Goal: Entertainment & Leisure: Consume media (video, audio)

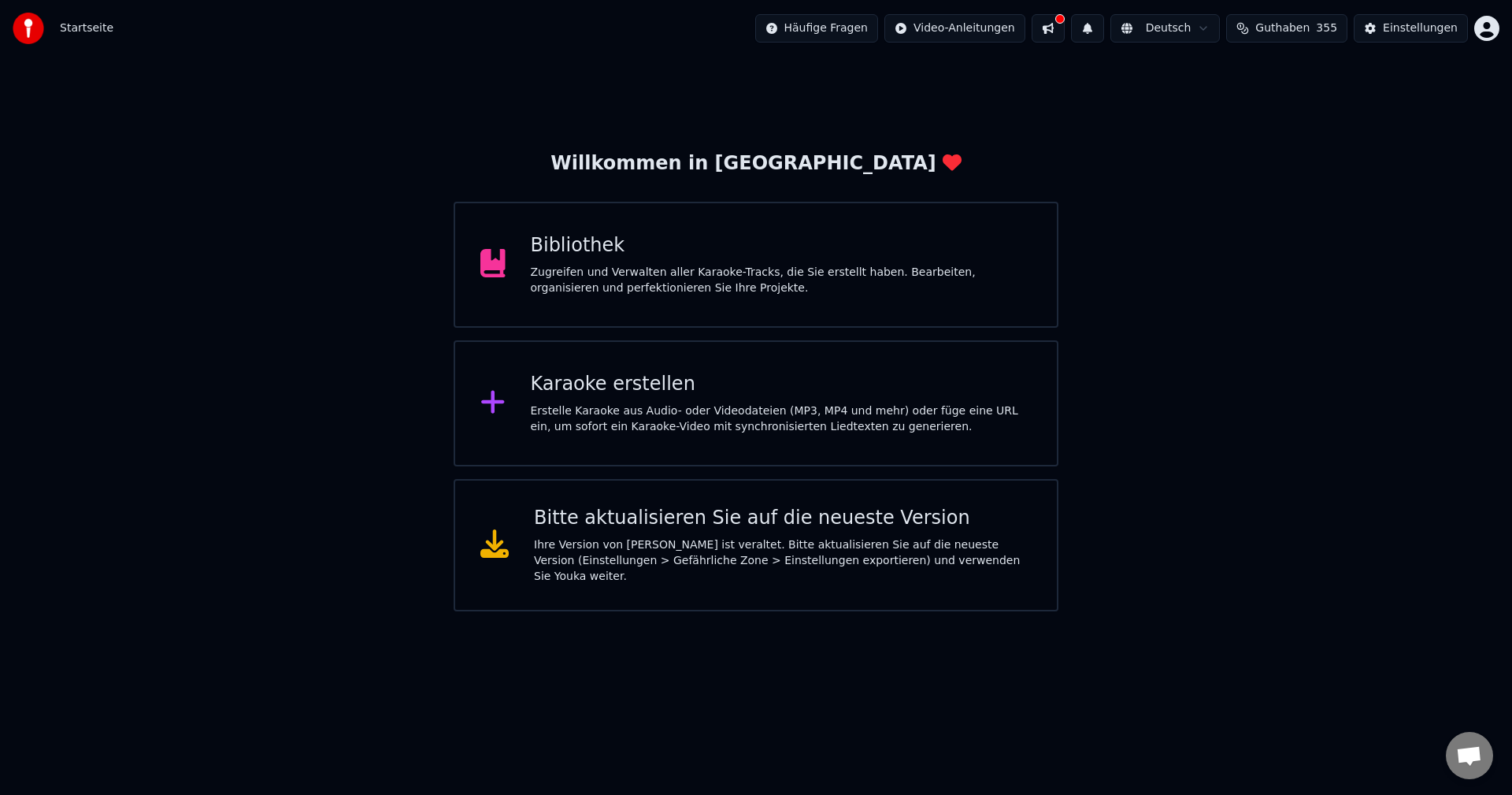
click at [591, 240] on div "Bibliothek" at bounding box center [781, 245] width 502 height 25
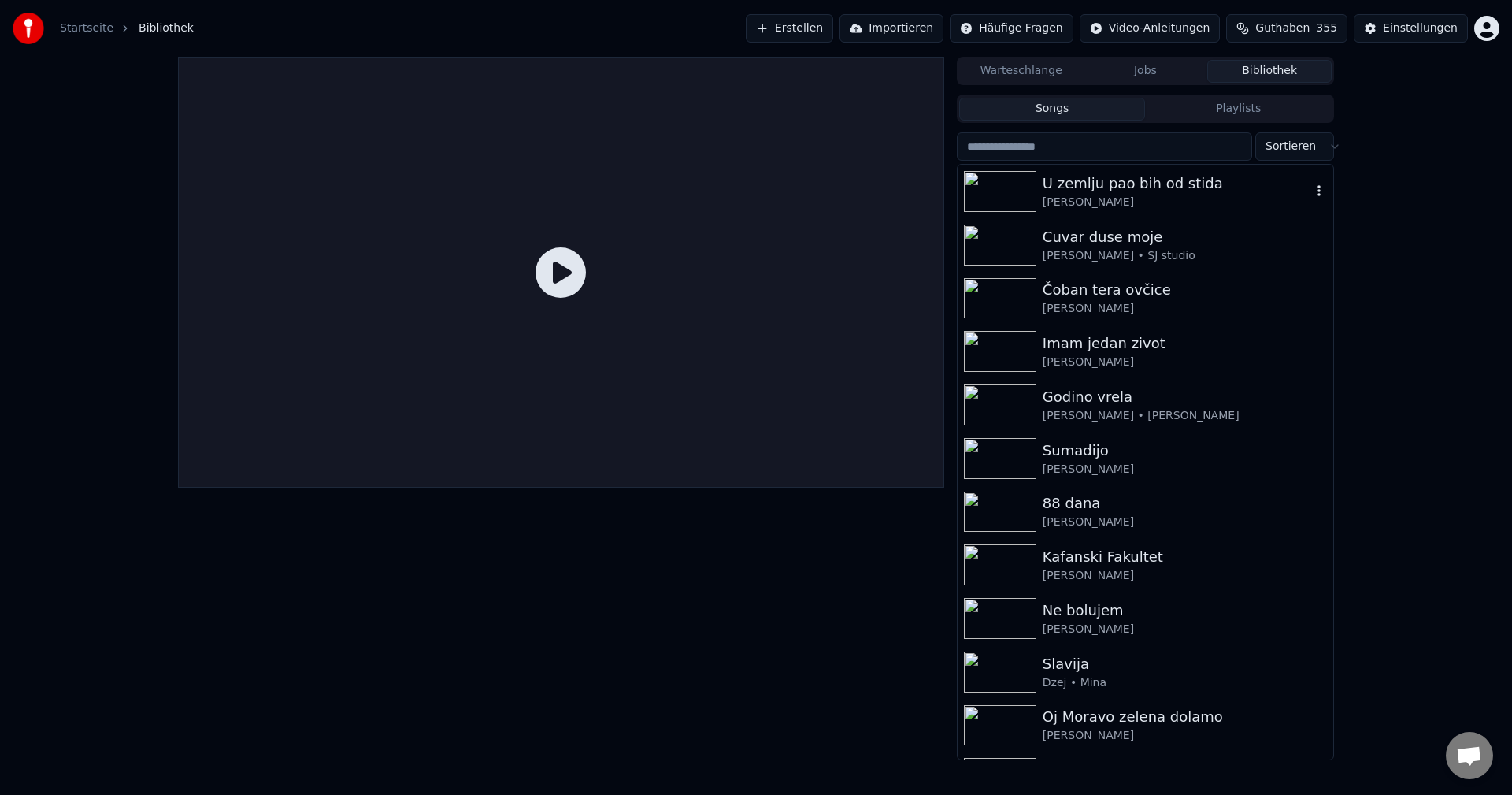
click at [1097, 185] on div "U zemlju pao bih od stida" at bounding box center [1177, 183] width 269 height 22
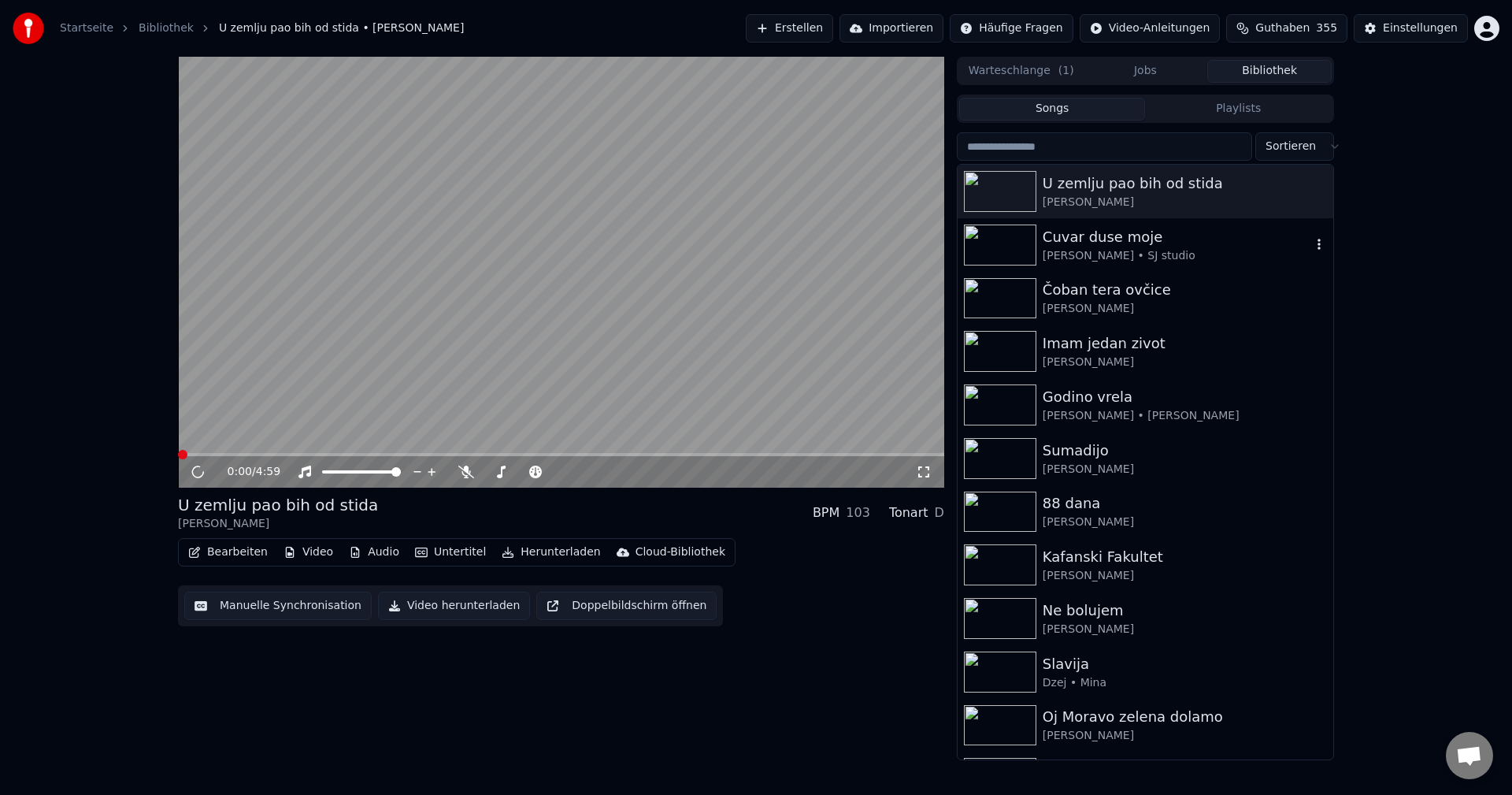
click at [1099, 253] on div "[PERSON_NAME] • SJ studio" at bounding box center [1177, 256] width 269 height 16
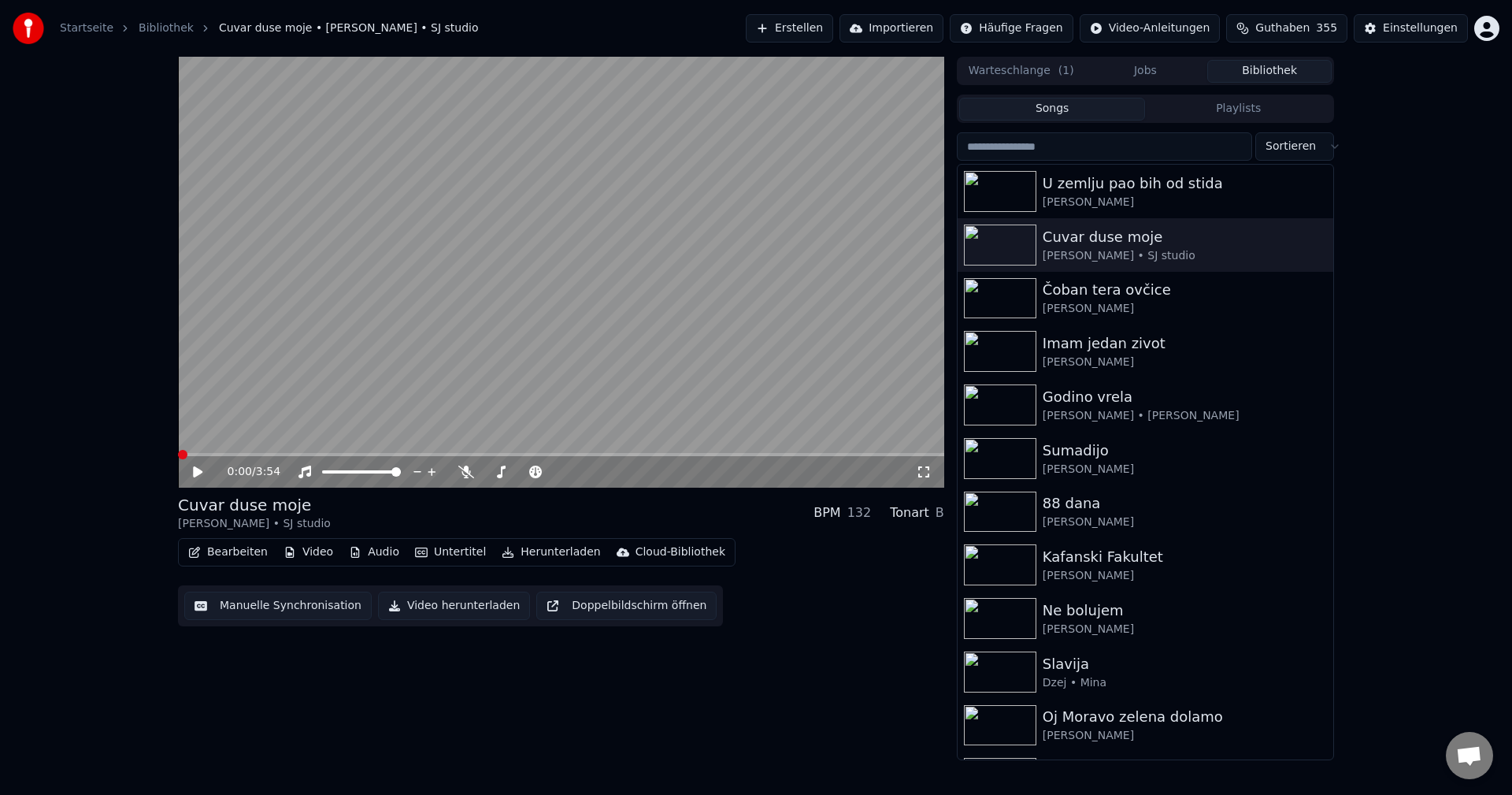
click at [576, 734] on div "0:00 / 3:54 Cuvar duse moje [PERSON_NAME] • SJ studio BPM 132 Tonart B Bearbeit…" at bounding box center [561, 408] width 766 height 703
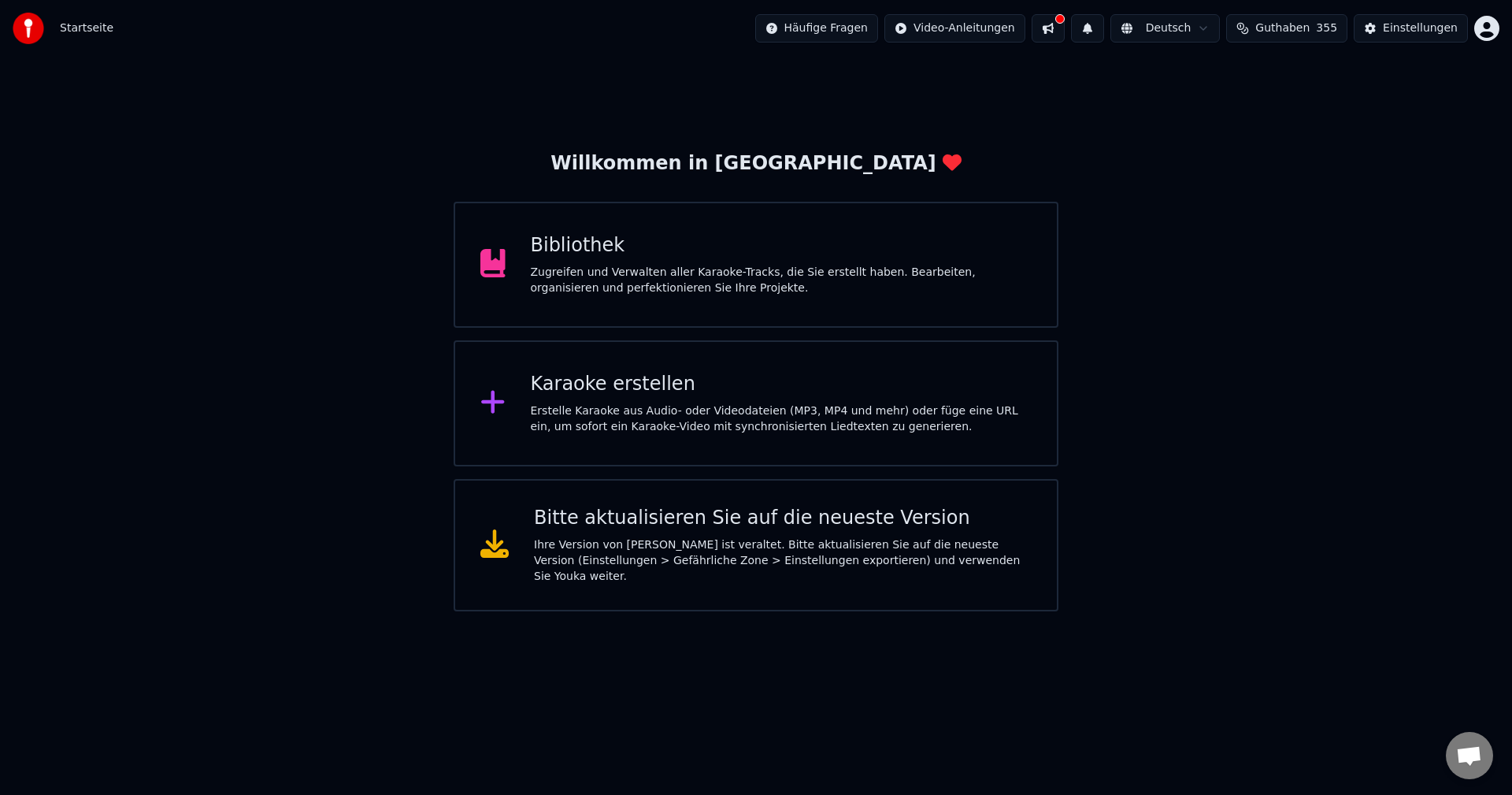
click at [586, 246] on div "Bibliothek" at bounding box center [781, 245] width 502 height 25
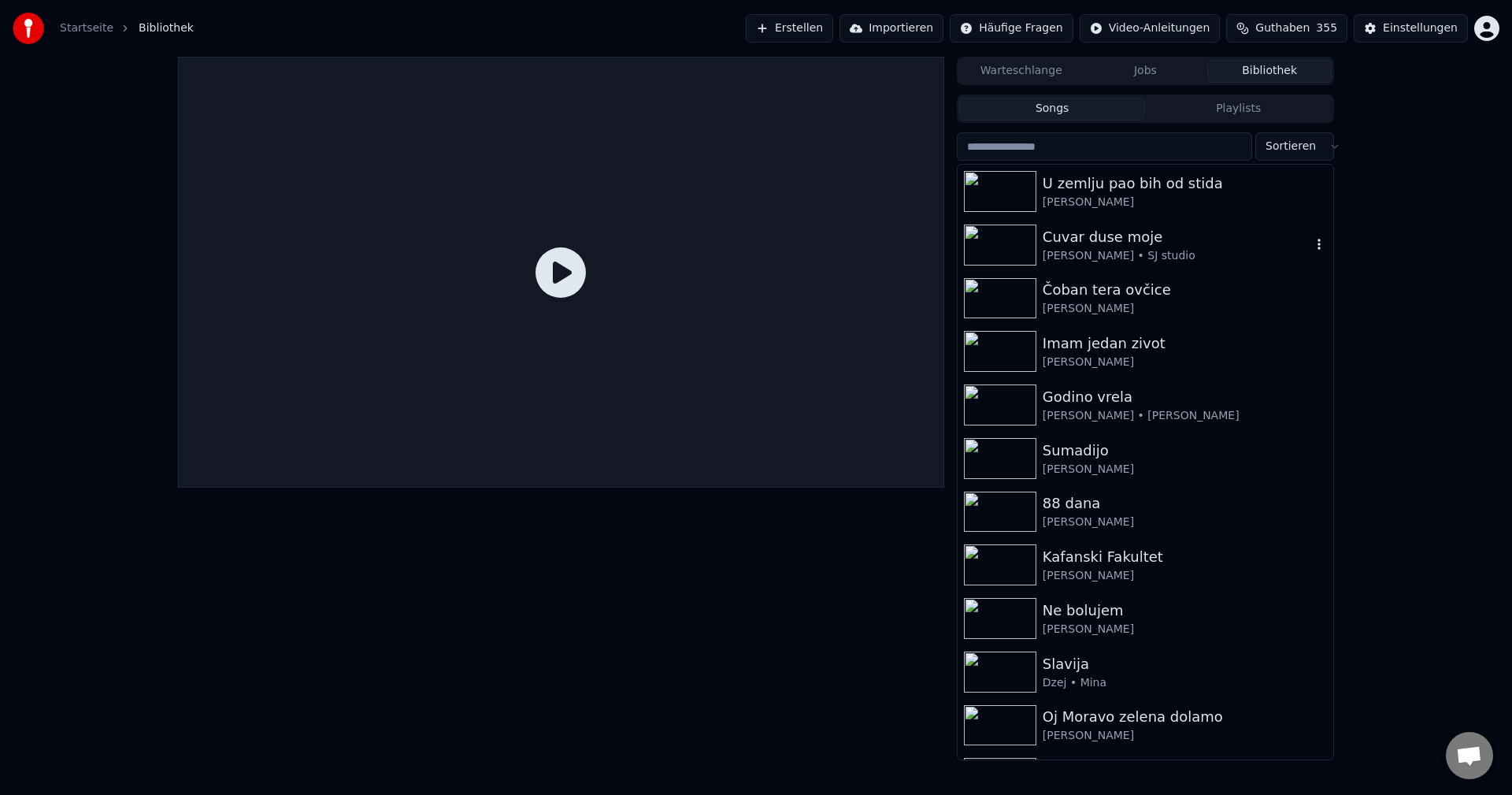
click at [975, 230] on img at bounding box center [1000, 244] width 72 height 41
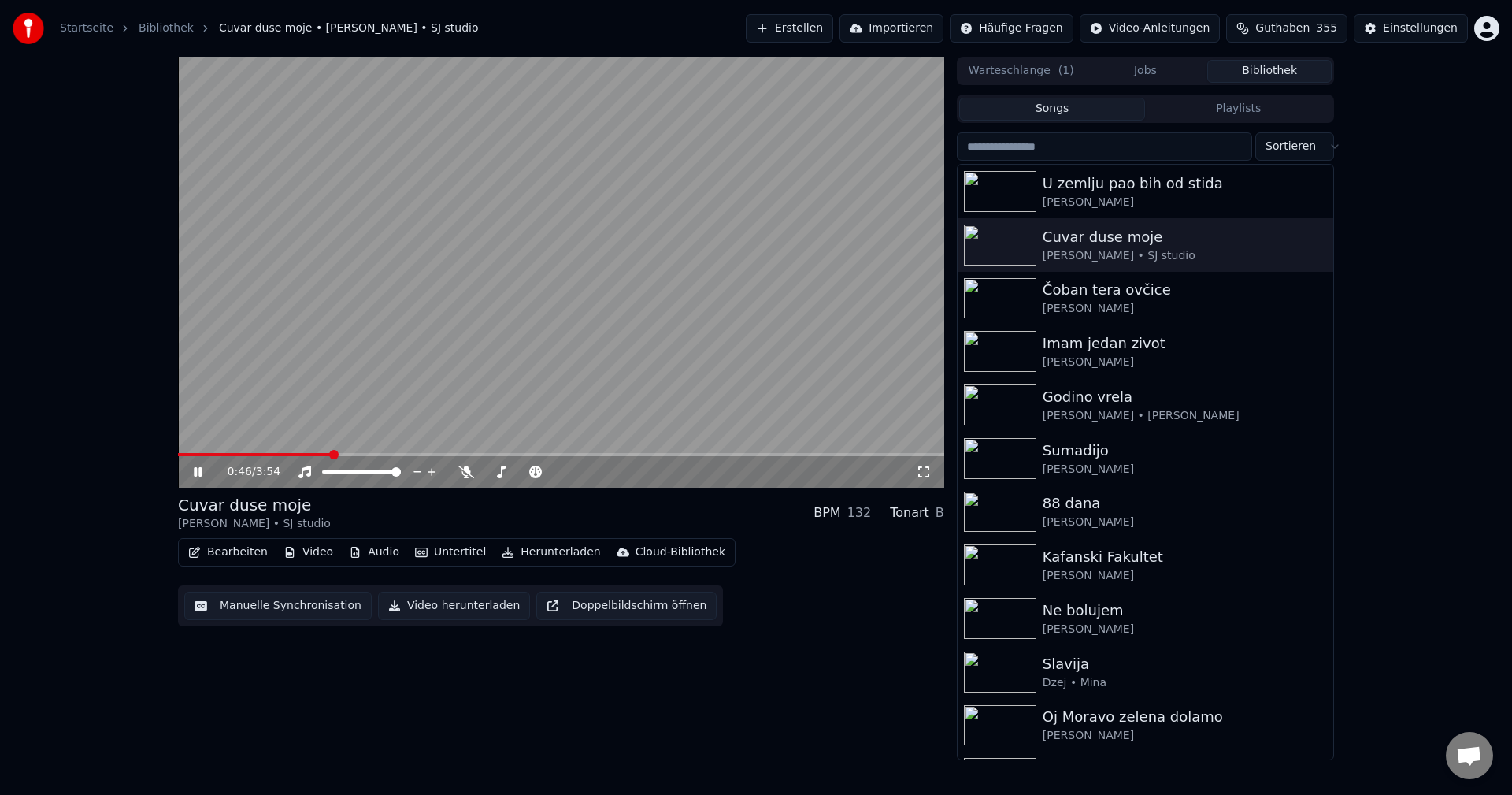
click at [182, 455] on span at bounding box center [255, 455] width 154 height 3
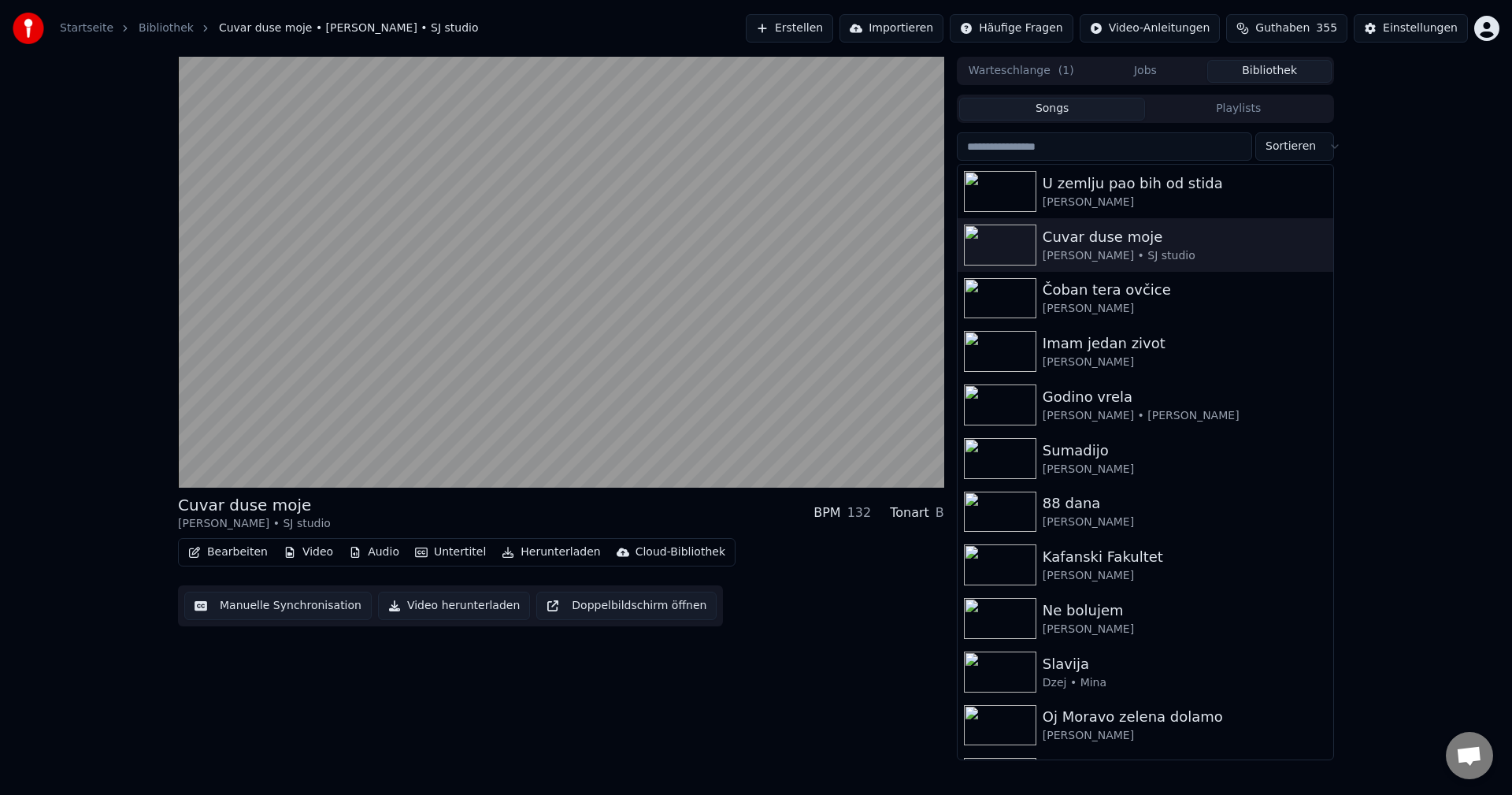
click at [193, 452] on video at bounding box center [561, 272] width 766 height 431
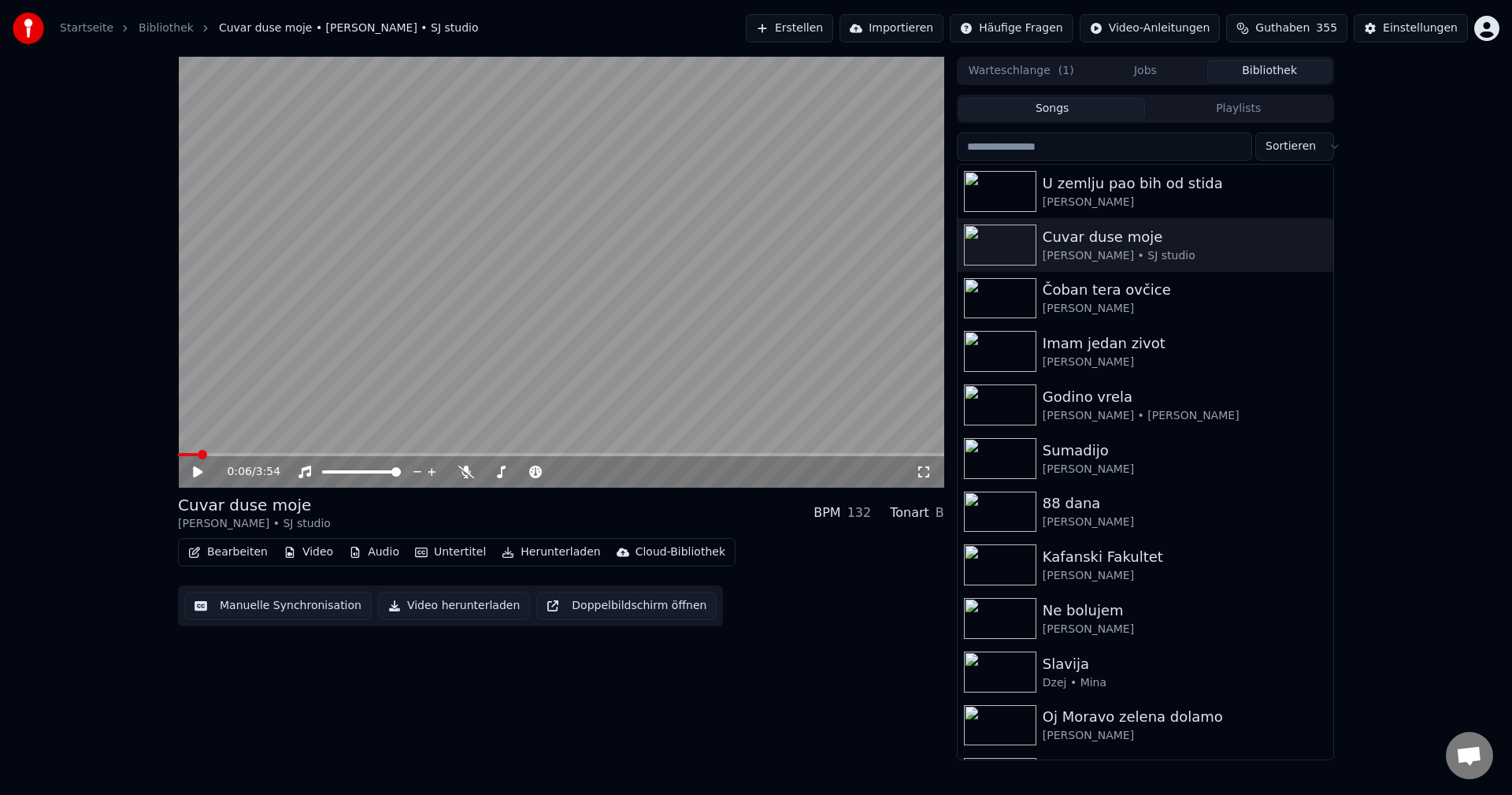
click at [196, 456] on span at bounding box center [188, 455] width 20 height 3
drag, startPoint x: 818, startPoint y: 368, endPoint x: 761, endPoint y: 382, distance: 58.7
click at [818, 367] on video at bounding box center [561, 272] width 766 height 431
click at [194, 454] on span at bounding box center [186, 455] width 17 height 3
click at [220, 454] on span at bounding box center [224, 455] width 92 height 3
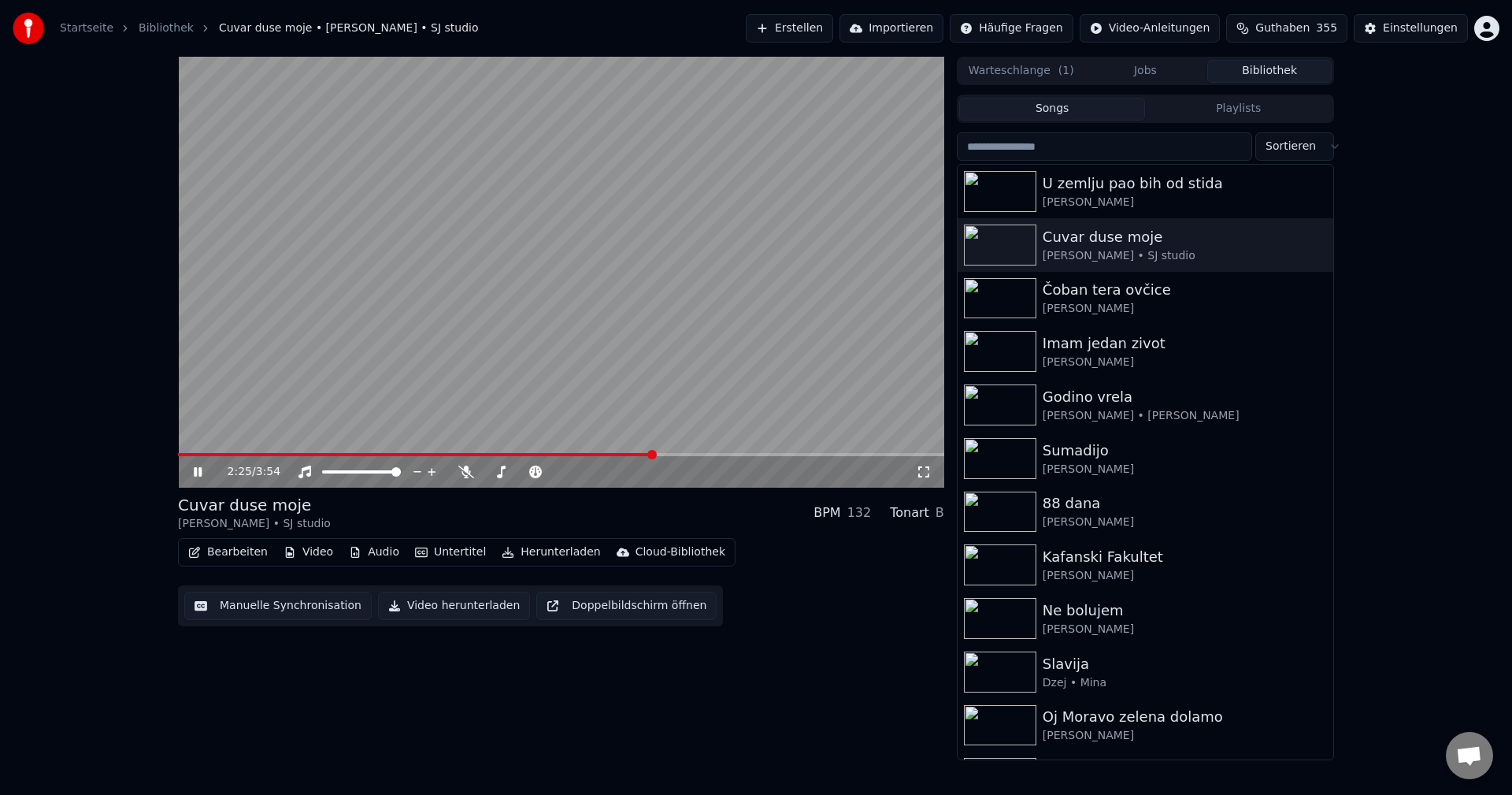
click at [189, 456] on span at bounding box center [415, 455] width 475 height 3
click at [235, 454] on span at bounding box center [561, 455] width 766 height 3
click at [210, 455] on span at bounding box center [210, 455] width 65 height 3
click at [544, 360] on video at bounding box center [561, 272] width 766 height 431
click at [181, 453] on span at bounding box center [180, 455] width 3 height 3
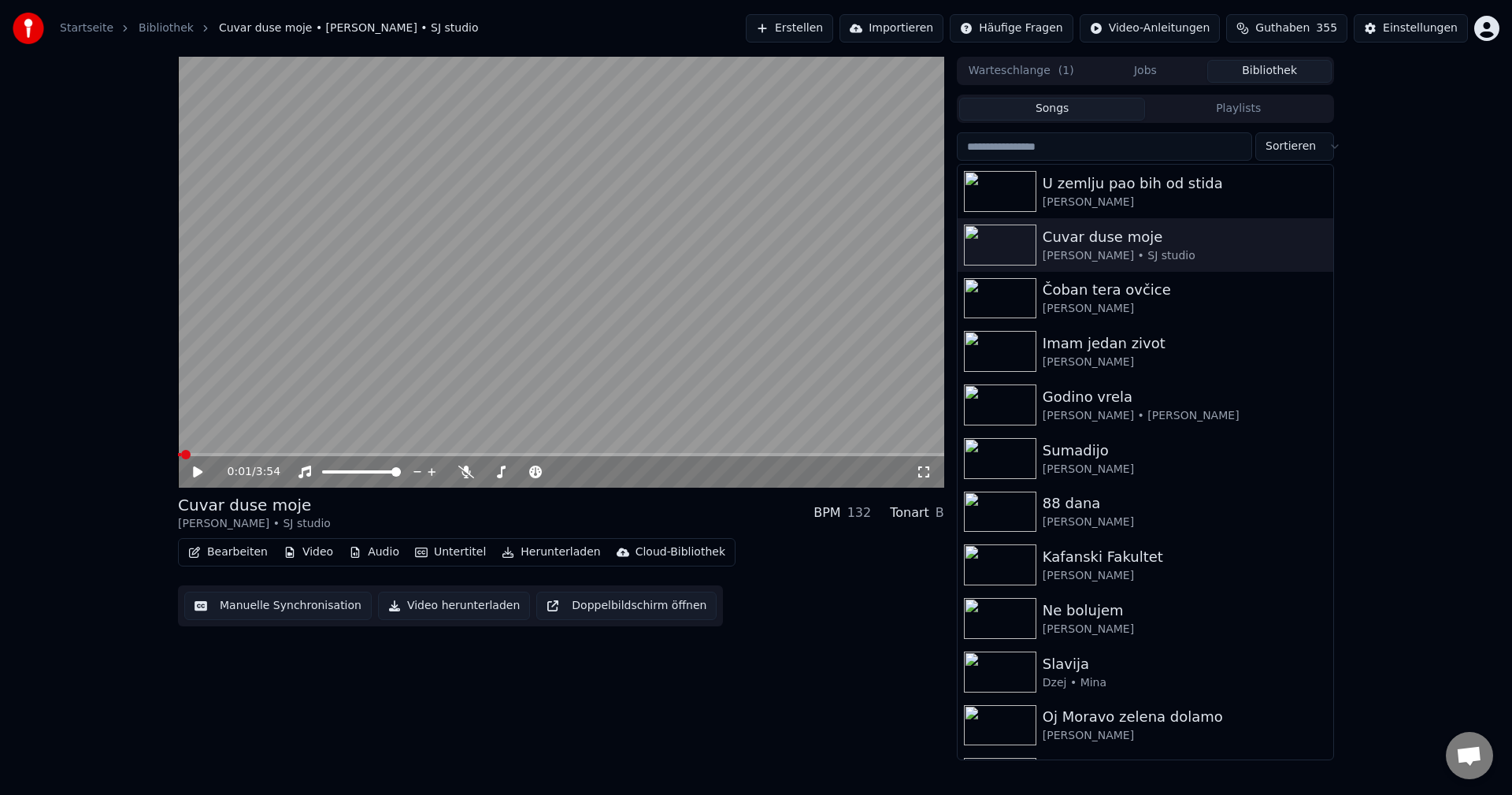
click at [516, 285] on video at bounding box center [561, 272] width 766 height 431
click at [566, 342] on video at bounding box center [561, 272] width 766 height 431
click at [181, 449] on video at bounding box center [561, 272] width 766 height 431
click at [180, 452] on video at bounding box center [561, 272] width 766 height 431
click at [181, 453] on span at bounding box center [180, 455] width 3 height 3
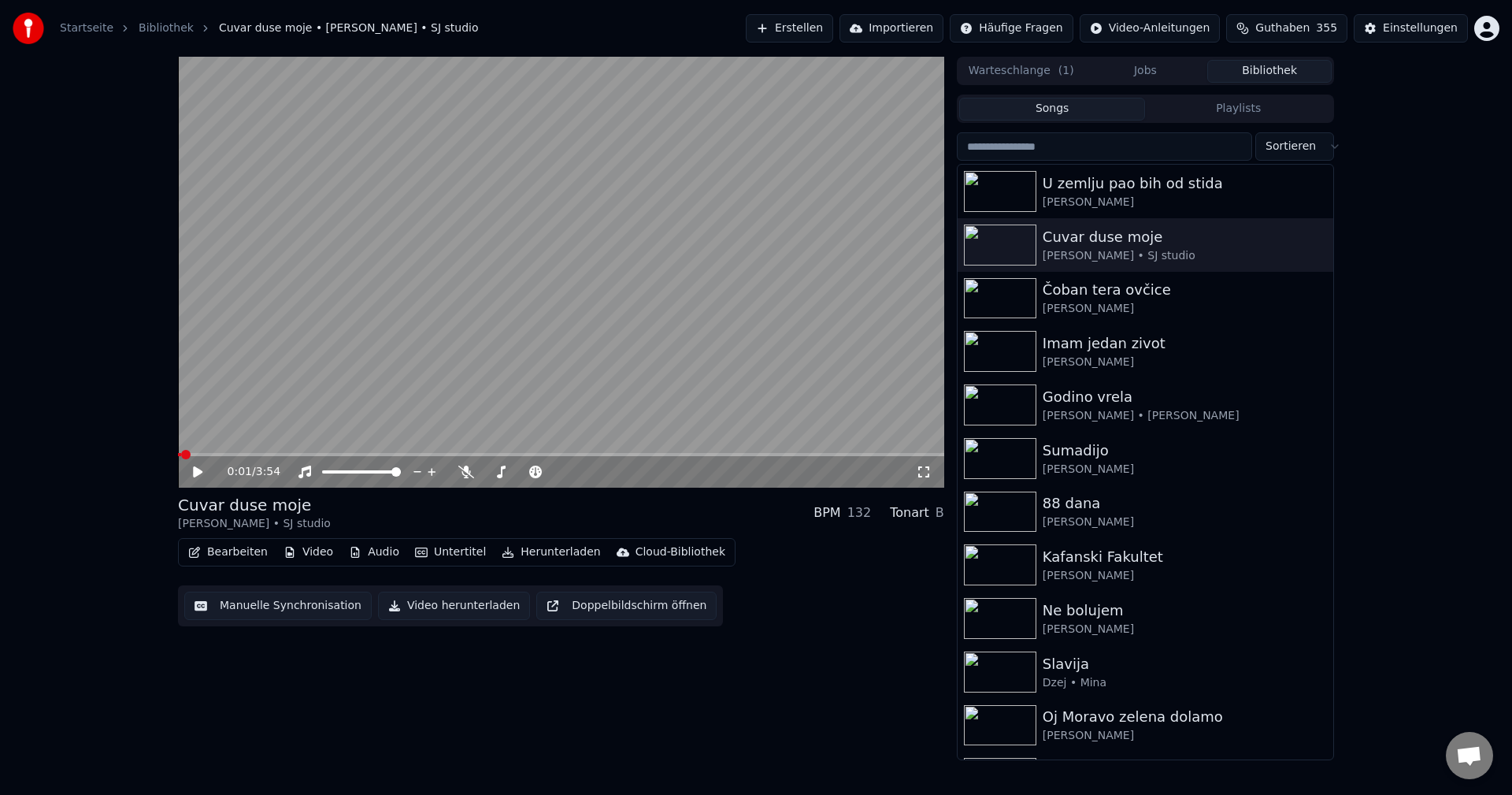
click at [530, 325] on video at bounding box center [561, 272] width 766 height 431
click at [550, 324] on video at bounding box center [561, 272] width 766 height 431
click at [184, 453] on span at bounding box center [181, 455] width 6 height 3
click at [473, 361] on video at bounding box center [561, 272] width 766 height 431
click at [571, 364] on video at bounding box center [561, 272] width 766 height 431
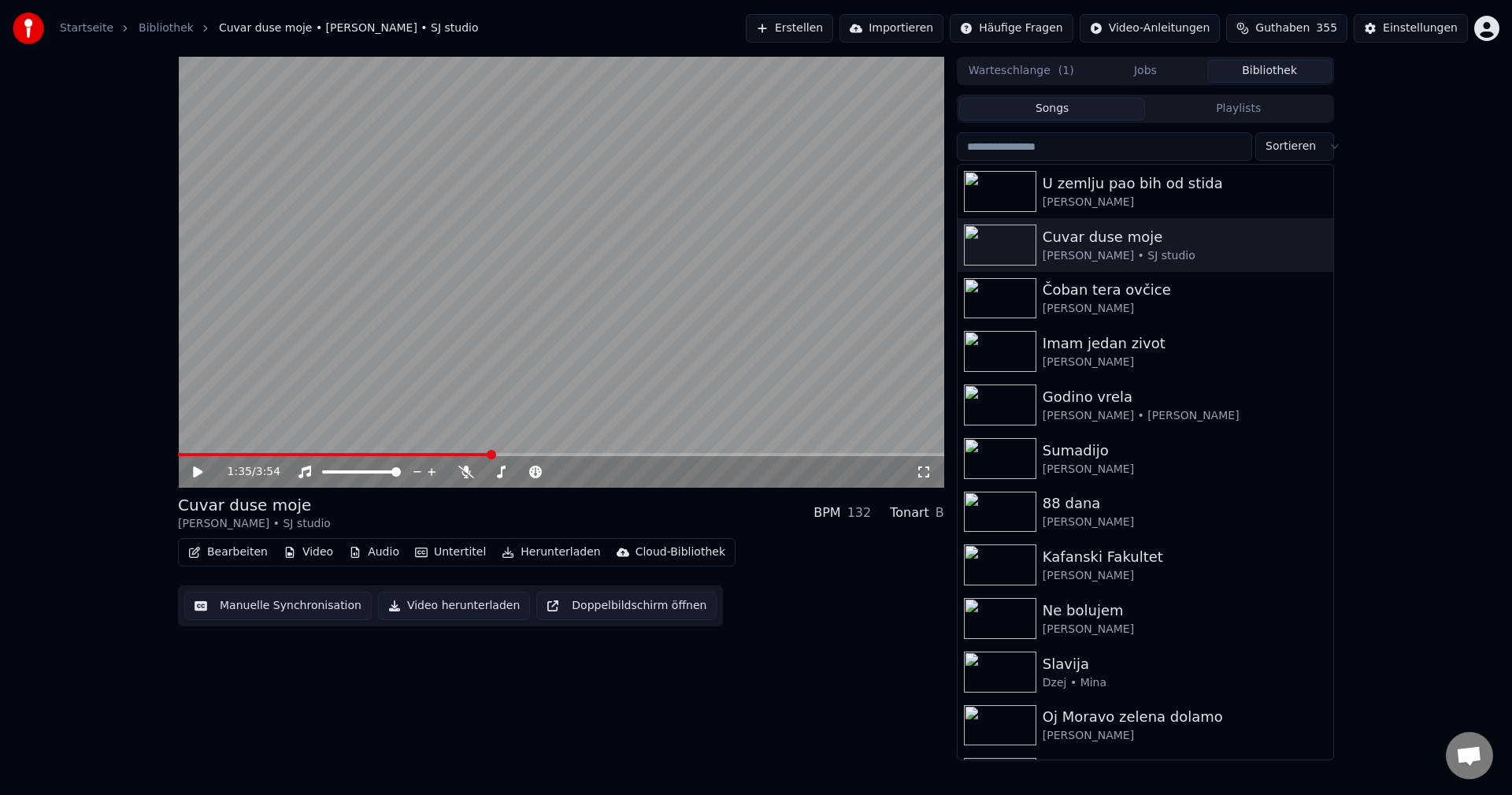
click at [185, 453] on span at bounding box center [334, 455] width 312 height 3
click at [626, 294] on video at bounding box center [561, 272] width 766 height 431
click at [624, 368] on video at bounding box center [561, 272] width 766 height 431
click at [183, 454] on span at bounding box center [329, 455] width 303 height 3
click at [552, 328] on video at bounding box center [561, 272] width 766 height 431
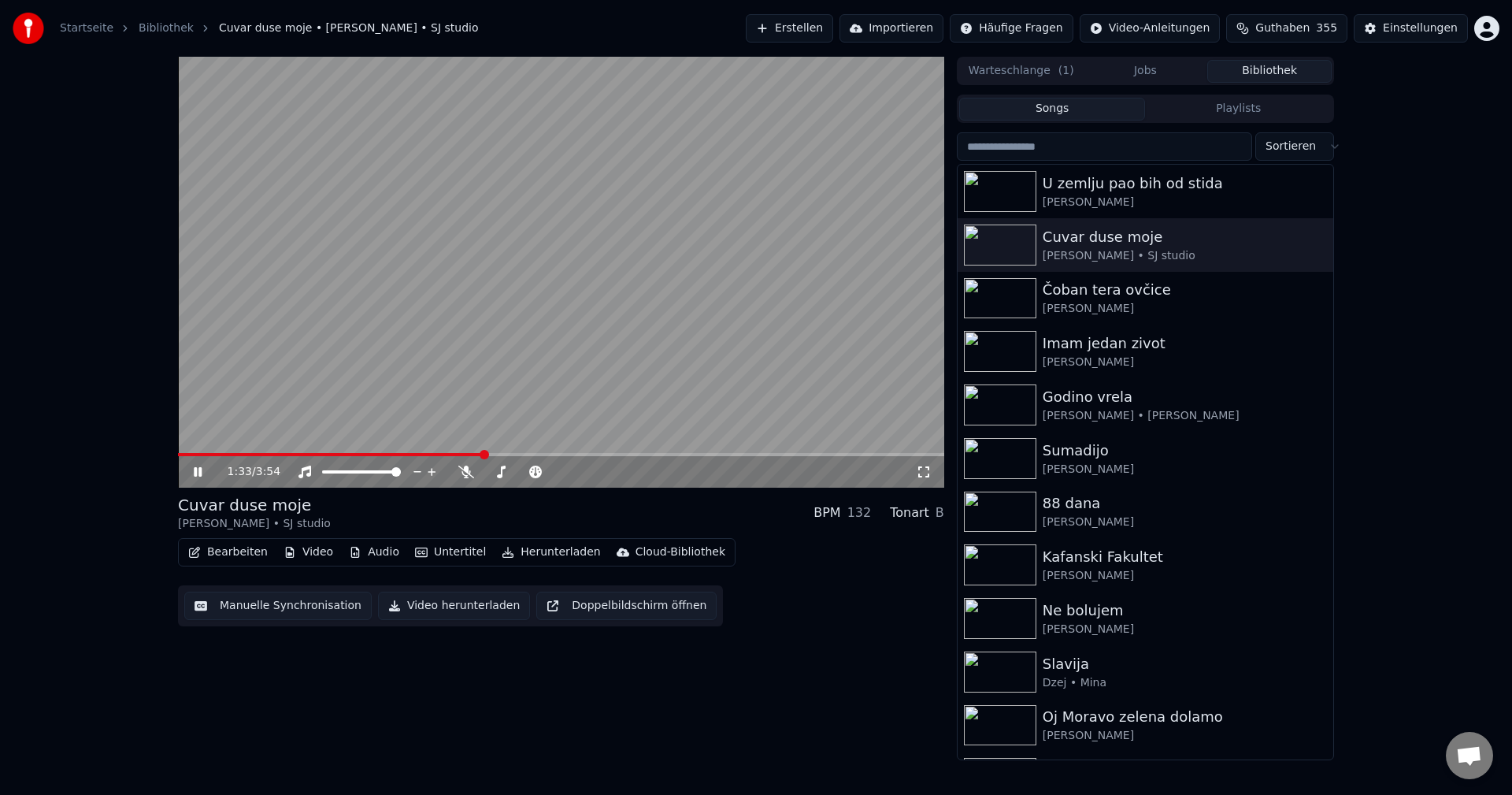
click at [456, 349] on video at bounding box center [561, 272] width 766 height 431
click at [184, 454] on span at bounding box center [331, 455] width 306 height 3
click at [592, 365] on video at bounding box center [561, 272] width 766 height 431
click at [658, 338] on video at bounding box center [561, 272] width 766 height 431
click at [1002, 299] on img at bounding box center [1000, 298] width 72 height 41
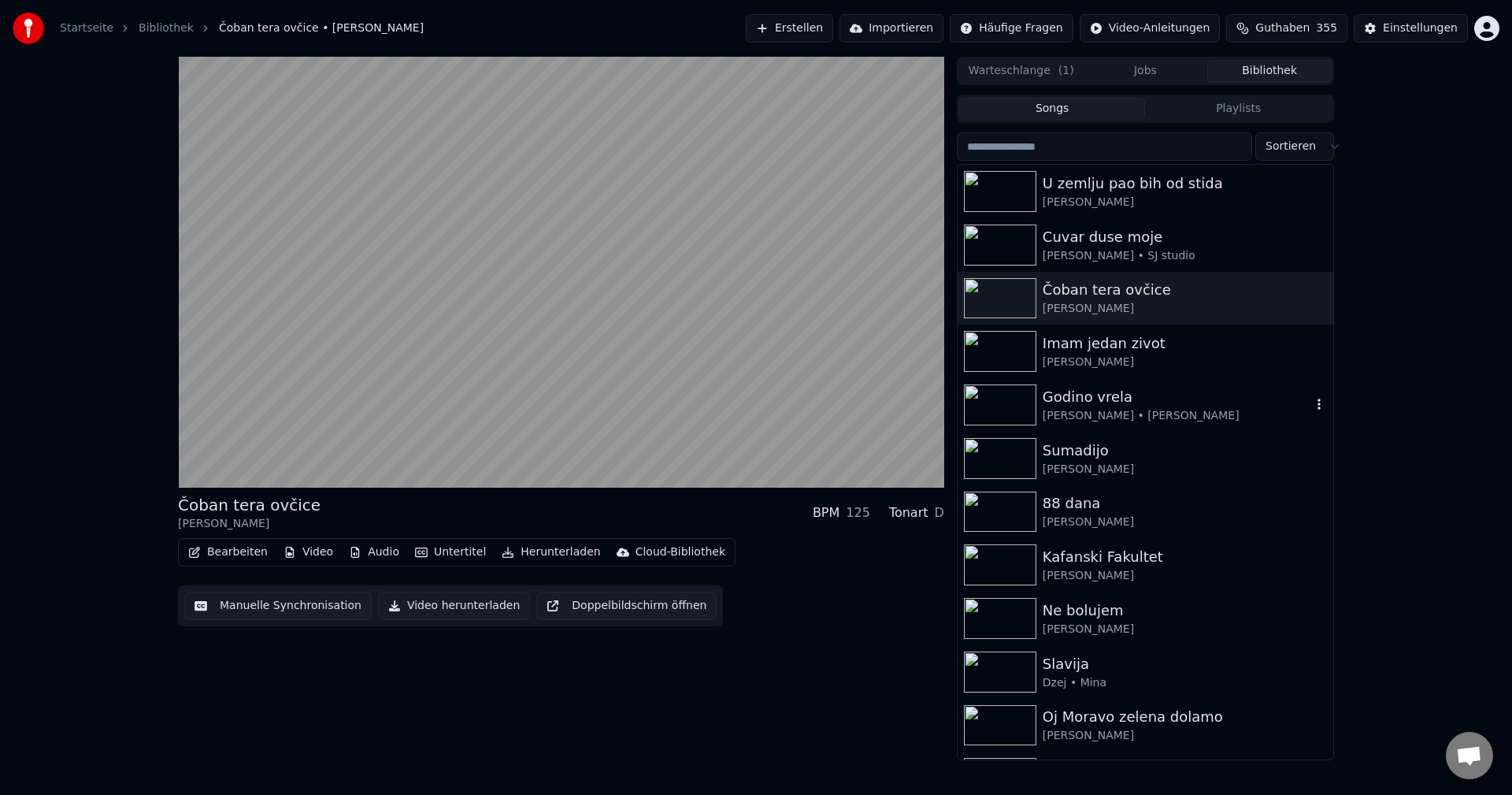
click at [994, 417] on img at bounding box center [1000, 405] width 72 height 41
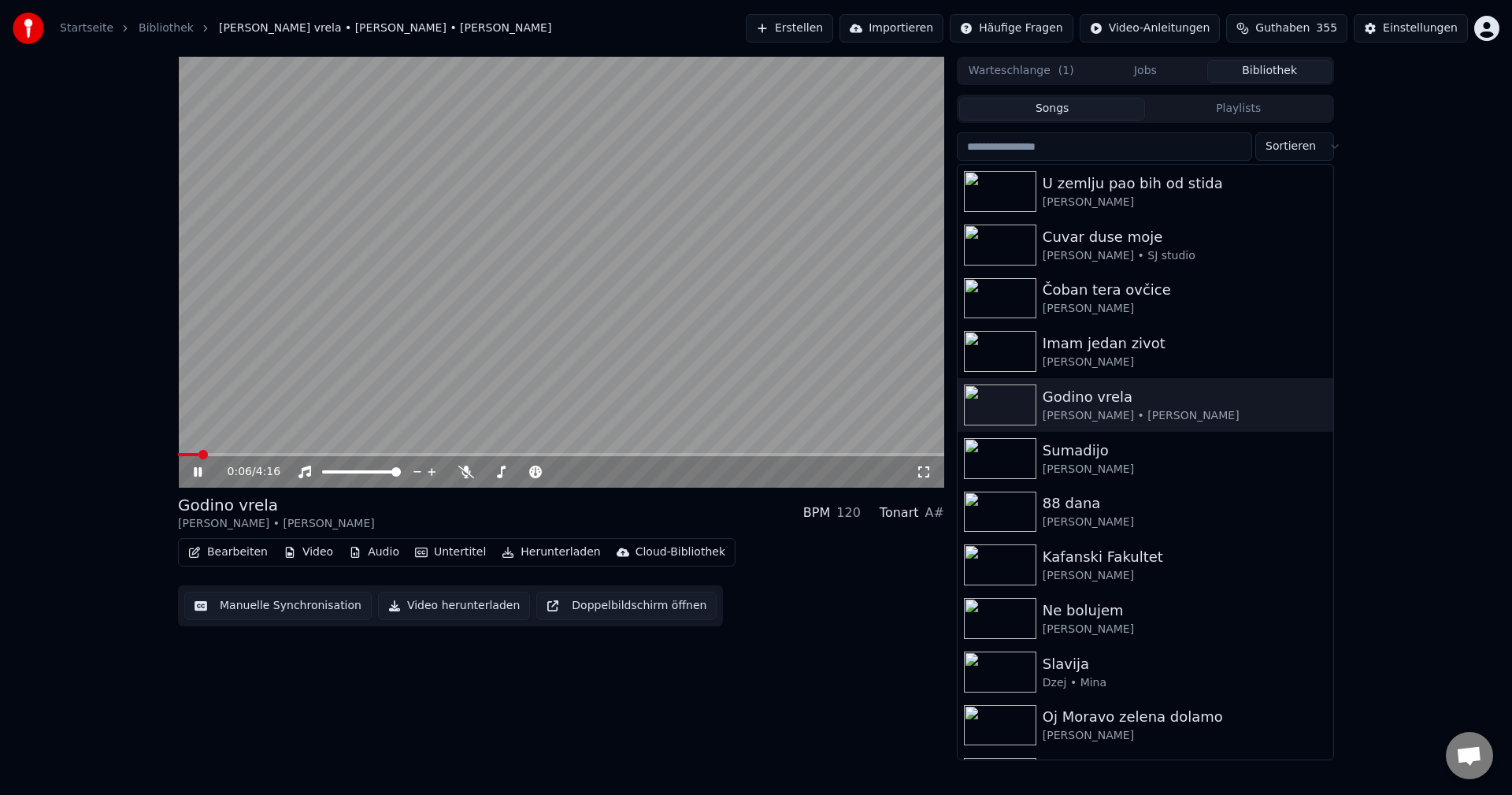
click at [215, 451] on video at bounding box center [561, 272] width 766 height 431
click at [223, 456] on span at bounding box center [561, 455] width 766 height 3
click at [420, 420] on video at bounding box center [561, 272] width 766 height 431
click at [683, 324] on video at bounding box center [561, 272] width 766 height 431
click at [995, 622] on img at bounding box center [1000, 618] width 72 height 41
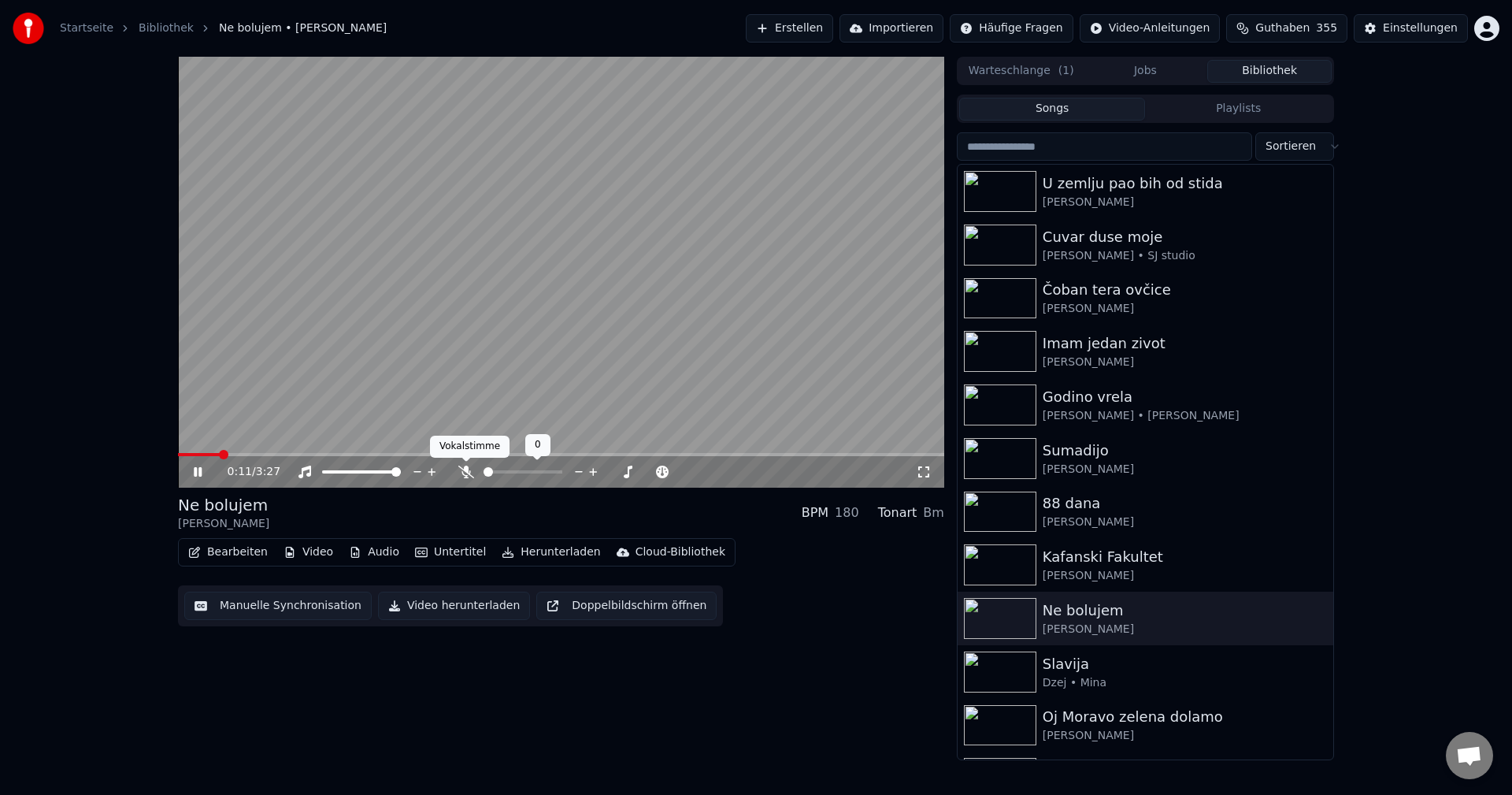
click at [465, 477] on icon at bounding box center [466, 471] width 16 height 12
click at [250, 456] on span at bounding box center [311, 455] width 265 height 3
click at [202, 454] on span at bounding box center [326, 455] width 297 height 3
click at [465, 472] on icon at bounding box center [466, 471] width 9 height 12
click at [704, 376] on video at bounding box center [561, 272] width 766 height 431
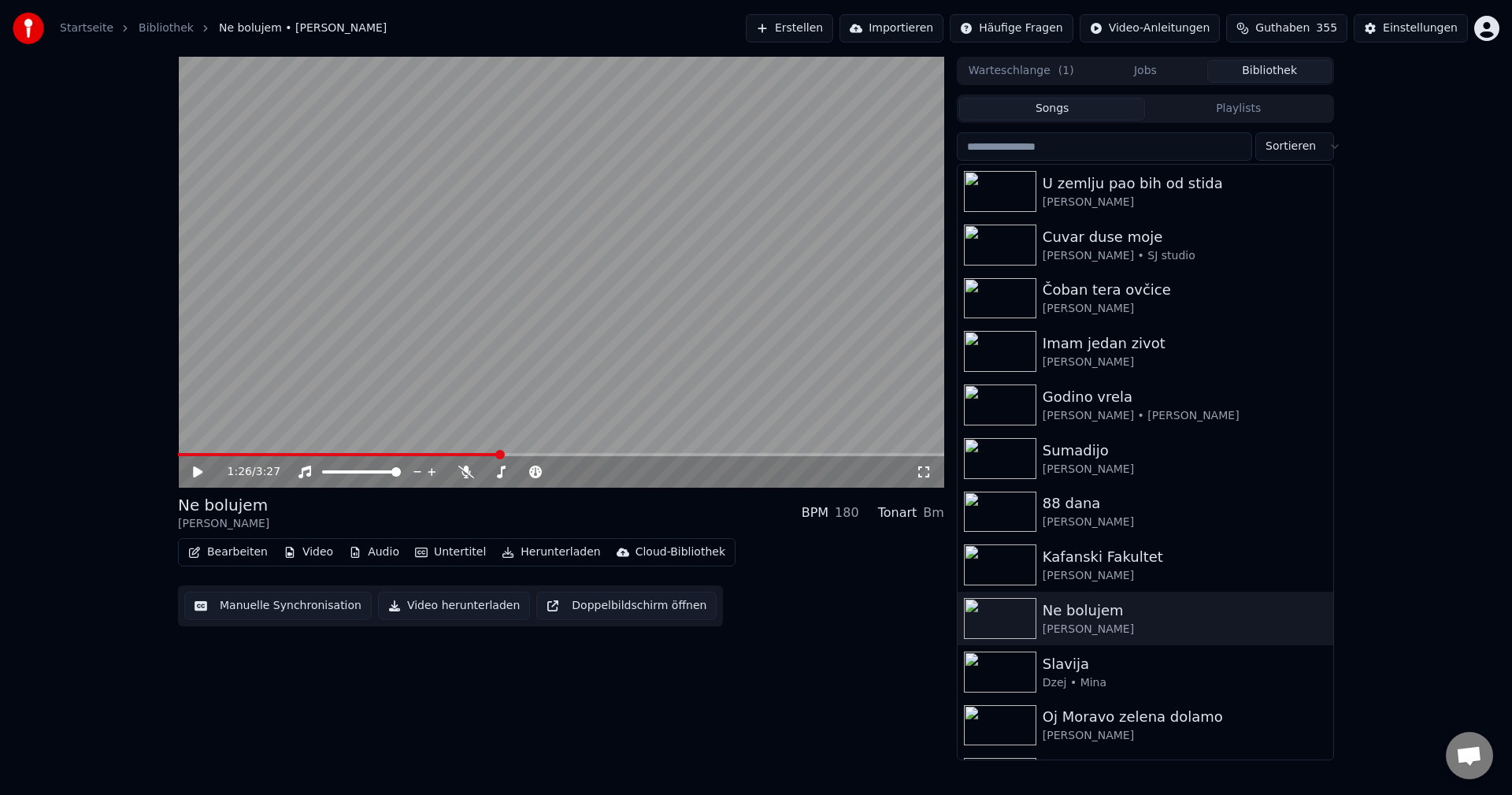
click at [182, 456] on span at bounding box center [339, 455] width 321 height 3
click at [720, 284] on video at bounding box center [561, 272] width 766 height 431
click at [546, 357] on video at bounding box center [561, 272] width 766 height 431
click at [602, 391] on video at bounding box center [561, 272] width 766 height 431
click at [474, 456] on span at bounding box center [325, 455] width 296 height 3
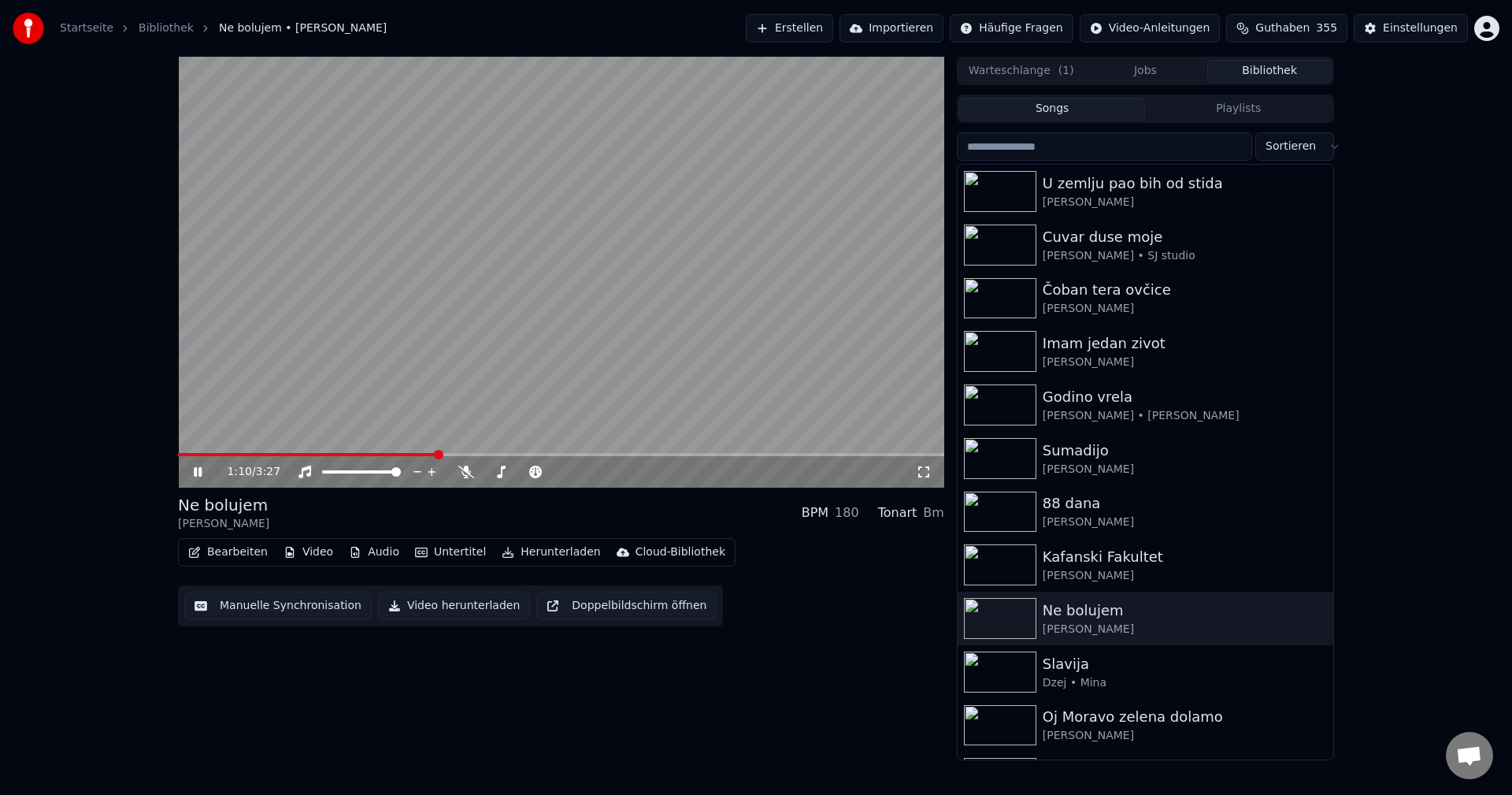
click at [437, 453] on span at bounding box center [307, 455] width 259 height 3
click at [465, 474] on icon at bounding box center [466, 471] width 16 height 12
click at [359, 455] on div "100 100" at bounding box center [377, 444] width 37 height 22
click at [380, 453] on polygon at bounding box center [374, 455] width 11 height 11
click at [402, 455] on span at bounding box center [291, 455] width 226 height 3
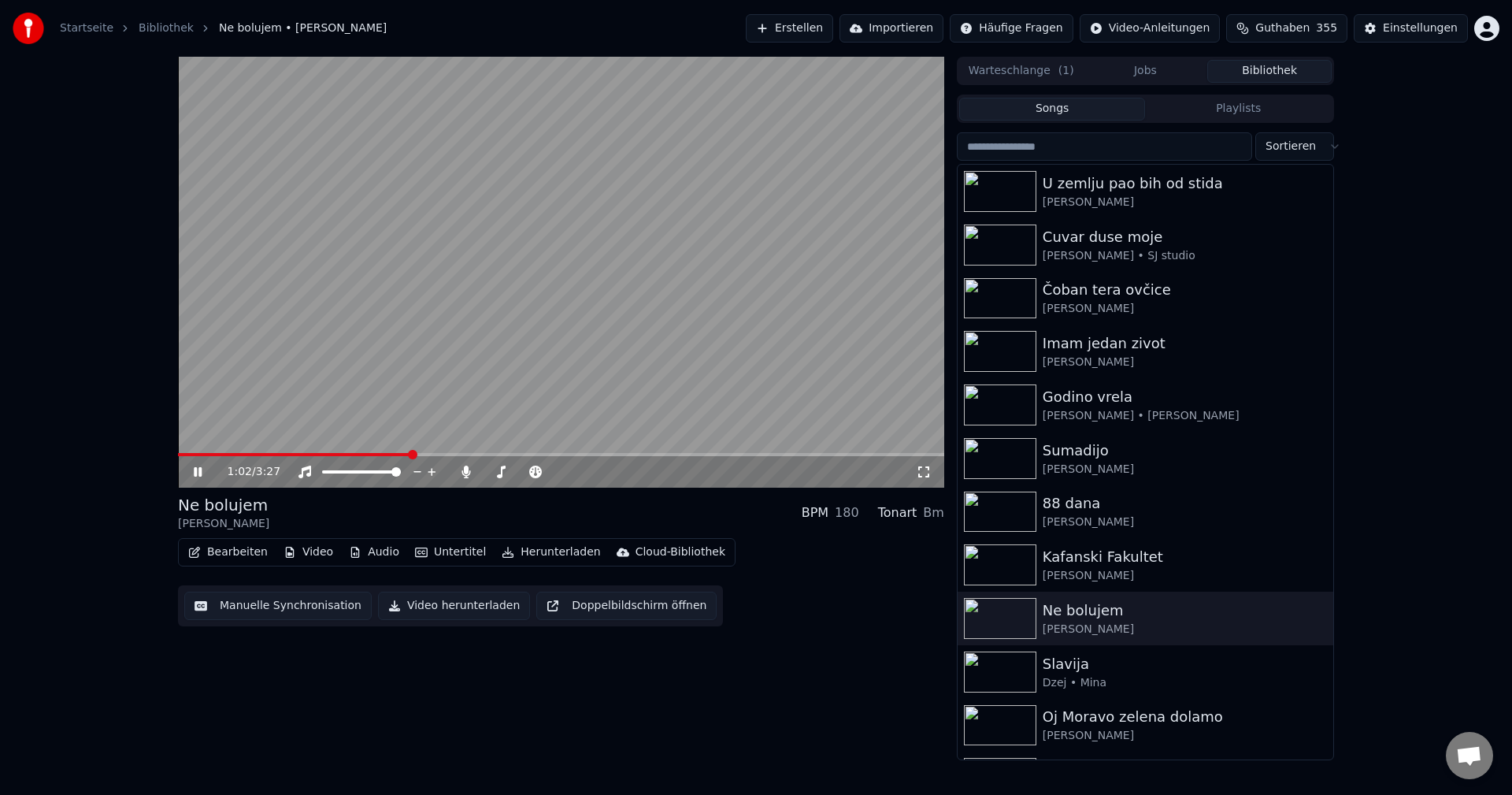
click at [368, 452] on video at bounding box center [561, 272] width 766 height 431
click at [352, 456] on span at bounding box center [294, 455] width 233 height 3
click at [702, 430] on video at bounding box center [561, 272] width 766 height 431
click at [188, 454] on span at bounding box center [328, 455] width 300 height 3
drag, startPoint x: 466, startPoint y: 469, endPoint x: 419, endPoint y: 469, distance: 47.0
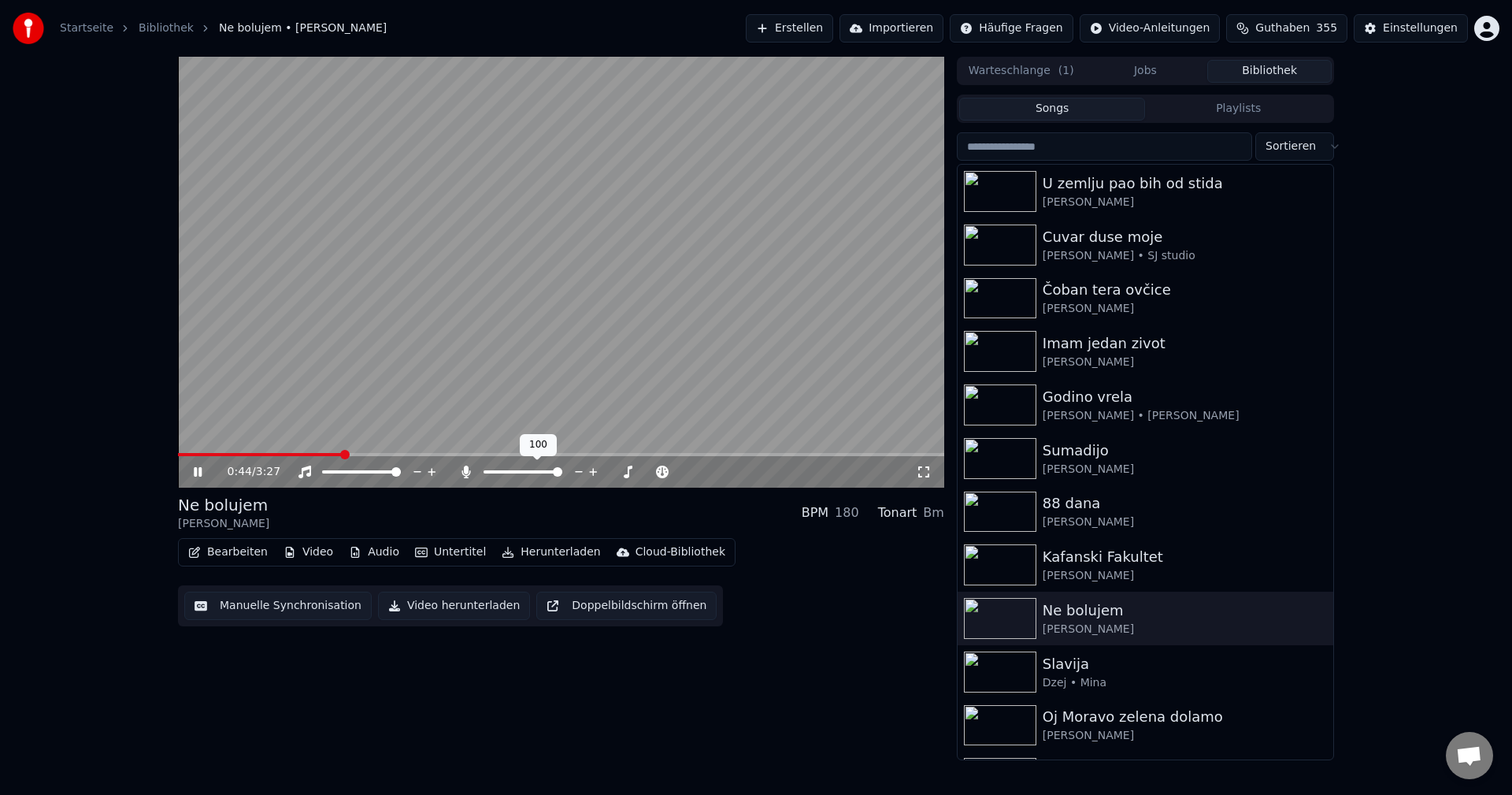
click at [465, 469] on icon at bounding box center [466, 471] width 9 height 12
click at [204, 456] on span at bounding box center [191, 455] width 26 height 3
click at [501, 276] on video at bounding box center [561, 272] width 766 height 431
click at [718, 339] on video at bounding box center [561, 272] width 766 height 431
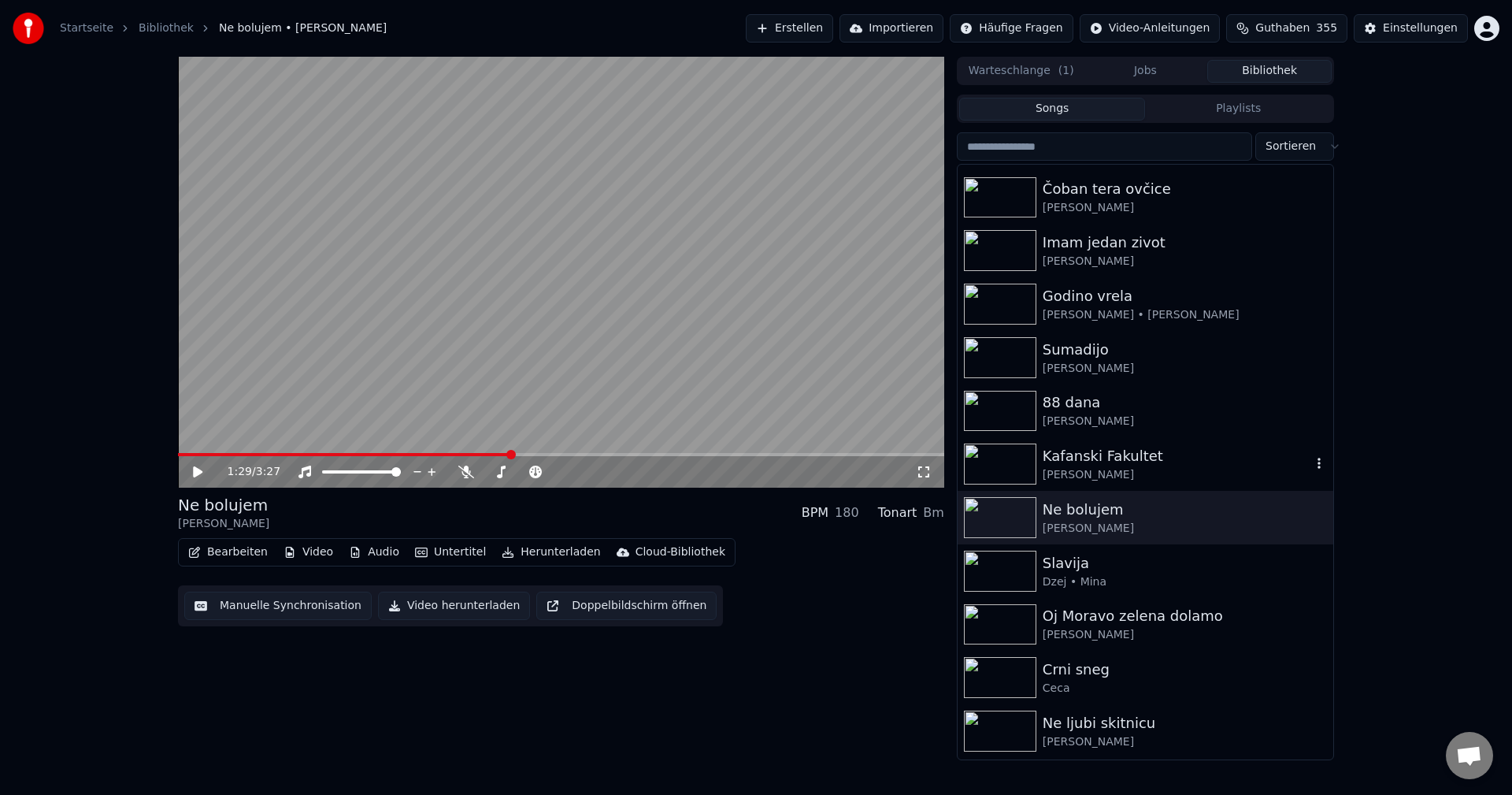
scroll to position [236, 0]
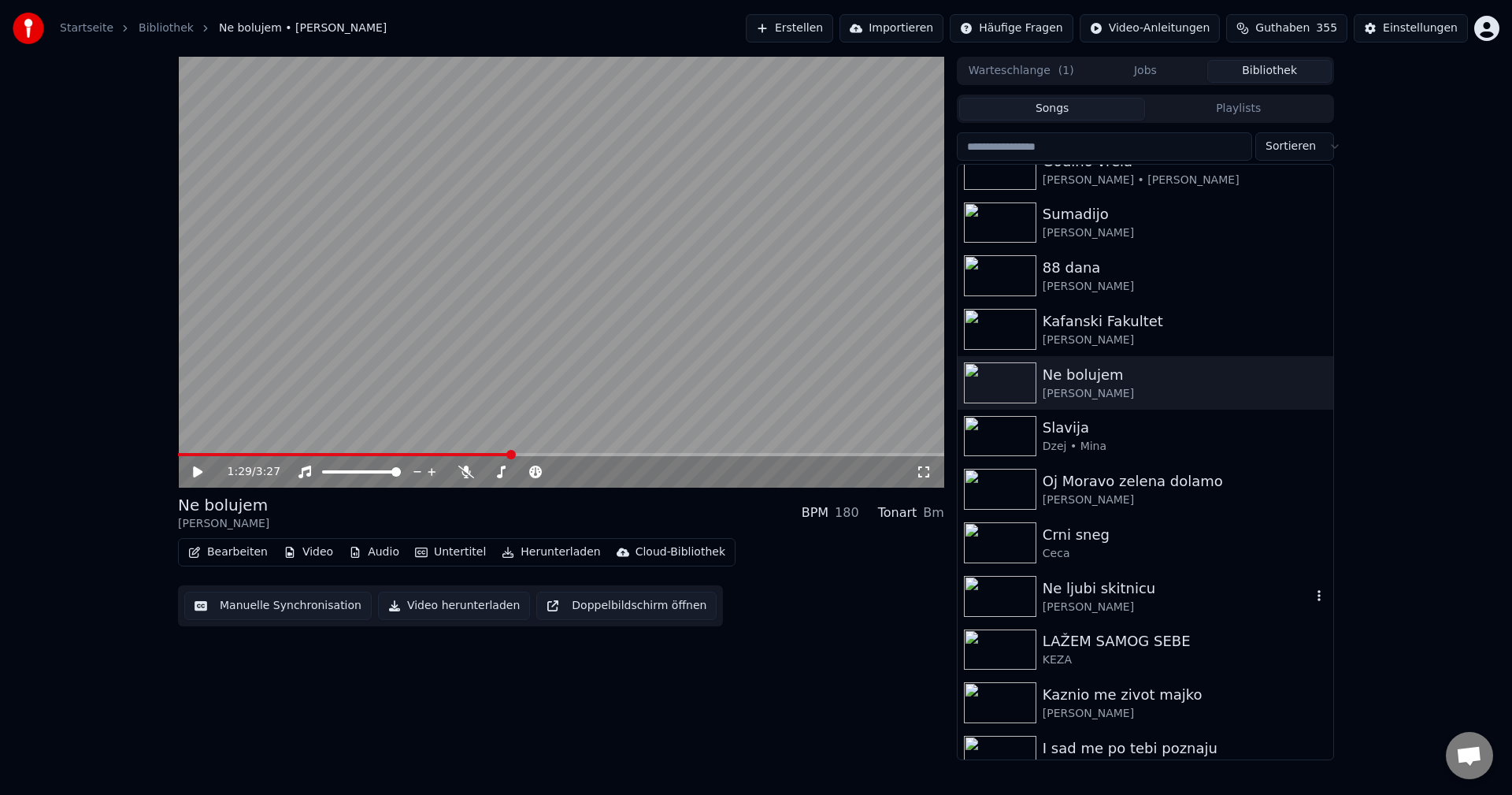
click at [991, 586] on img at bounding box center [1000, 596] width 72 height 41
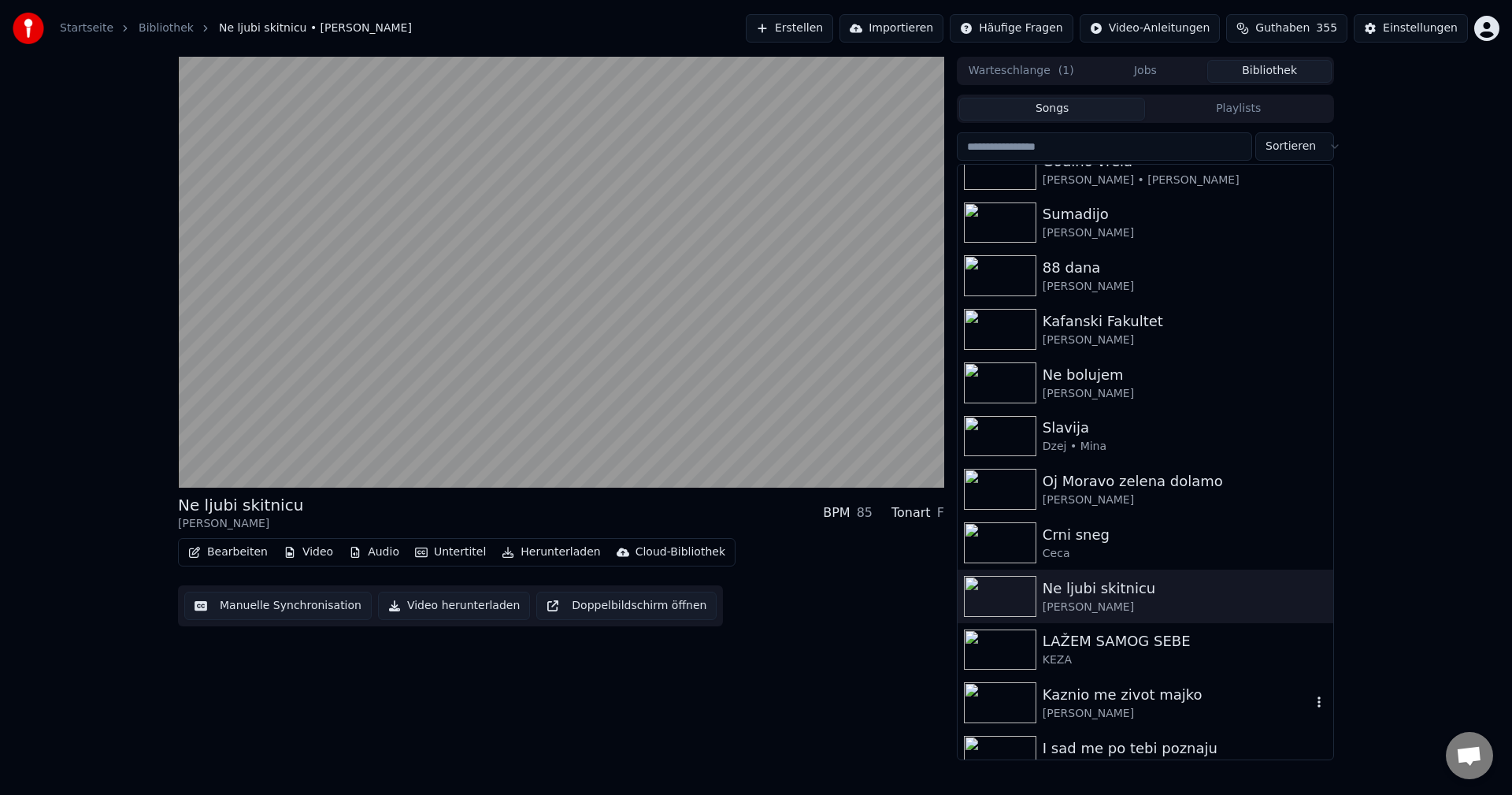
scroll to position [394, 0]
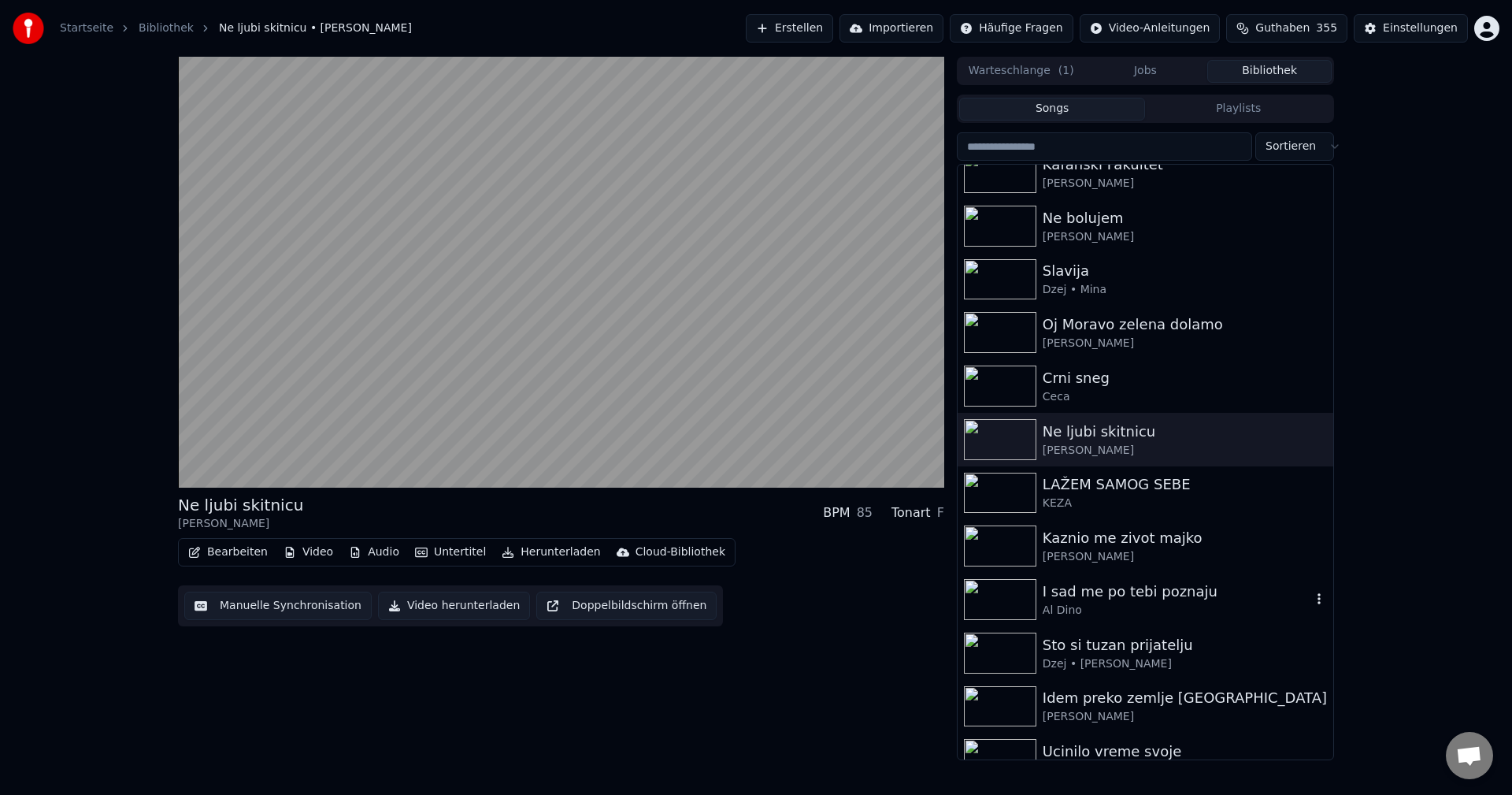
click at [995, 595] on img at bounding box center [1000, 599] width 72 height 41
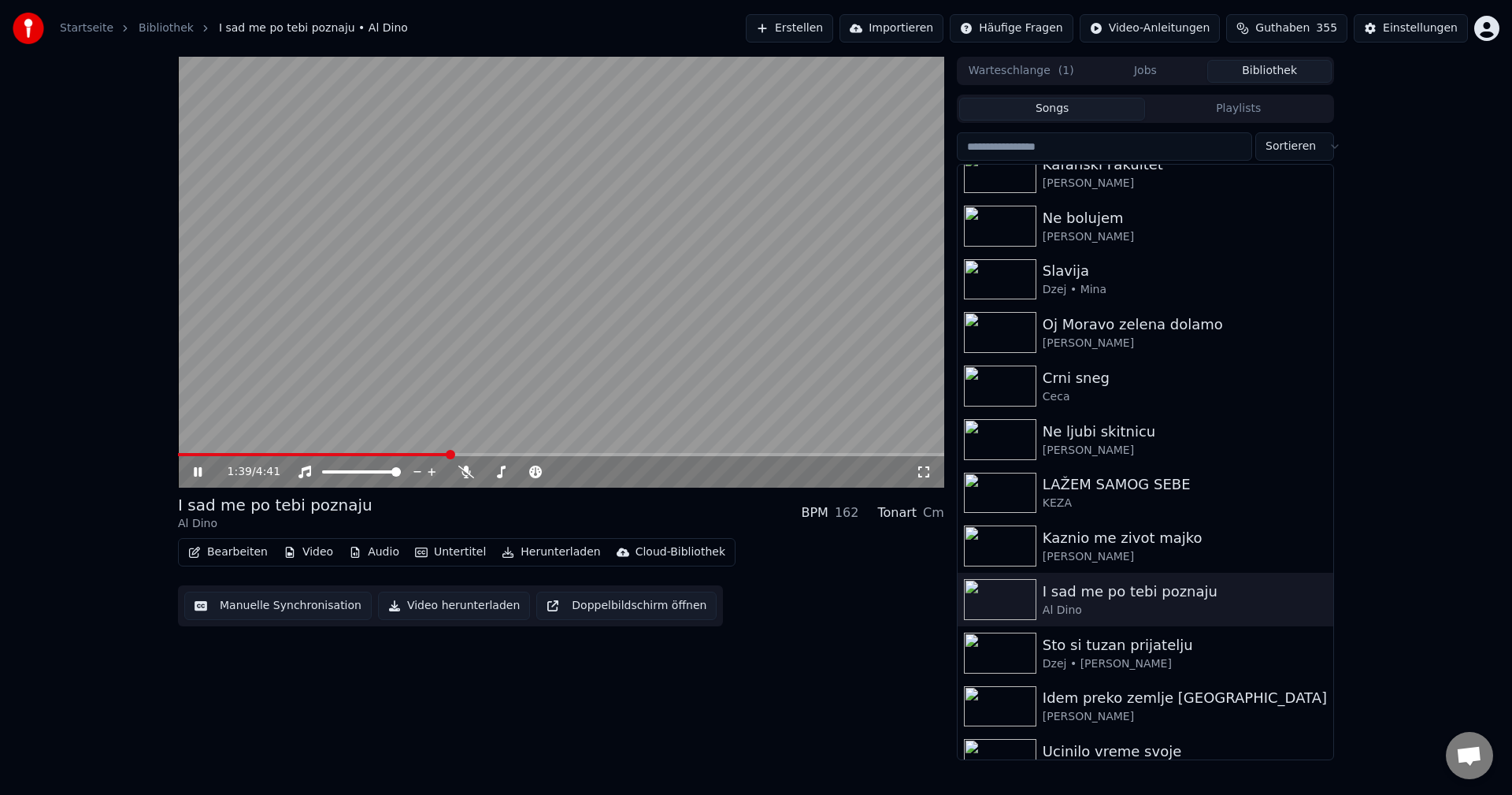
click at [789, 275] on video at bounding box center [561, 272] width 766 height 431
click at [196, 455] on span at bounding box center [313, 455] width 271 height 3
click at [599, 326] on video at bounding box center [561, 272] width 766 height 431
click at [756, 353] on video at bounding box center [561, 272] width 766 height 431
click at [187, 456] on span at bounding box center [340, 455] width 325 height 3
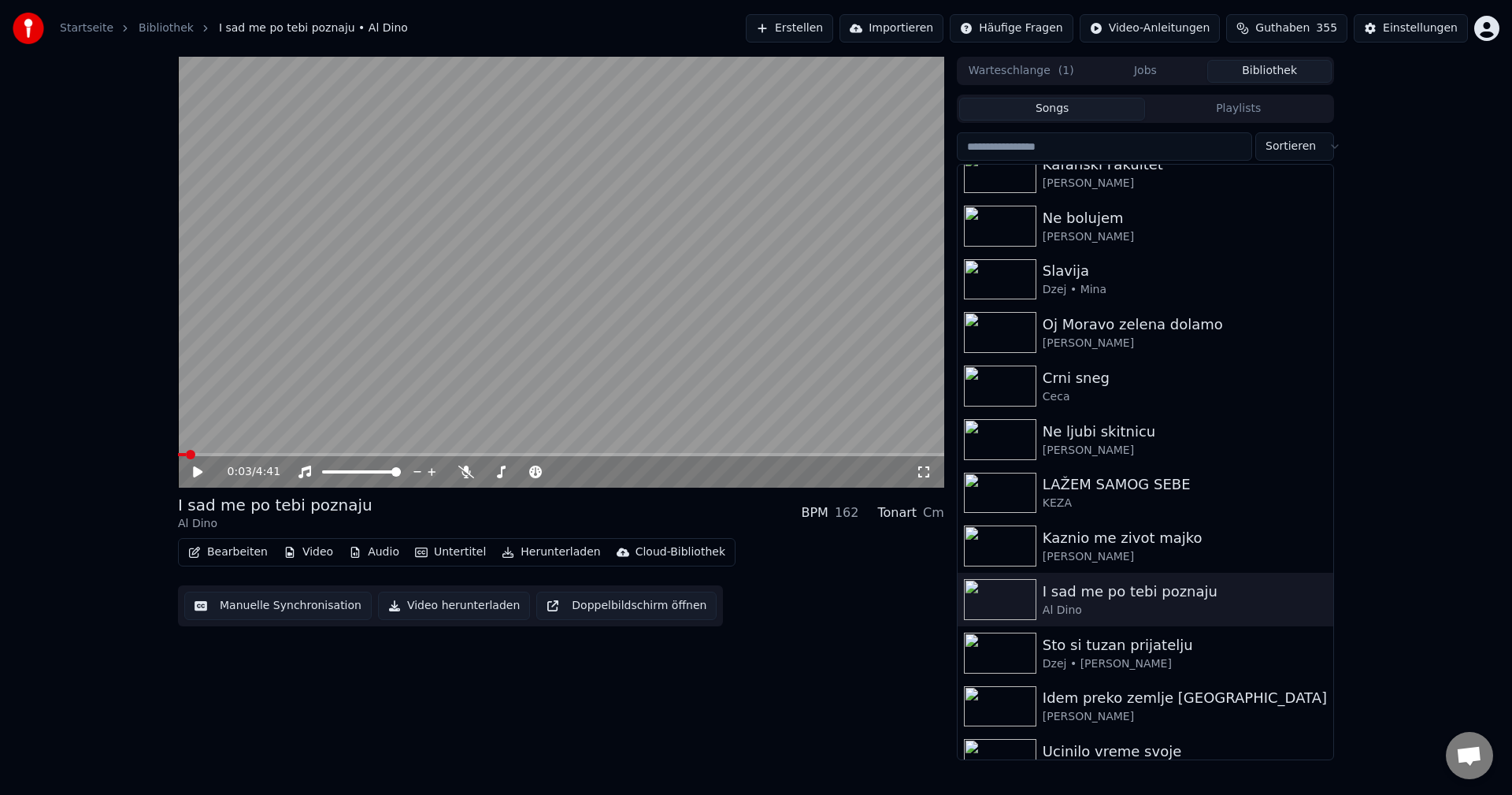
click at [612, 355] on video at bounding box center [561, 272] width 766 height 431
click at [597, 365] on video at bounding box center [561, 272] width 766 height 431
click at [188, 455] on span at bounding box center [336, 455] width 316 height 3
click at [574, 360] on video at bounding box center [561, 272] width 766 height 431
click at [517, 305] on video at bounding box center [561, 272] width 766 height 431
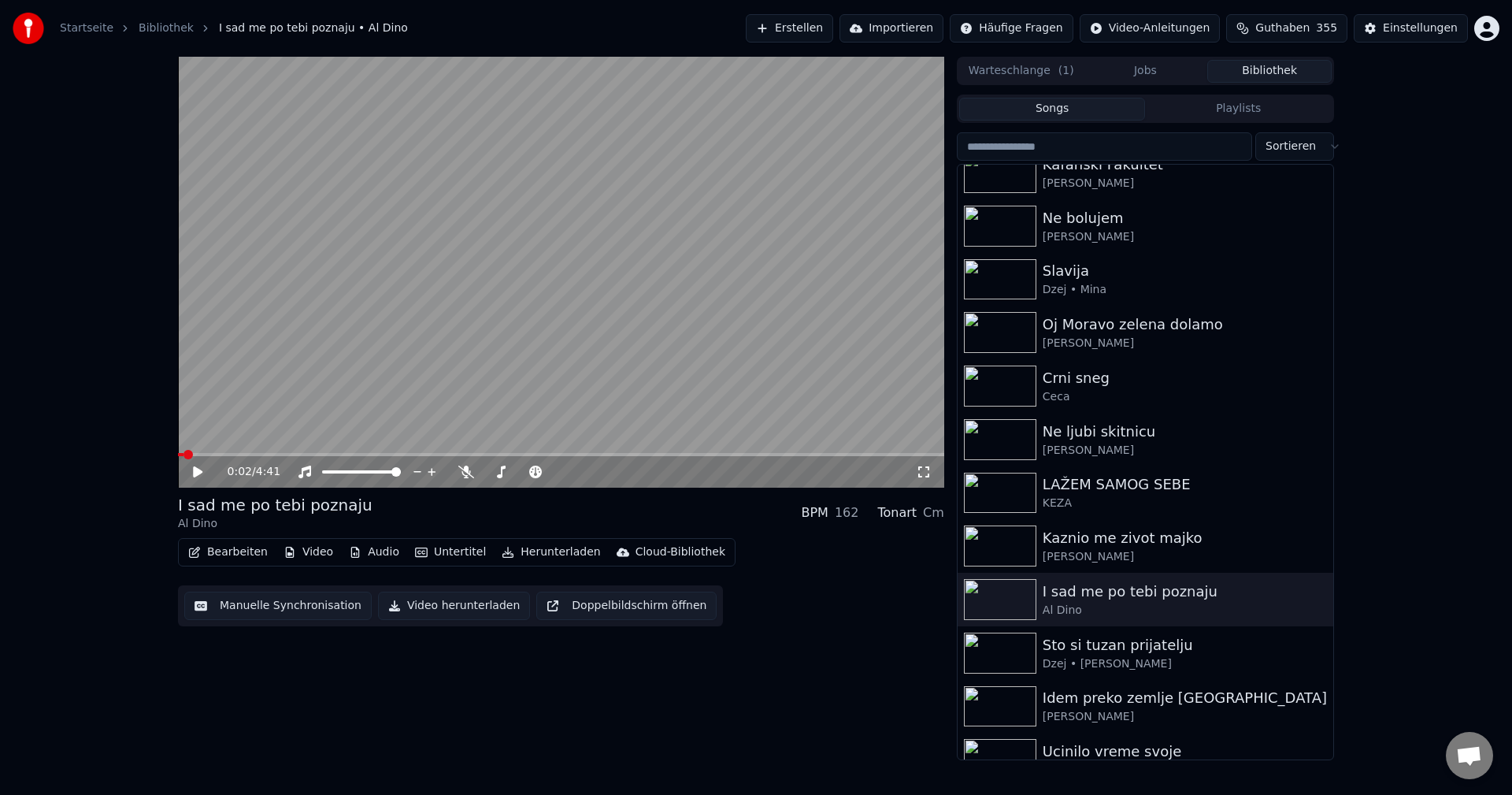
click at [182, 453] on span at bounding box center [181, 455] width 5 height 3
click at [592, 333] on video at bounding box center [561, 272] width 766 height 431
click at [498, 310] on video at bounding box center [561, 272] width 766 height 431
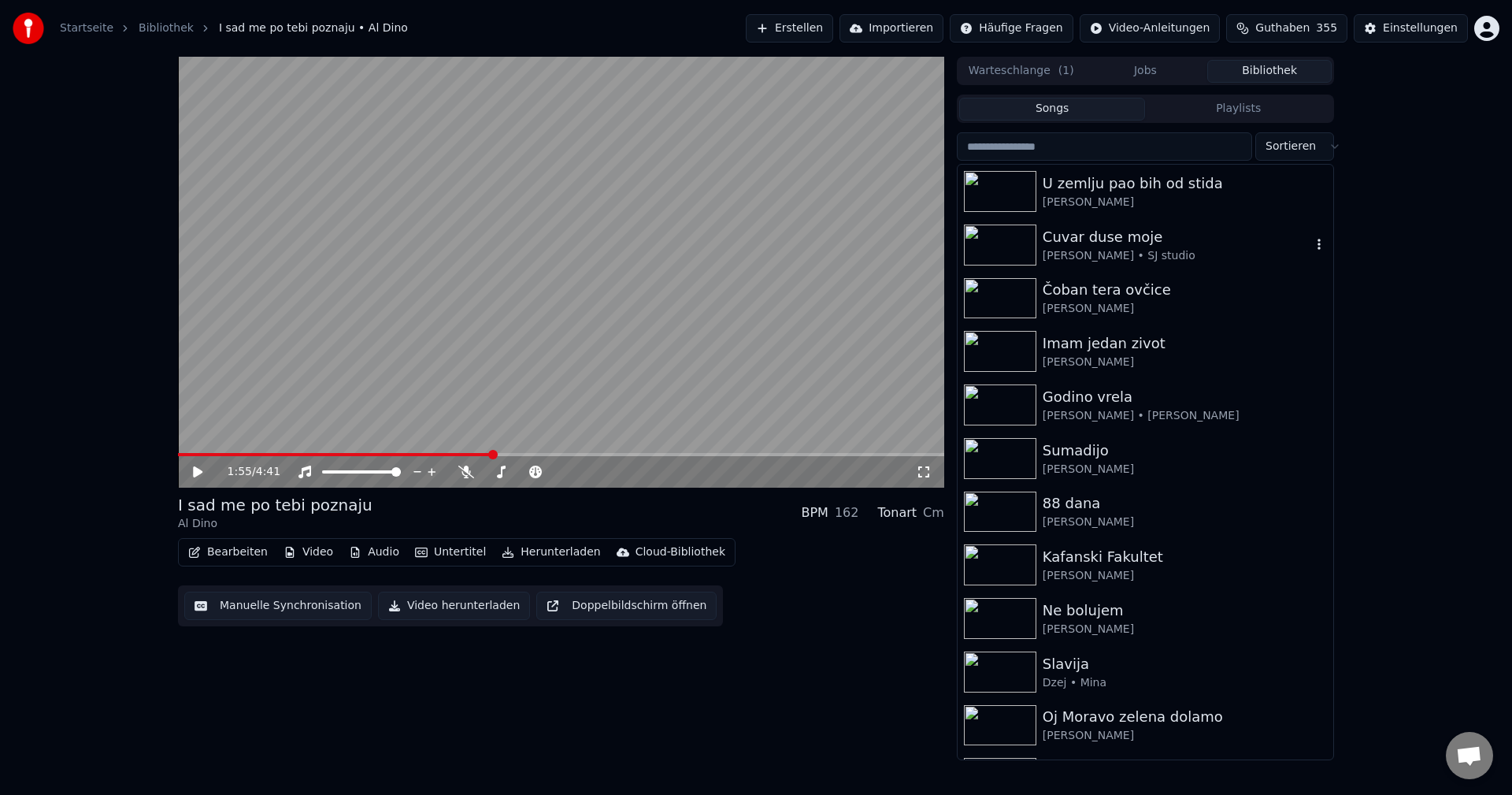
click at [999, 244] on img at bounding box center [1000, 244] width 72 height 41
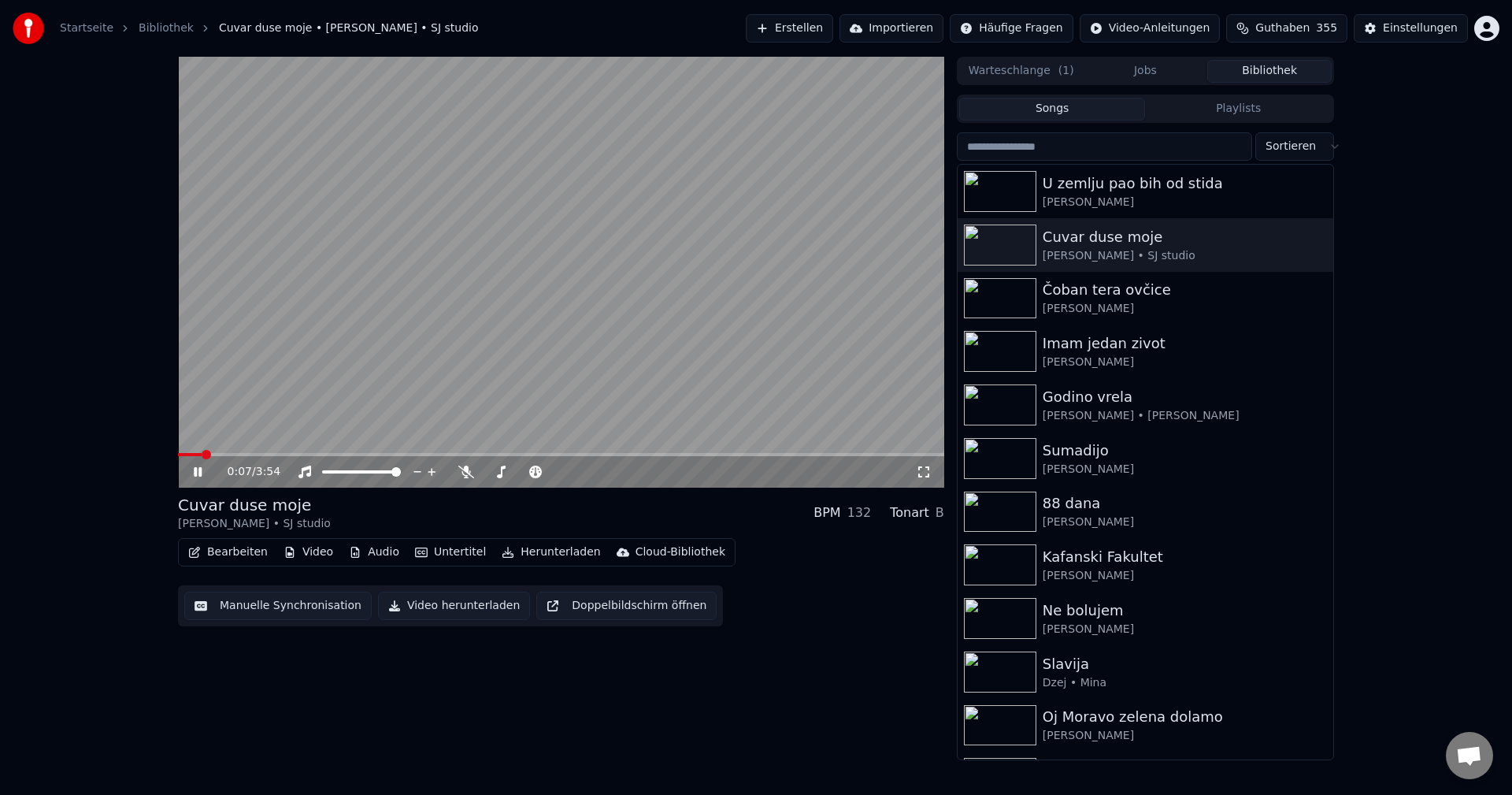
click at [648, 355] on video at bounding box center [561, 272] width 766 height 431
click at [643, 358] on video at bounding box center [561, 272] width 766 height 431
click at [213, 456] on span at bounding box center [264, 455] width 173 height 3
click at [198, 454] on span at bounding box center [188, 455] width 20 height 3
click at [453, 455] on span at bounding box center [315, 455] width 275 height 3
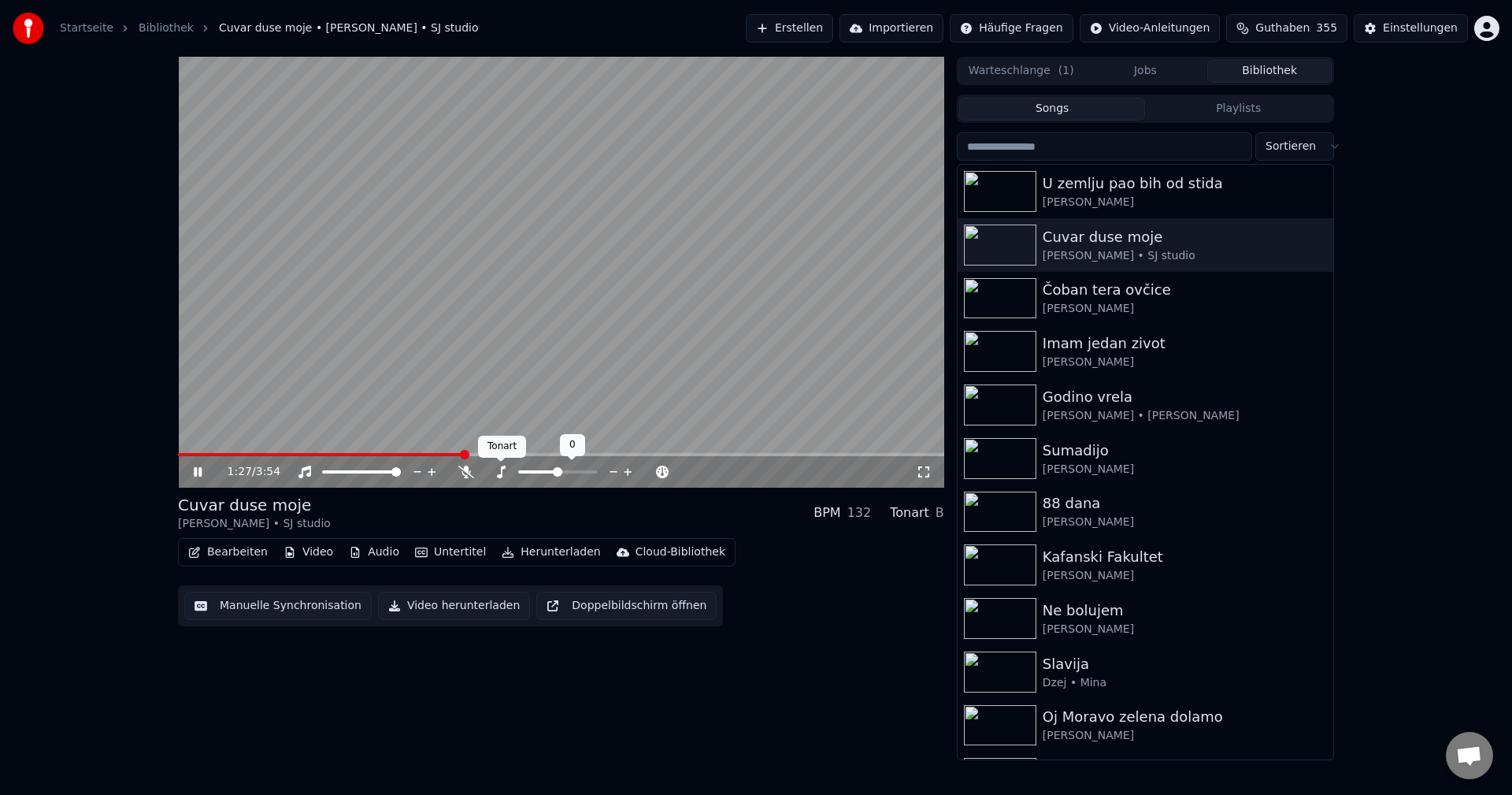
click at [485, 457] on div "Tonart Tonart" at bounding box center [502, 446] width 48 height 22
click at [495, 456] on span at bounding box center [489, 454] width 10 height 10
click at [518, 455] on span at bounding box center [561, 455] width 766 height 3
click at [996, 405] on img at bounding box center [1000, 405] width 72 height 41
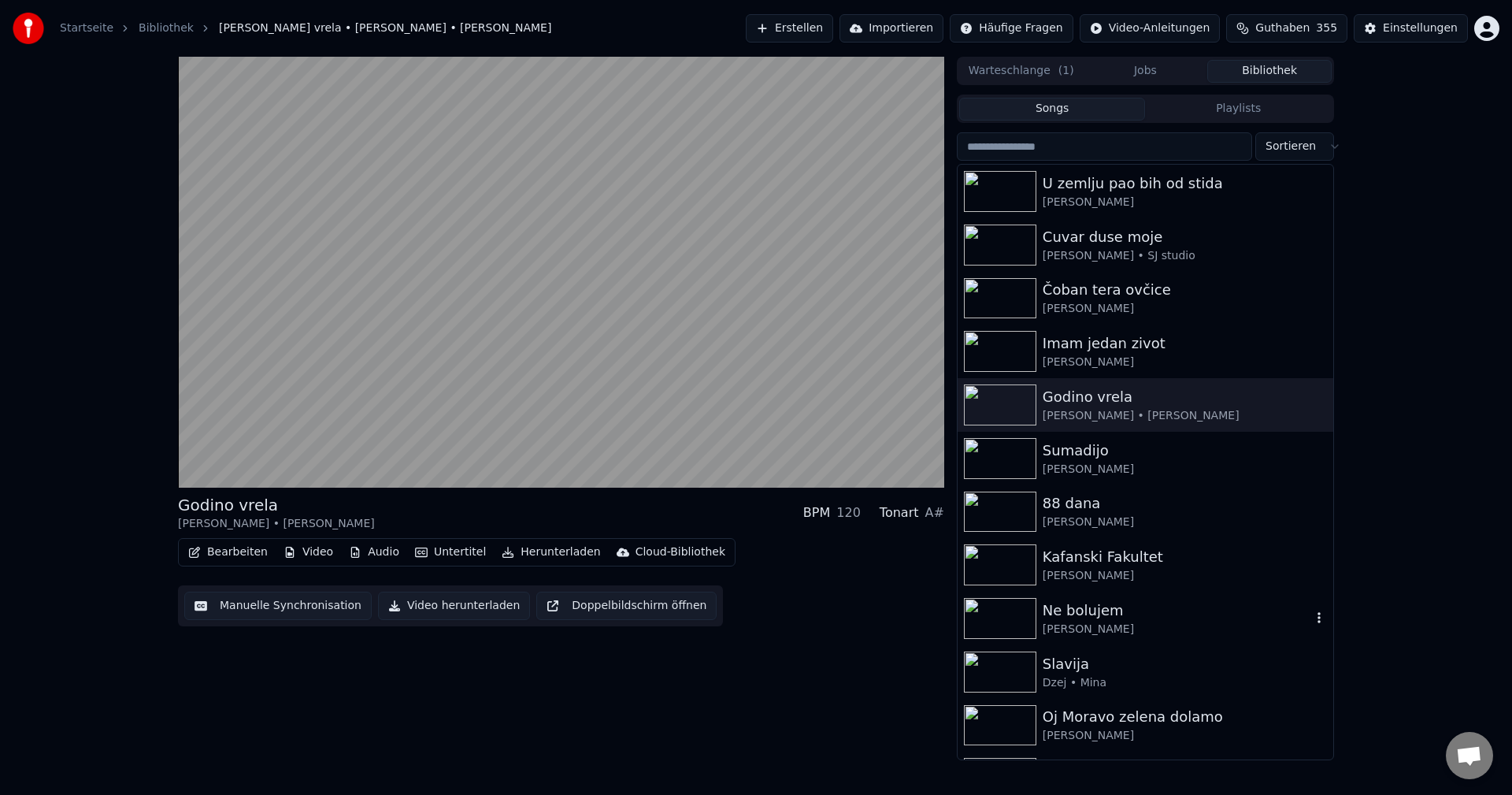
click at [1009, 613] on img at bounding box center [1000, 618] width 72 height 41
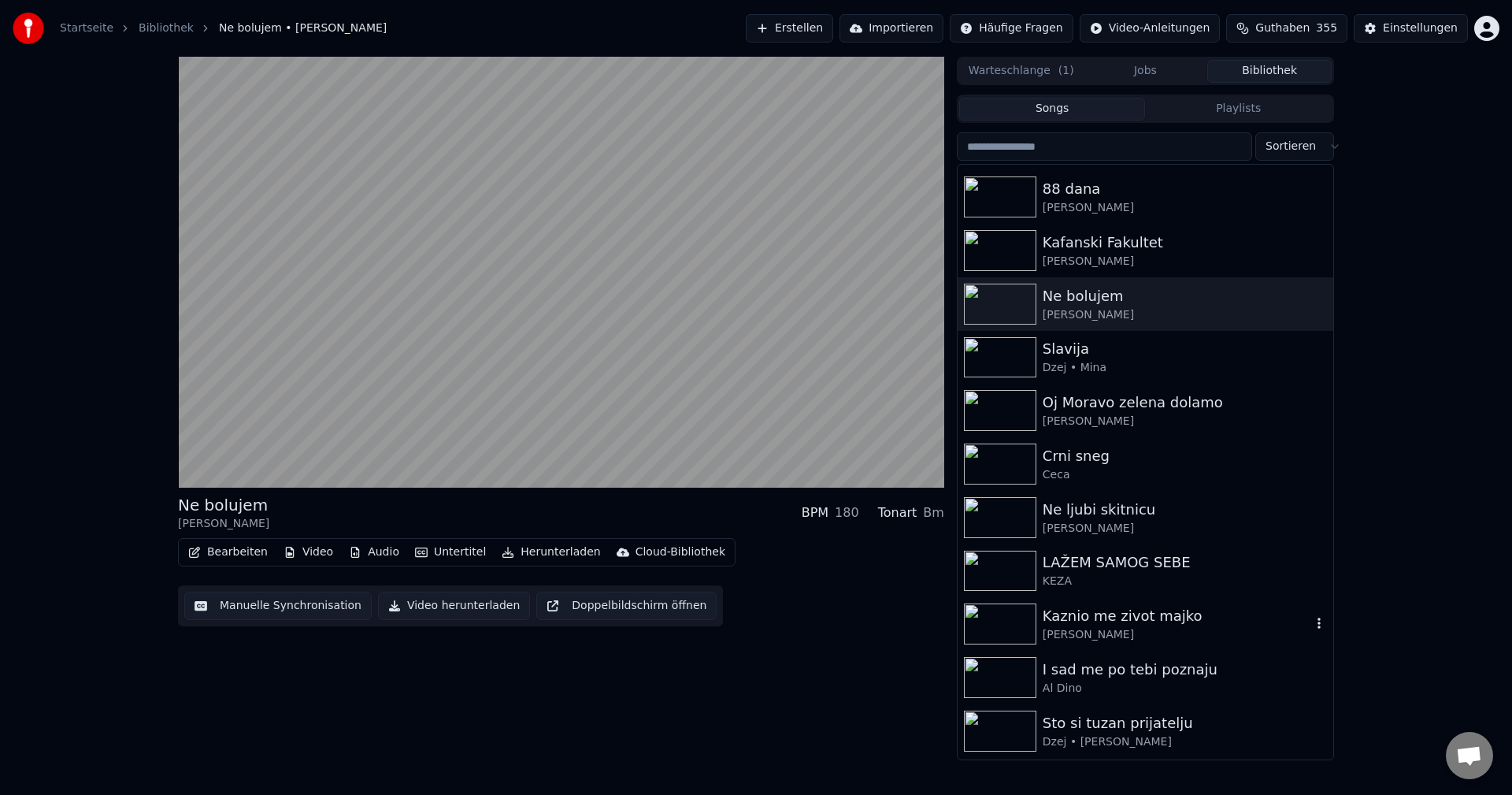
scroll to position [394, 0]
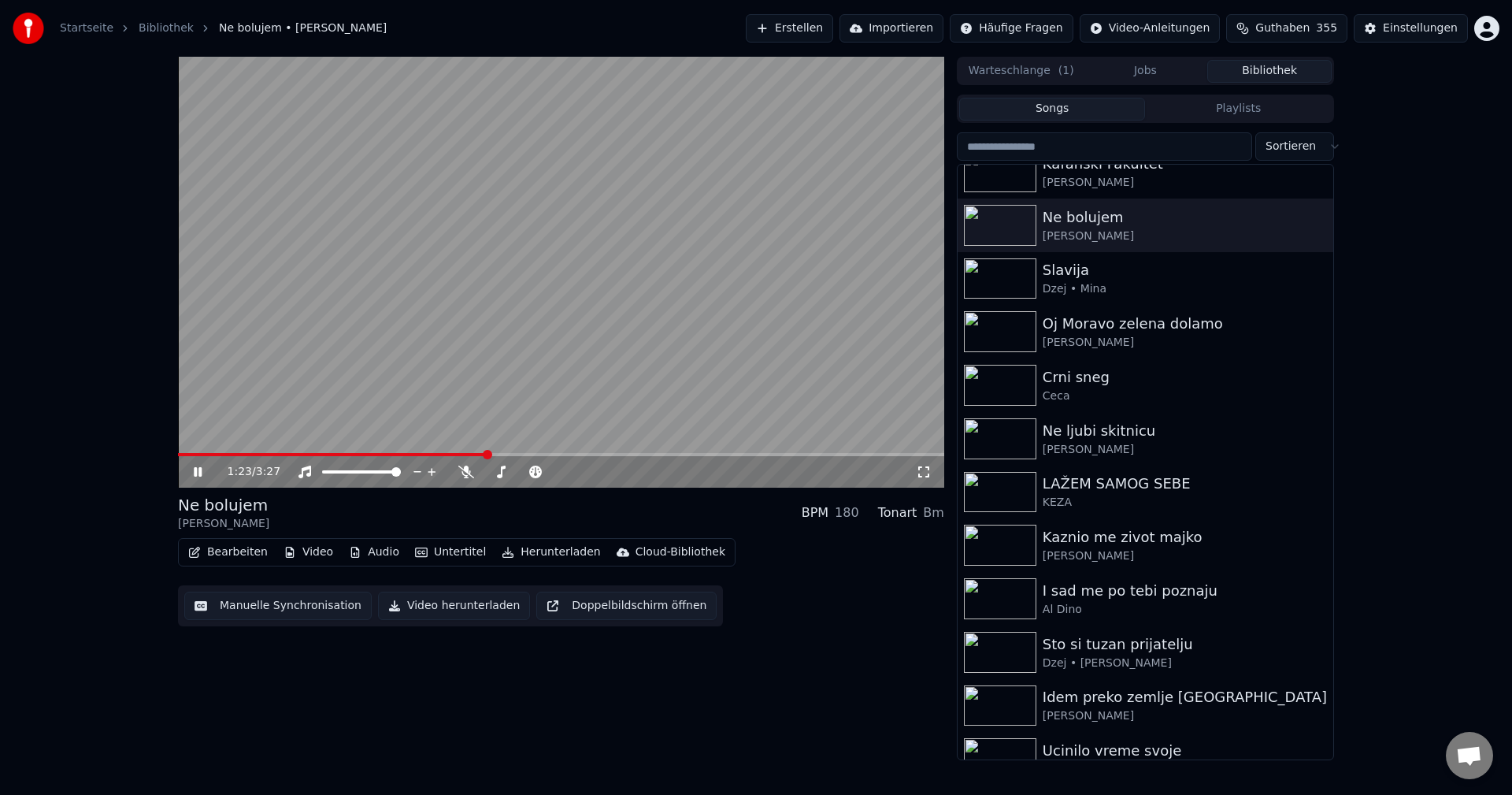
click at [513, 453] on span at bounding box center [561, 455] width 766 height 3
click at [547, 455] on span at bounding box center [561, 455] width 766 height 3
click at [790, 457] on div "2:34 / 3:27" at bounding box center [561, 472] width 766 height 31
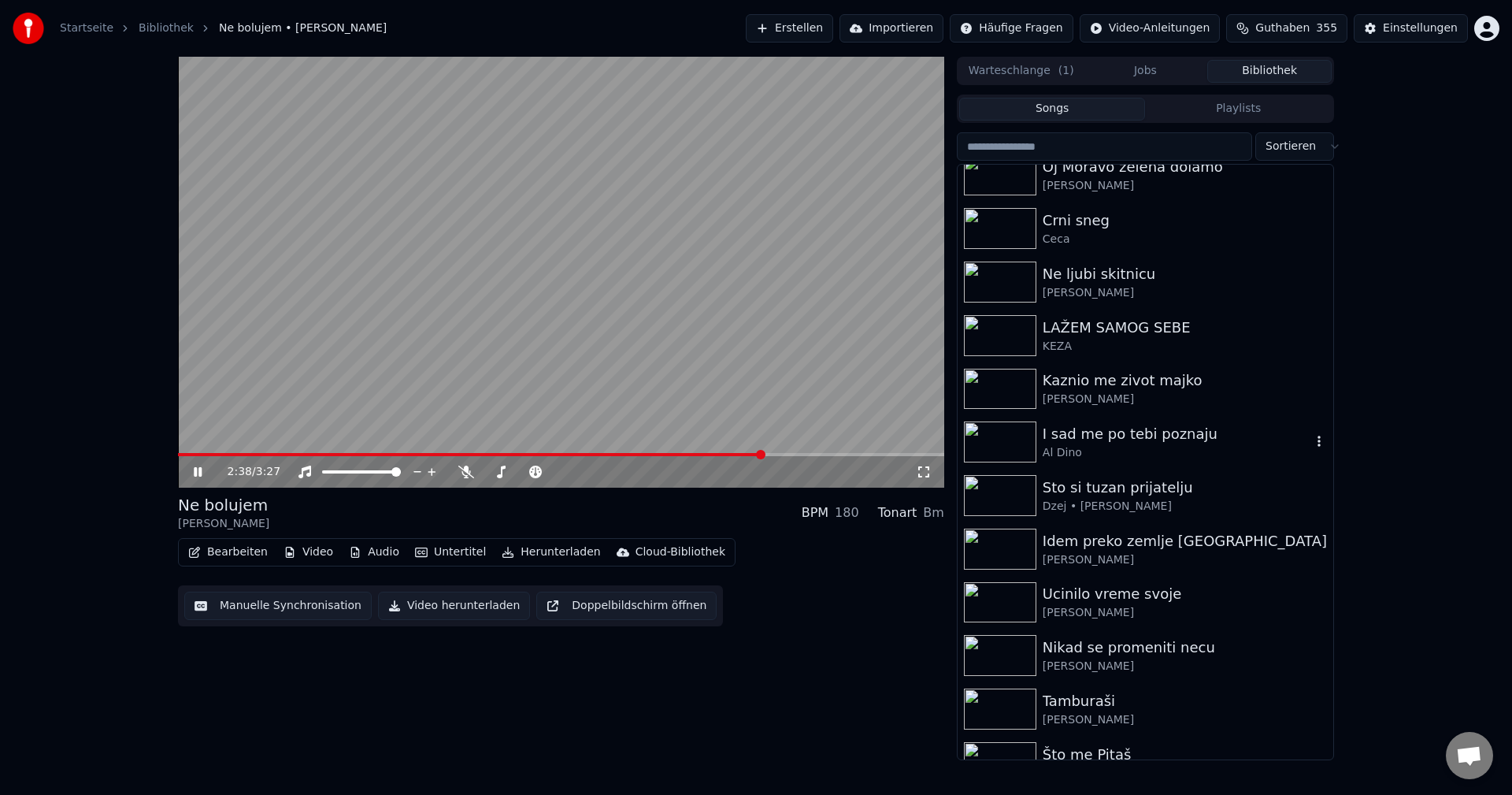
click at [1001, 443] on img at bounding box center [1000, 442] width 72 height 41
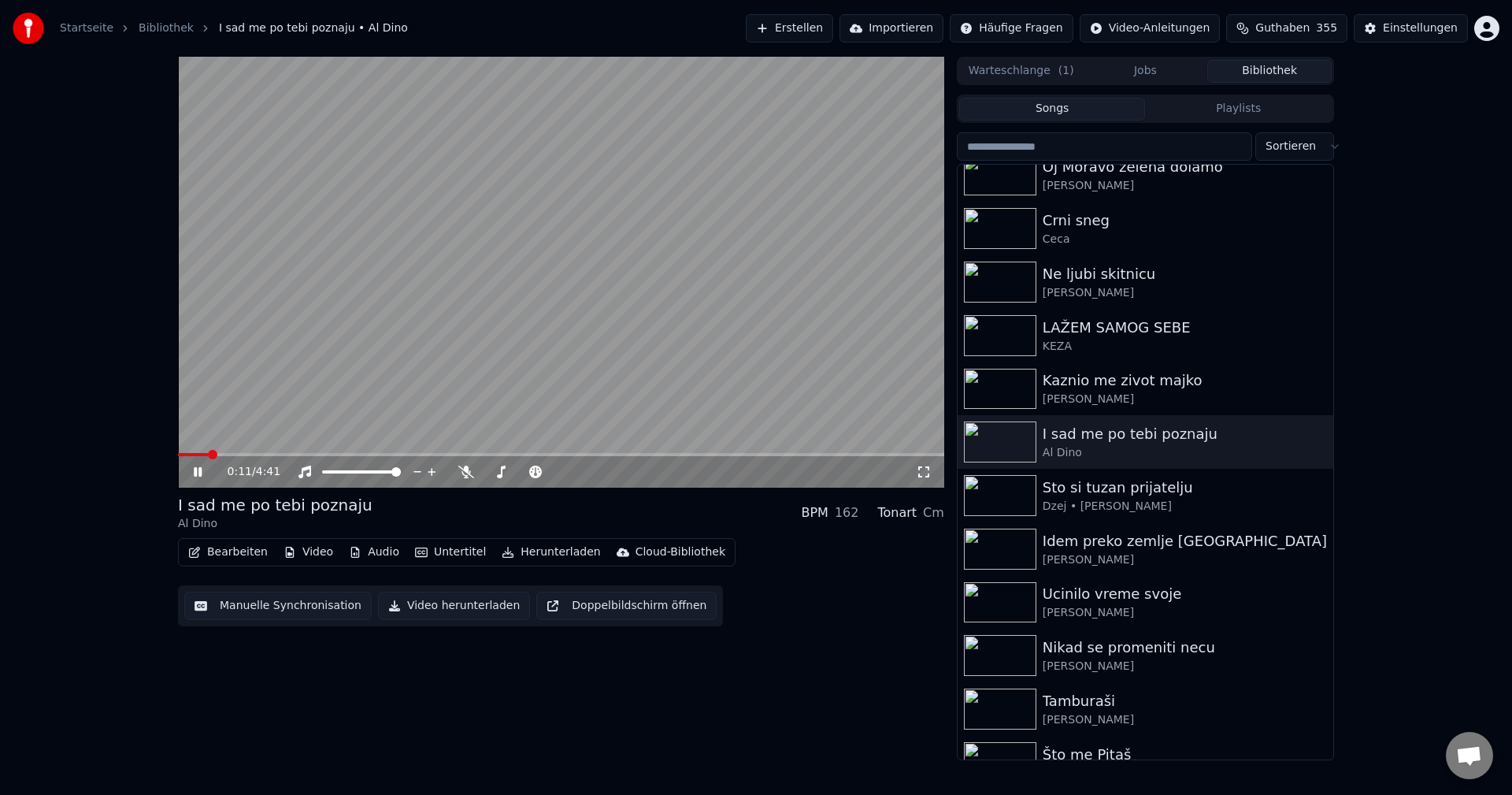
click at [208, 453] on span at bounding box center [193, 455] width 30 height 3
click at [219, 449] on video at bounding box center [561, 272] width 766 height 431
click at [215, 456] on span at bounding box center [309, 455] width 262 height 3
click at [660, 357] on video at bounding box center [561, 272] width 766 height 431
click at [202, 453] on span at bounding box center [190, 455] width 24 height 3
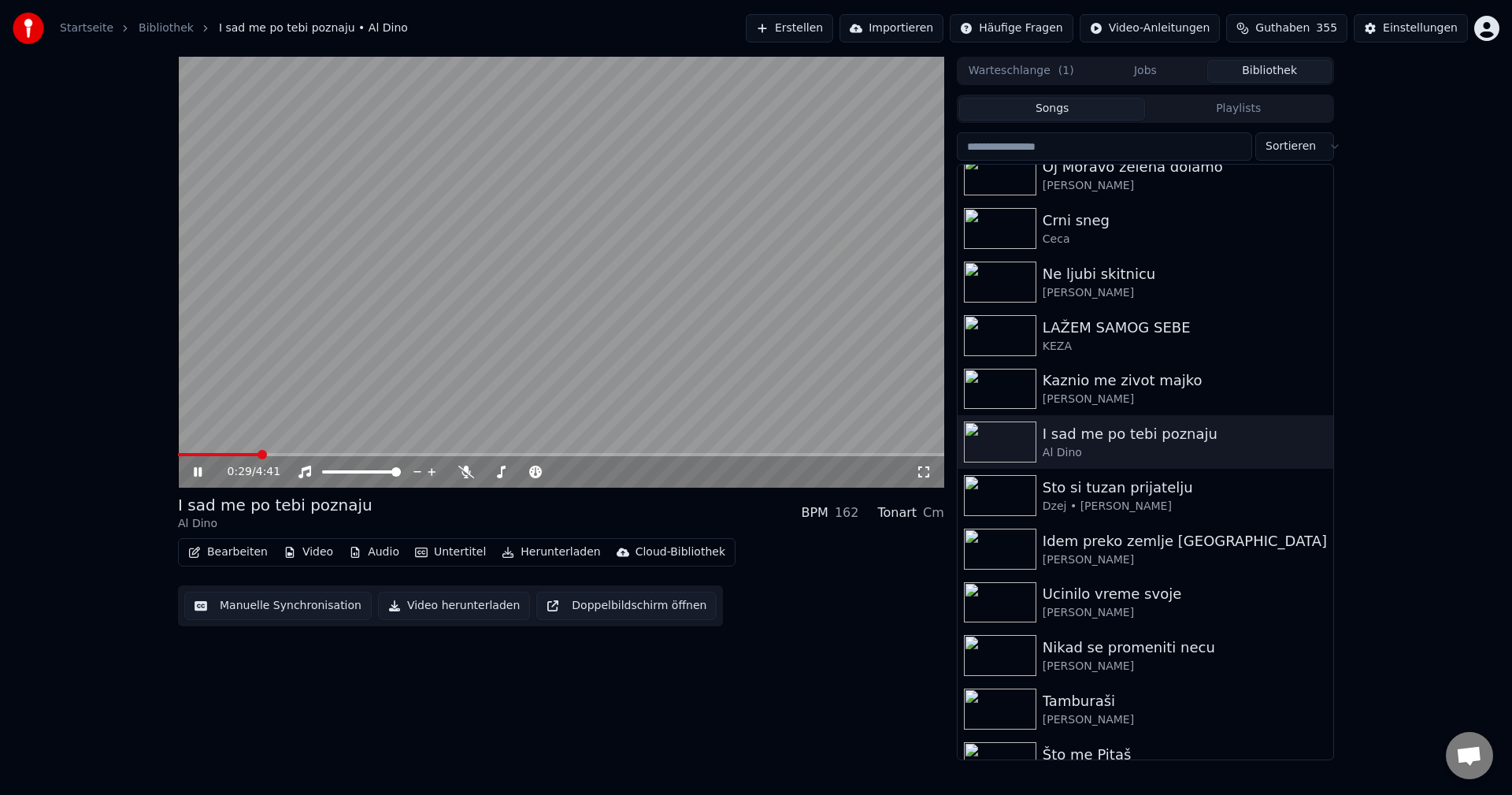
click at [206, 453] on span at bounding box center [218, 455] width 80 height 3
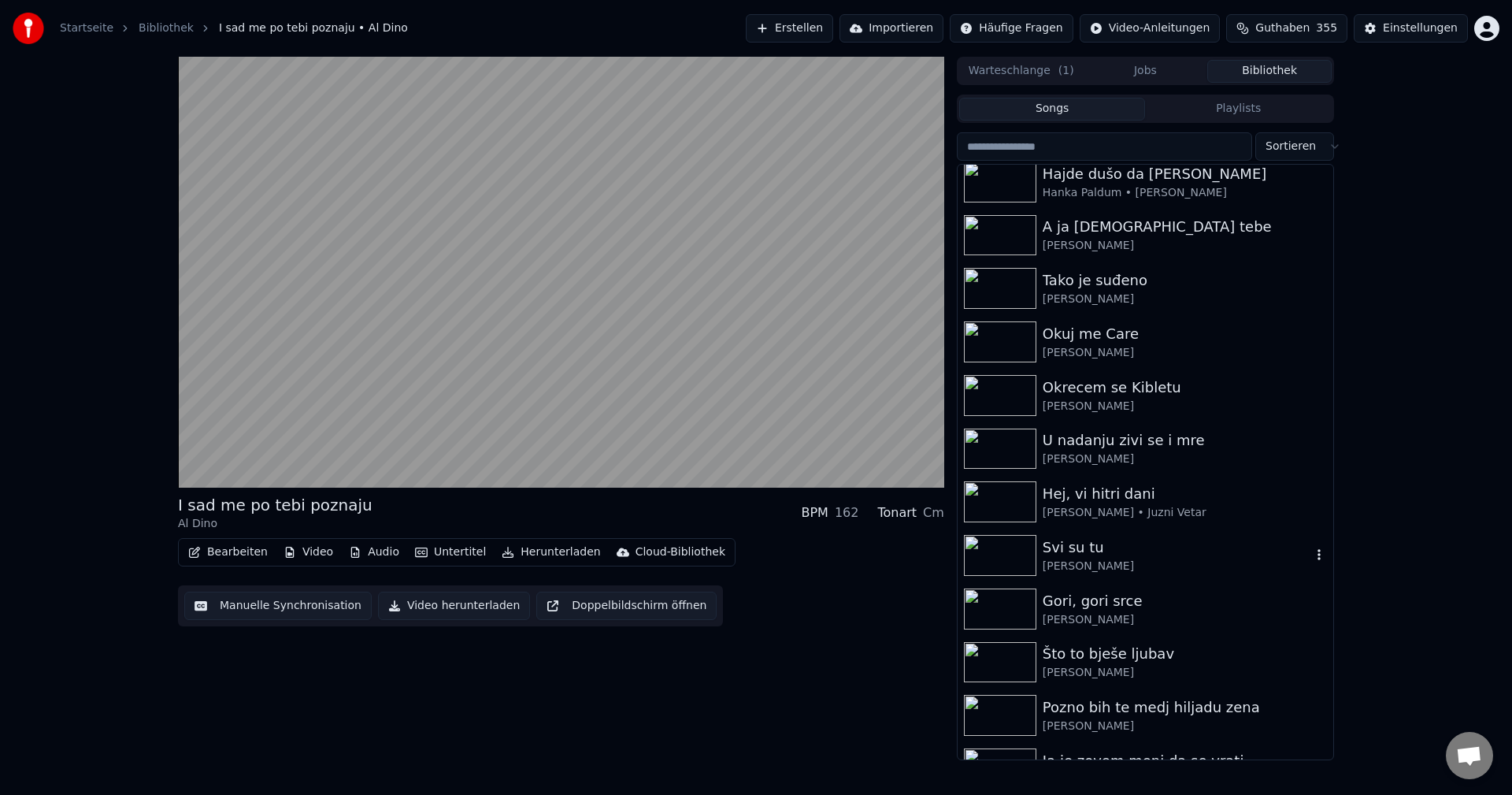
scroll to position [1418, 0]
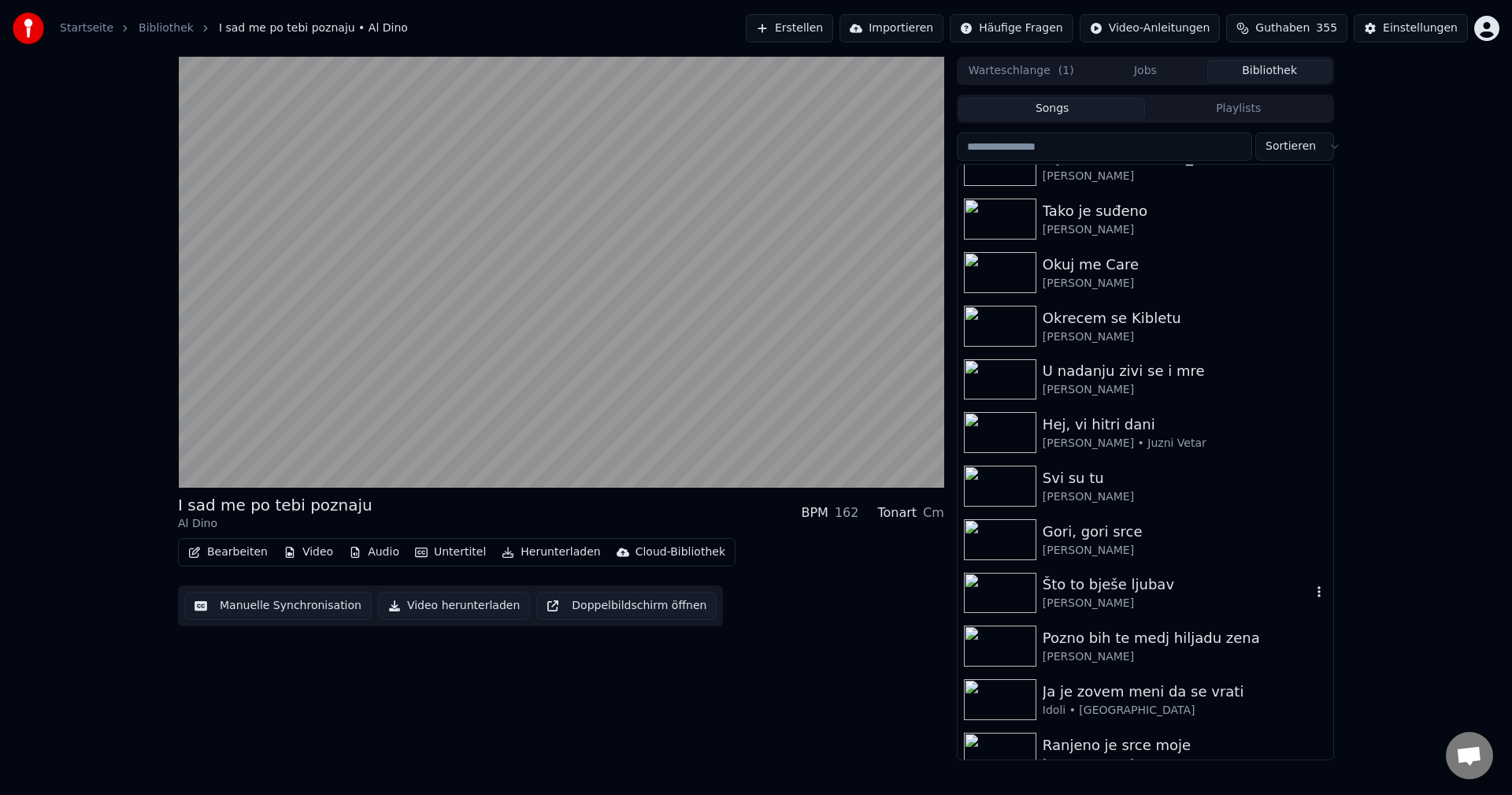
click at [984, 589] on img at bounding box center [1000, 593] width 72 height 41
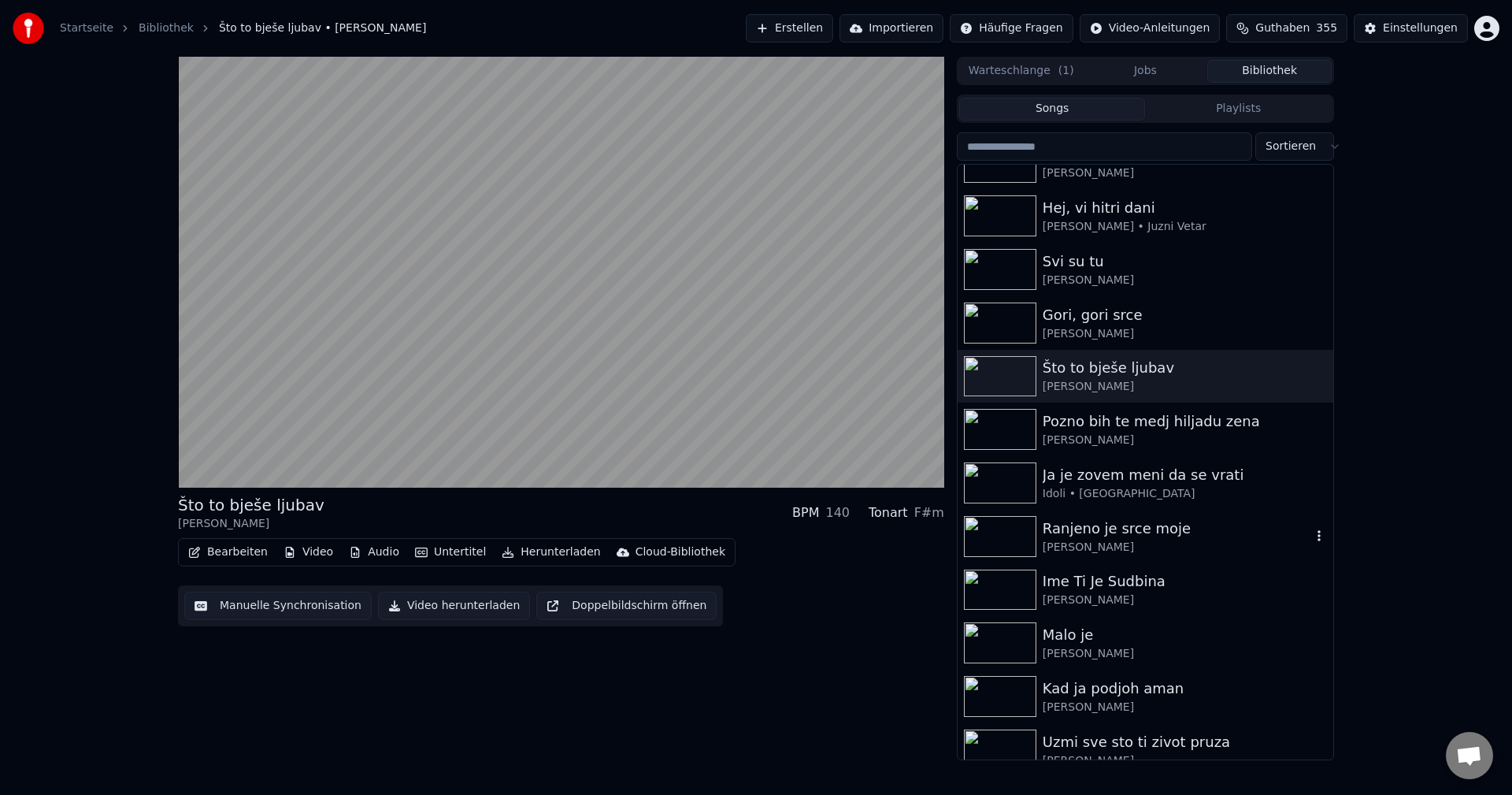
scroll to position [1655, 0]
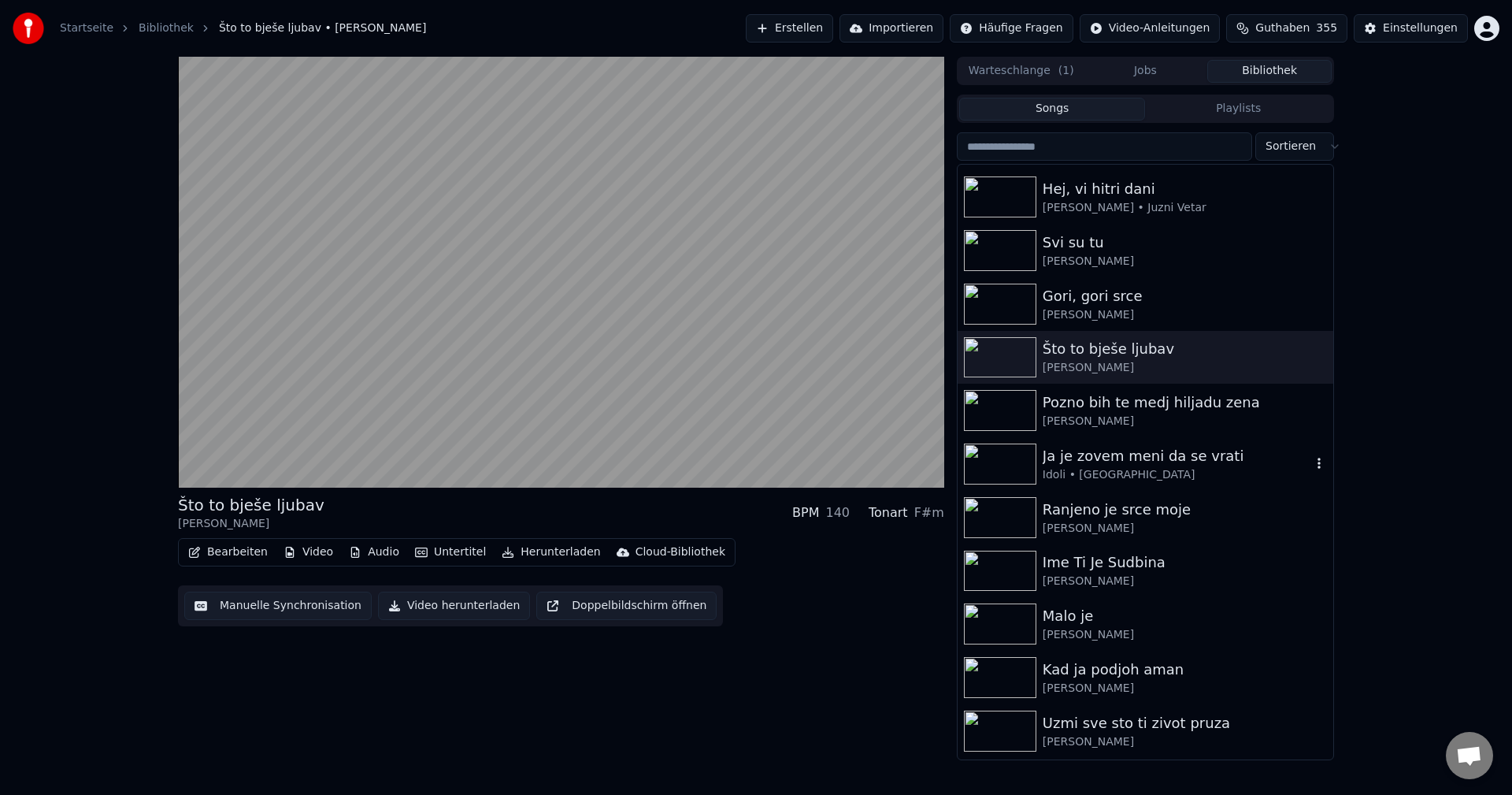
click at [997, 447] on img at bounding box center [1000, 463] width 72 height 41
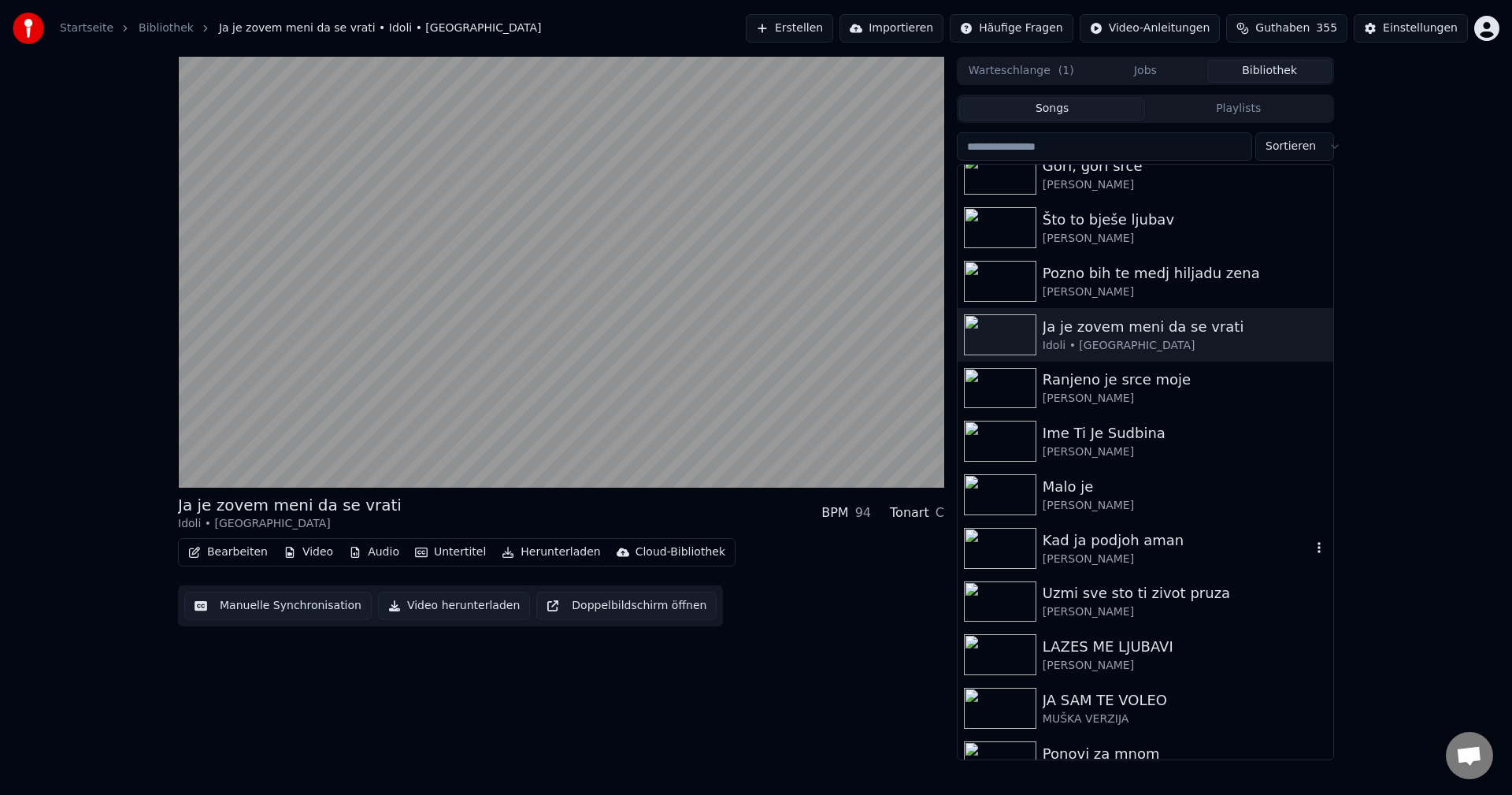
scroll to position [1812, 0]
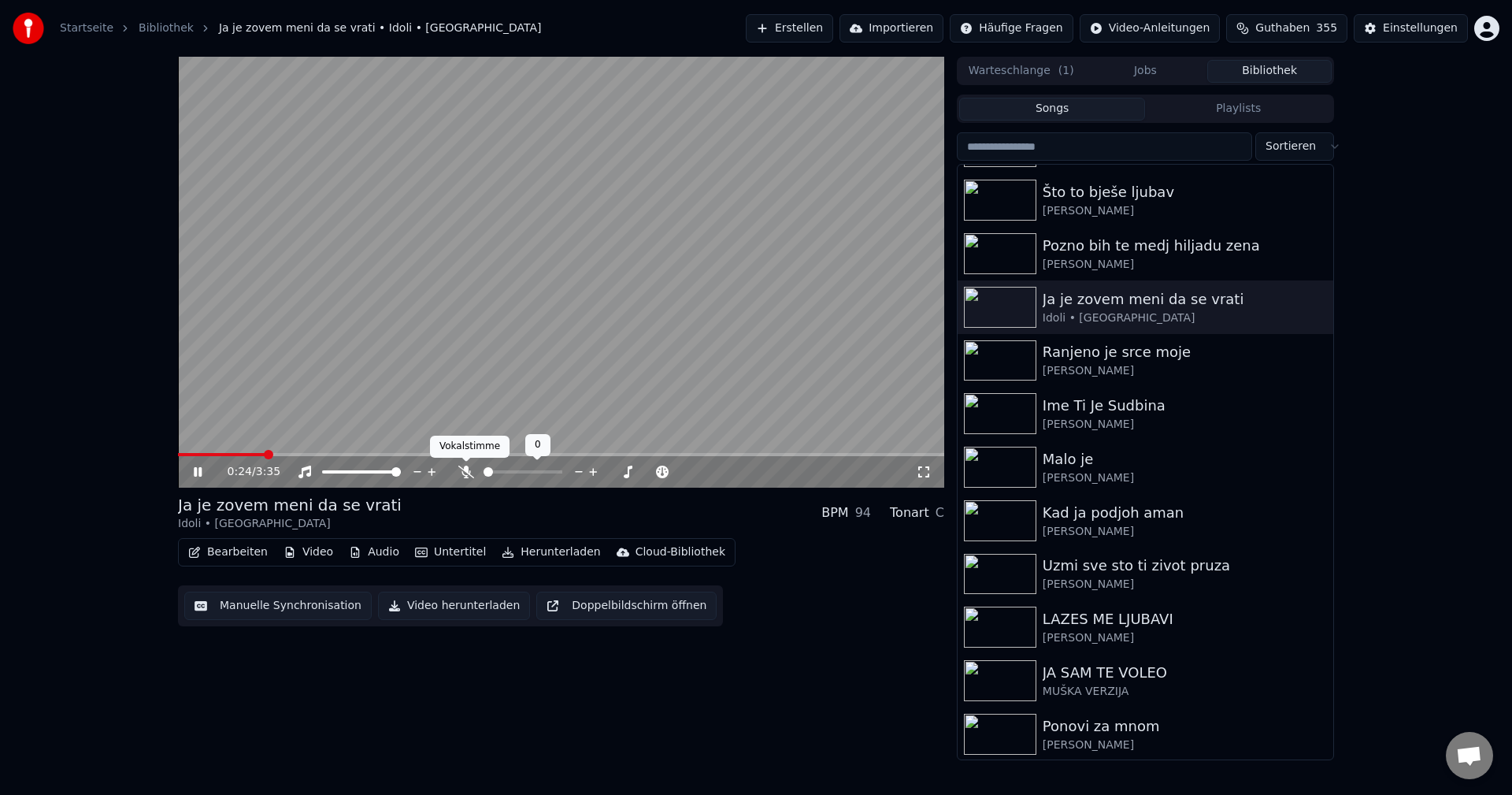
click at [466, 474] on icon at bounding box center [466, 471] width 16 height 12
drag, startPoint x: 462, startPoint y: 471, endPoint x: 517, endPoint y: 471, distance: 55.0
click at [463, 471] on icon at bounding box center [466, 471] width 16 height 12
drag, startPoint x: 983, startPoint y: 564, endPoint x: 1057, endPoint y: 570, distance: 74.2
click at [985, 564] on img at bounding box center [1000, 574] width 72 height 41
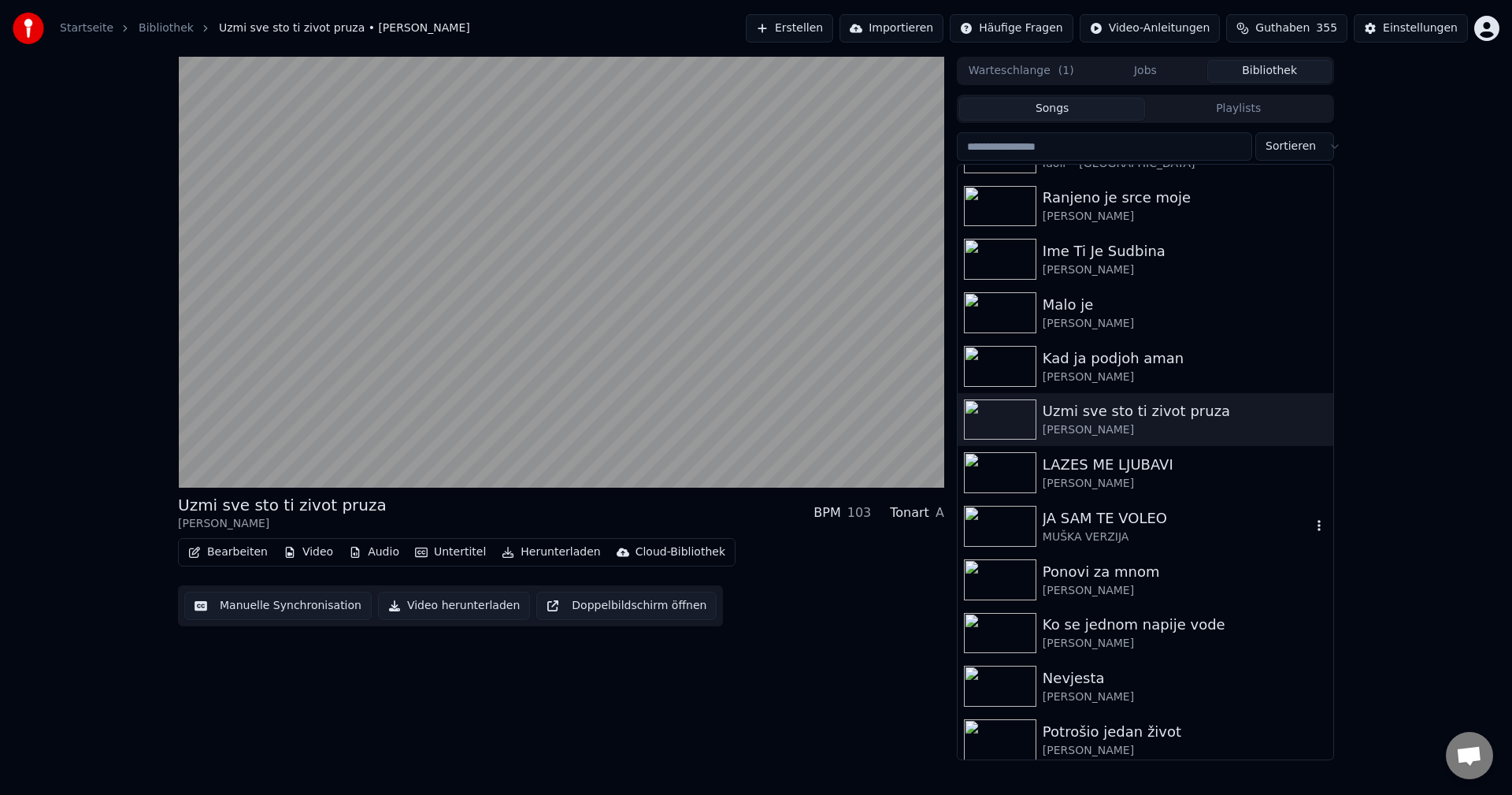
scroll to position [1970, 0]
click at [968, 462] on img at bounding box center [1000, 469] width 72 height 41
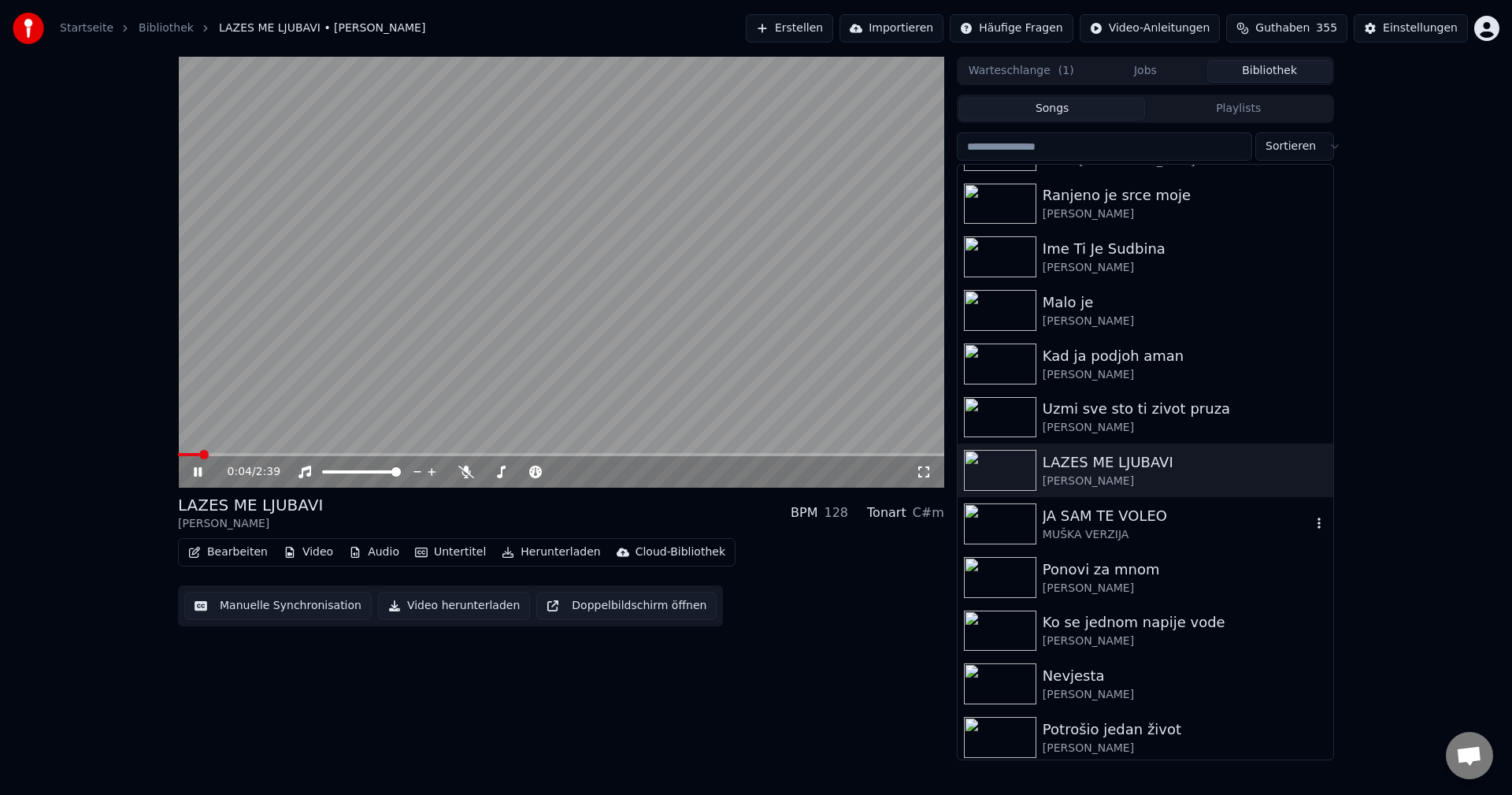
click at [1012, 519] on img at bounding box center [1000, 524] width 72 height 41
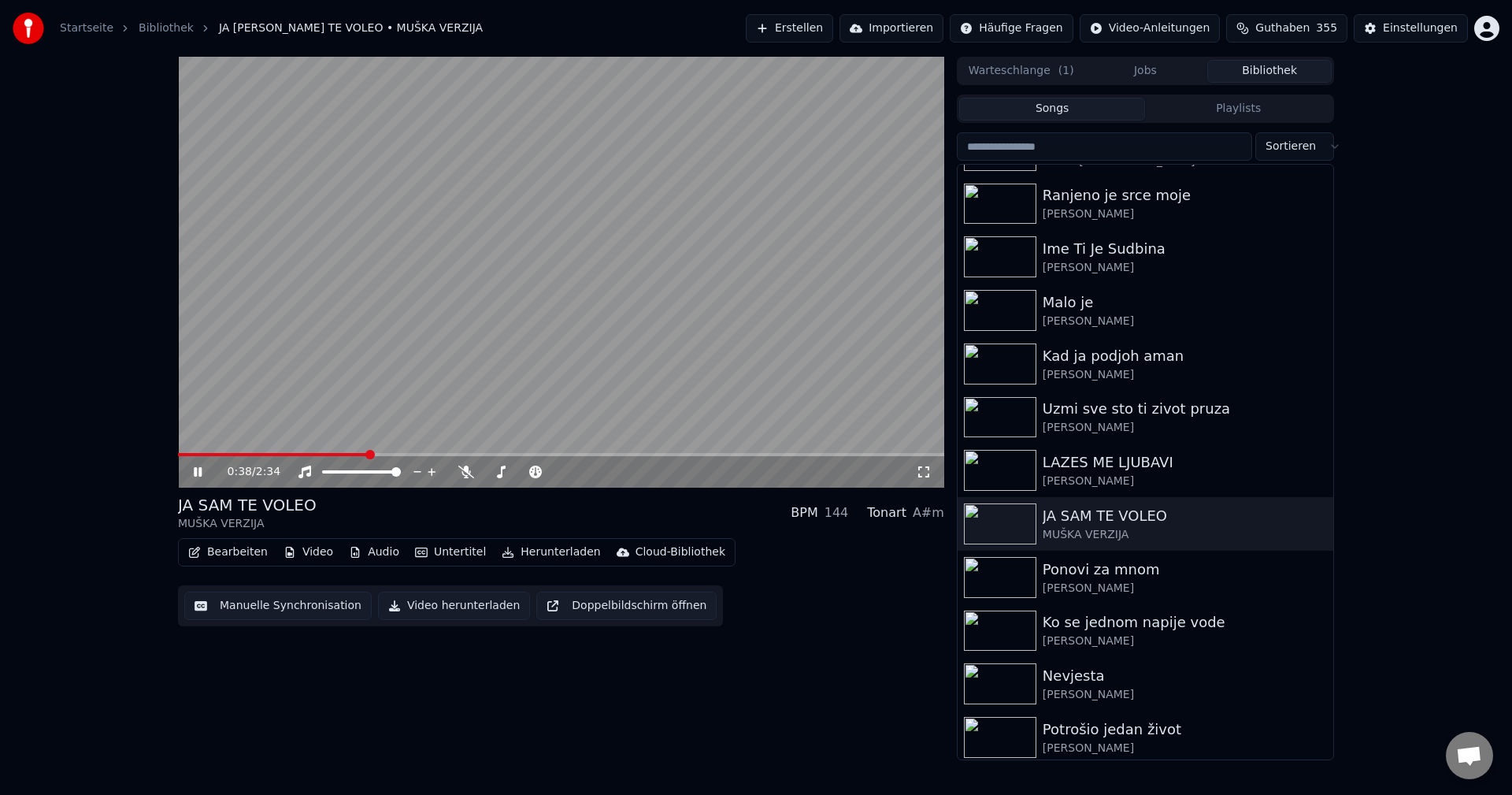
click at [209, 452] on video at bounding box center [561, 272] width 766 height 431
click at [208, 455] on span at bounding box center [193, 455] width 30 height 3
click at [348, 394] on video at bounding box center [561, 272] width 766 height 431
click at [250, 453] on span at bounding box center [561, 455] width 766 height 3
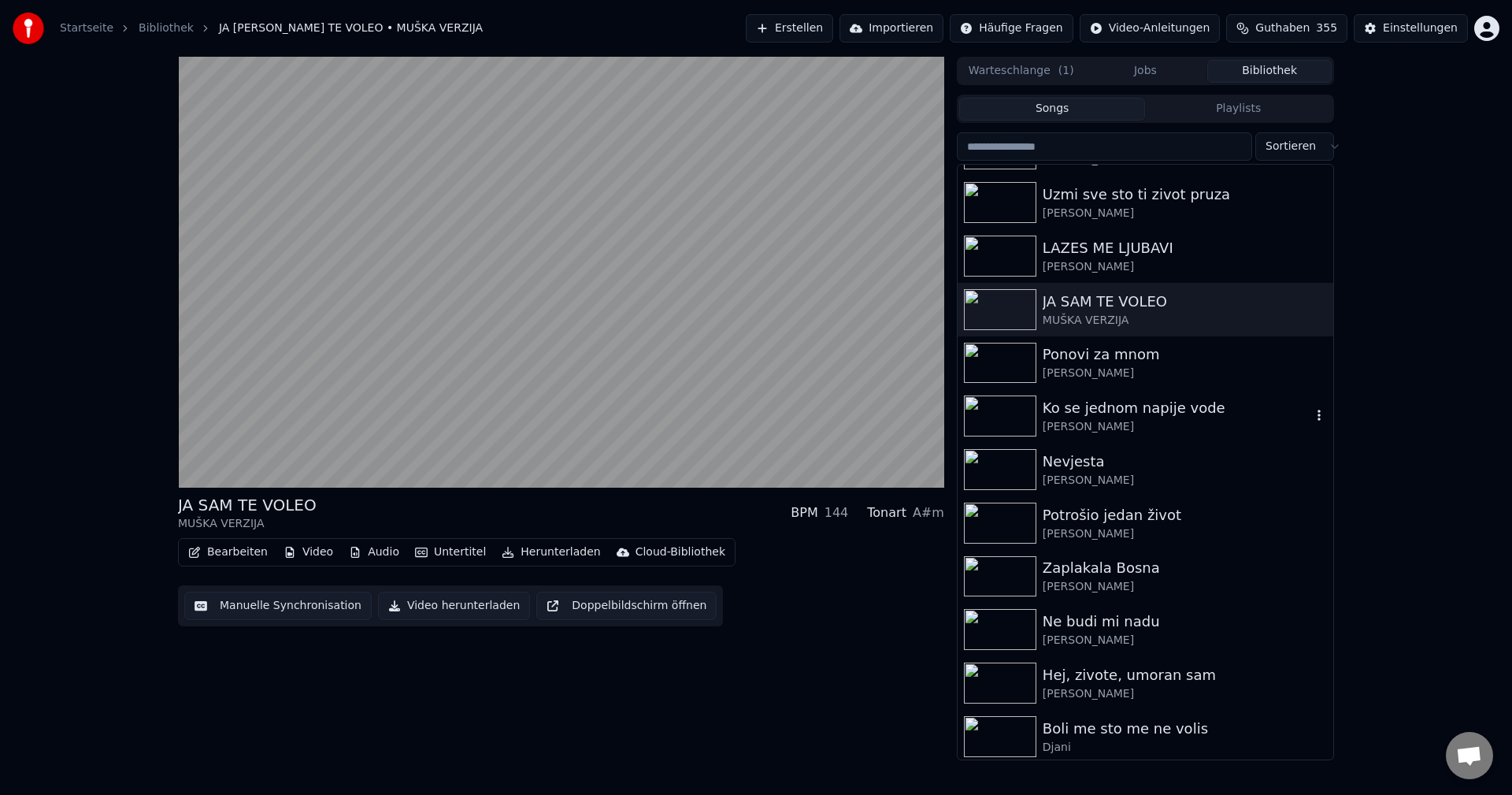
scroll to position [2205, 0]
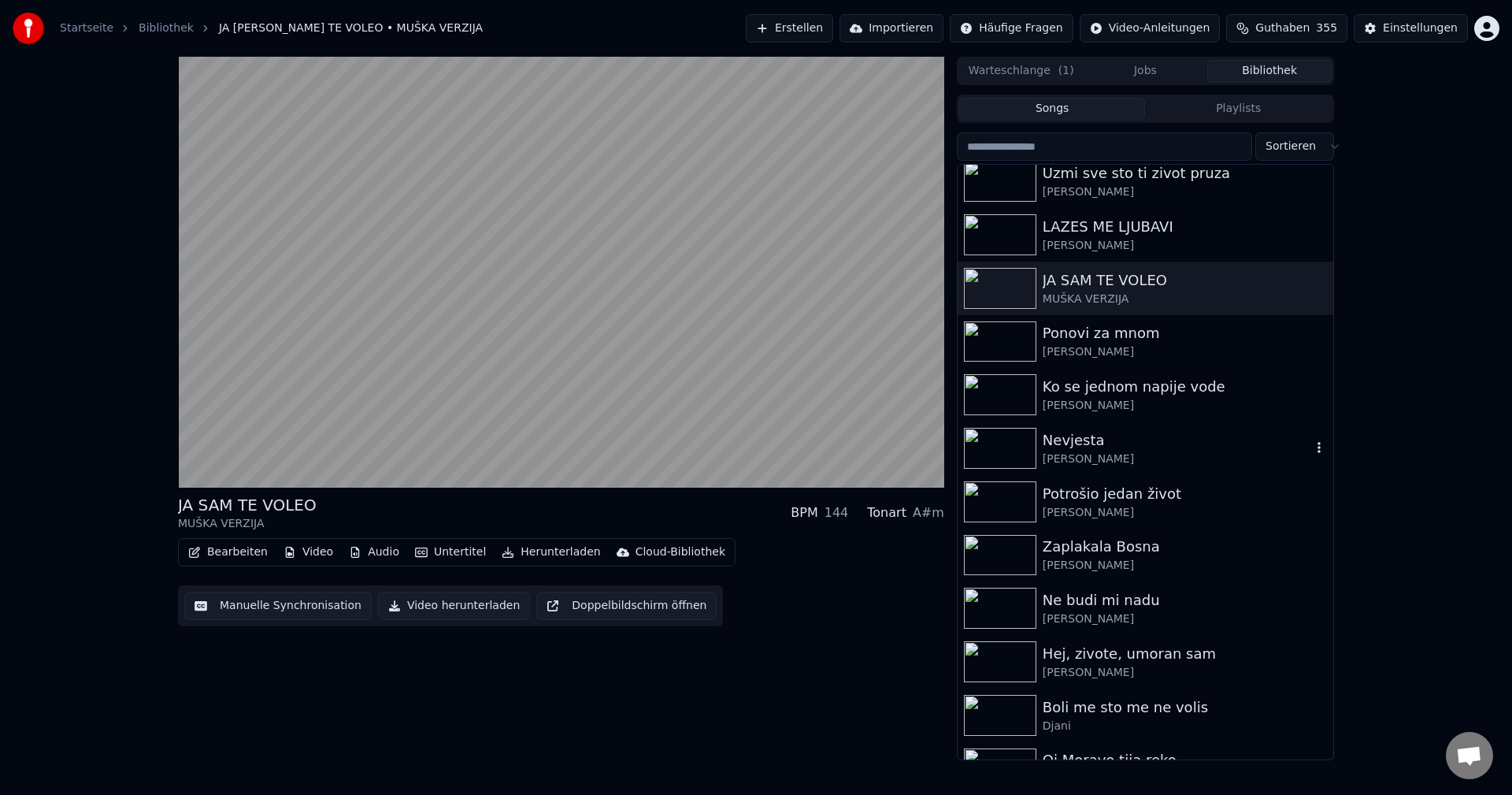
click at [1002, 436] on img at bounding box center [1000, 448] width 72 height 41
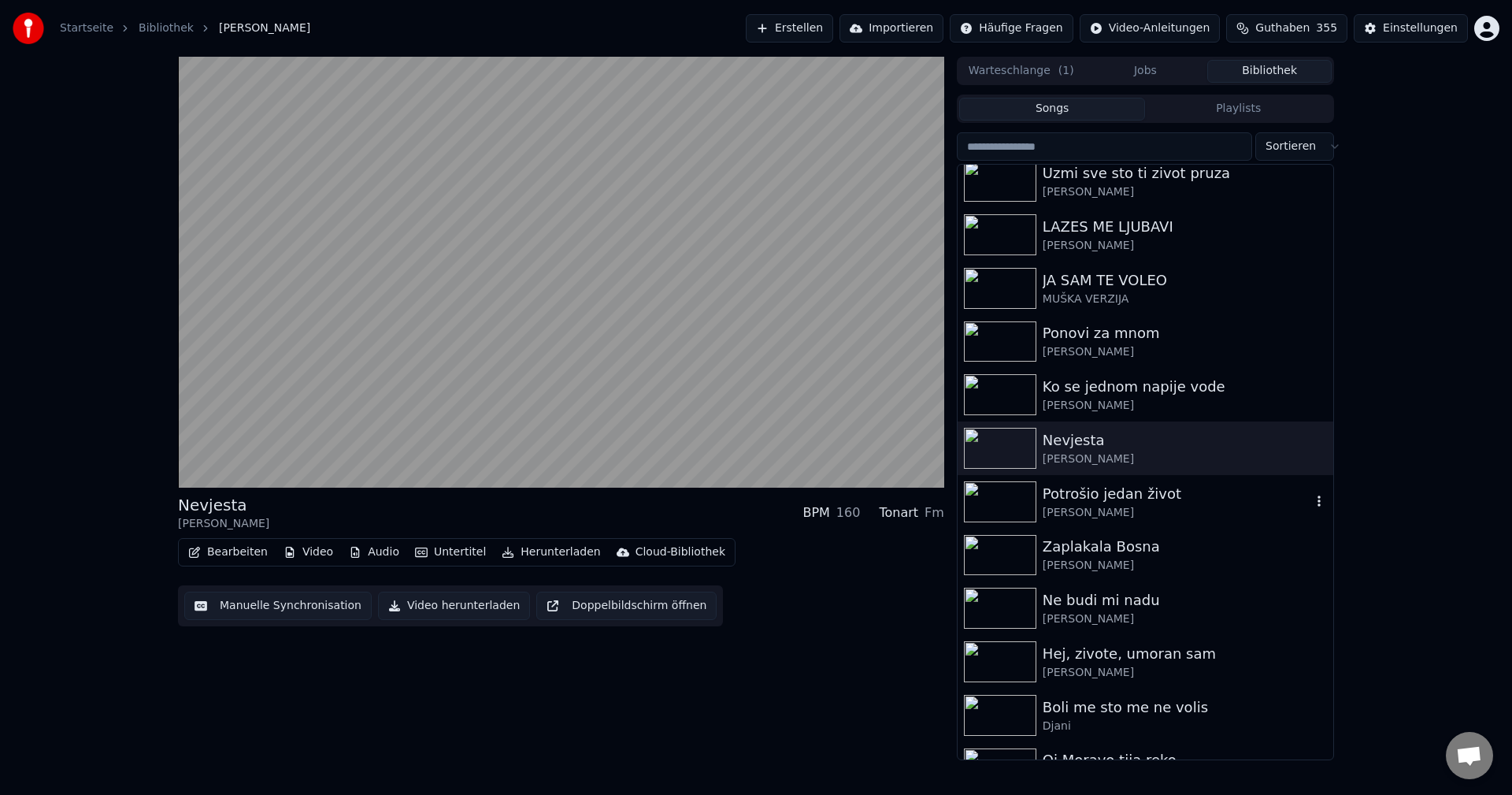
click at [1000, 489] on img at bounding box center [1000, 502] width 72 height 41
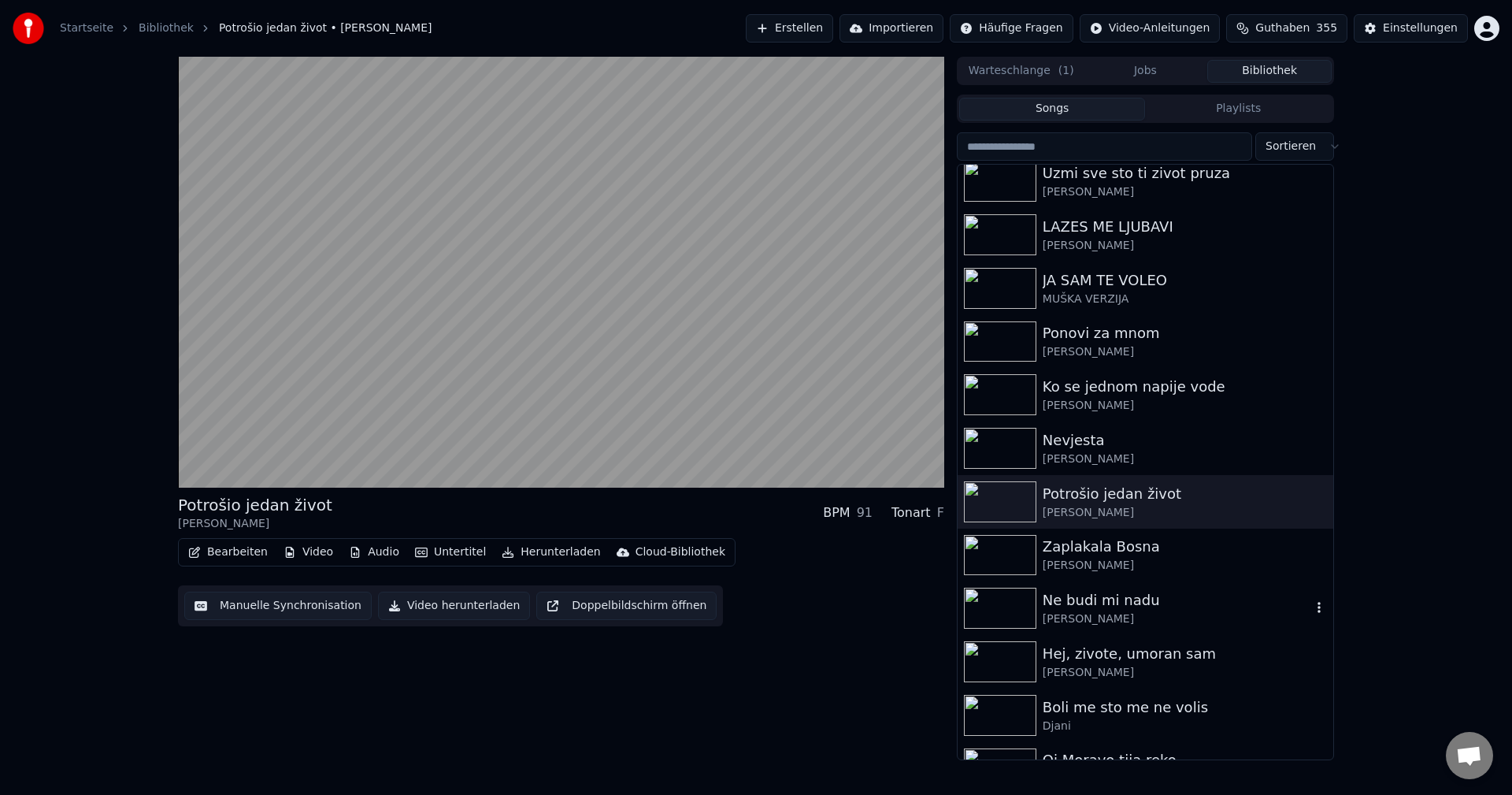
click at [997, 614] on img at bounding box center [1000, 607] width 72 height 41
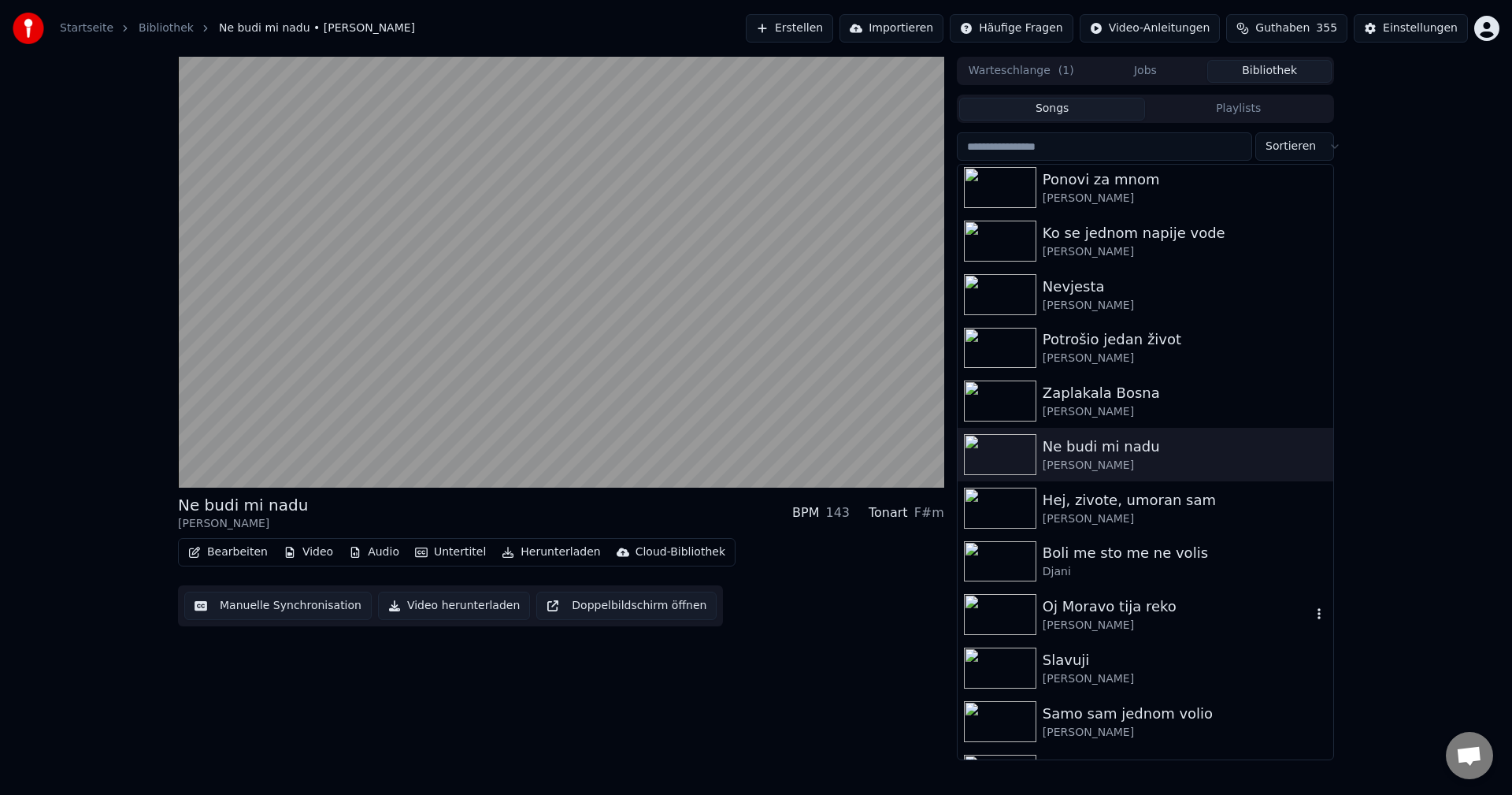
scroll to position [2363, 0]
click at [1006, 507] on img at bounding box center [1000, 504] width 72 height 41
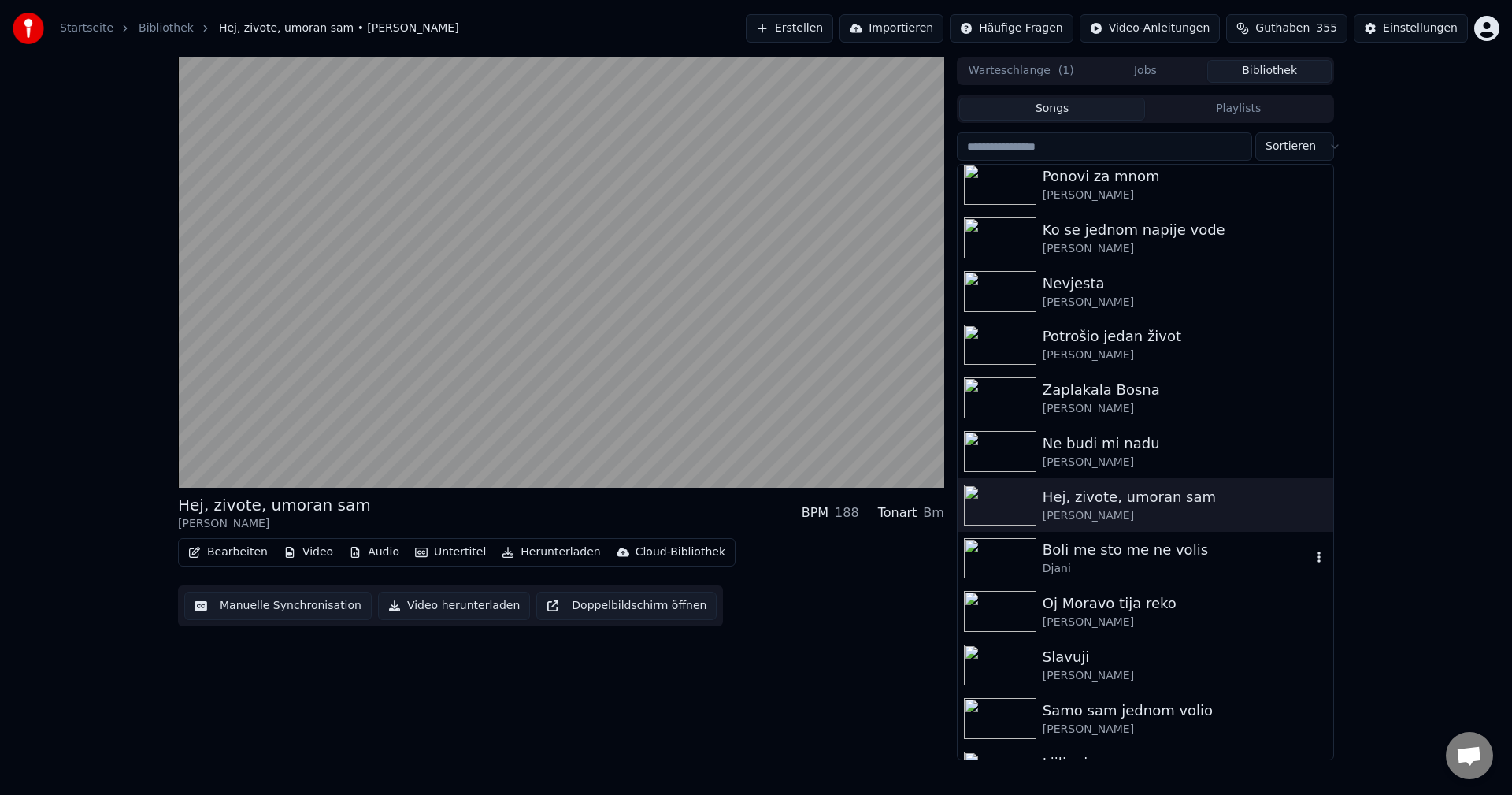
click at [1018, 552] on img at bounding box center [1000, 559] width 72 height 41
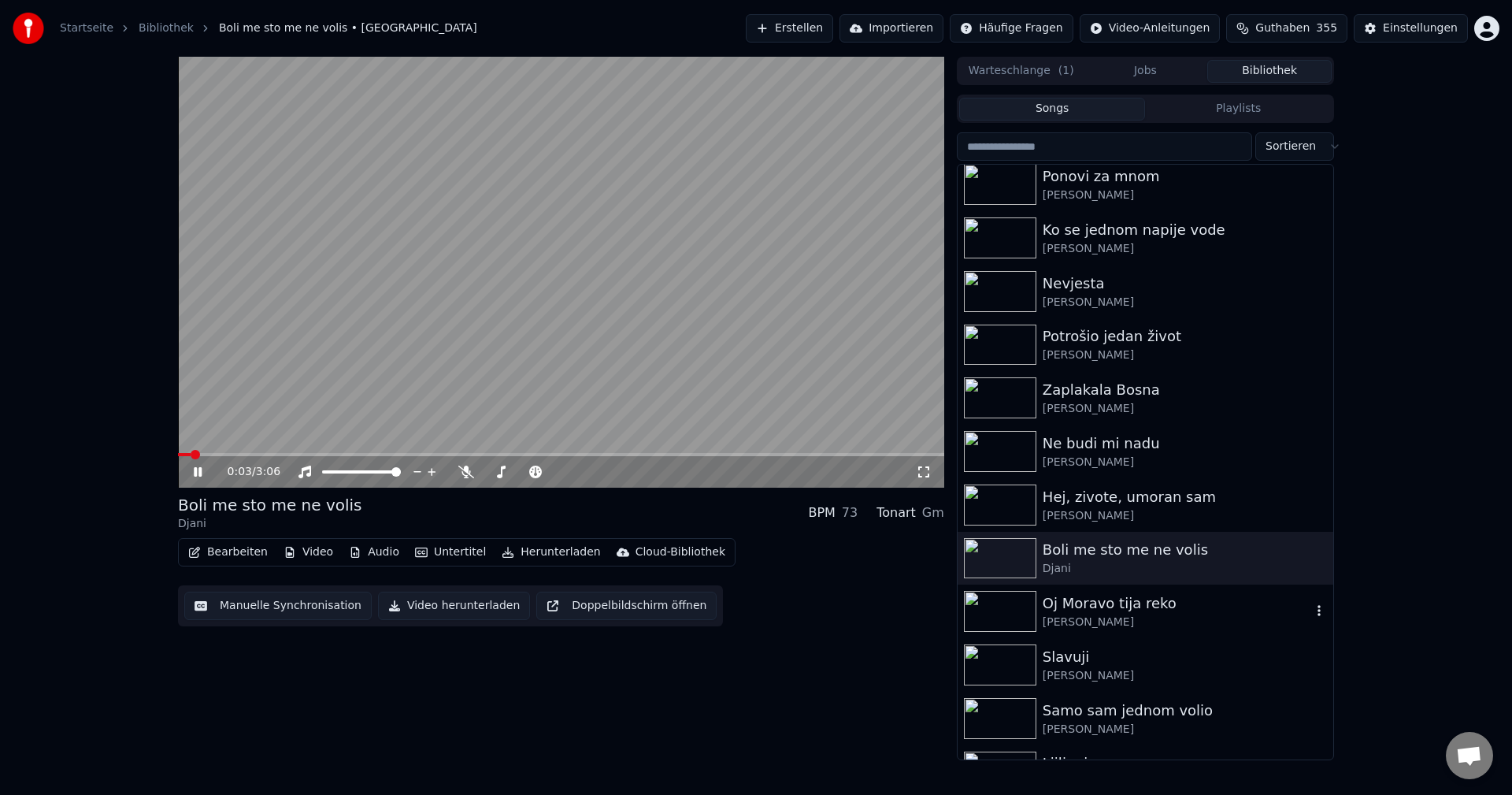
click at [990, 612] on img at bounding box center [1000, 611] width 72 height 41
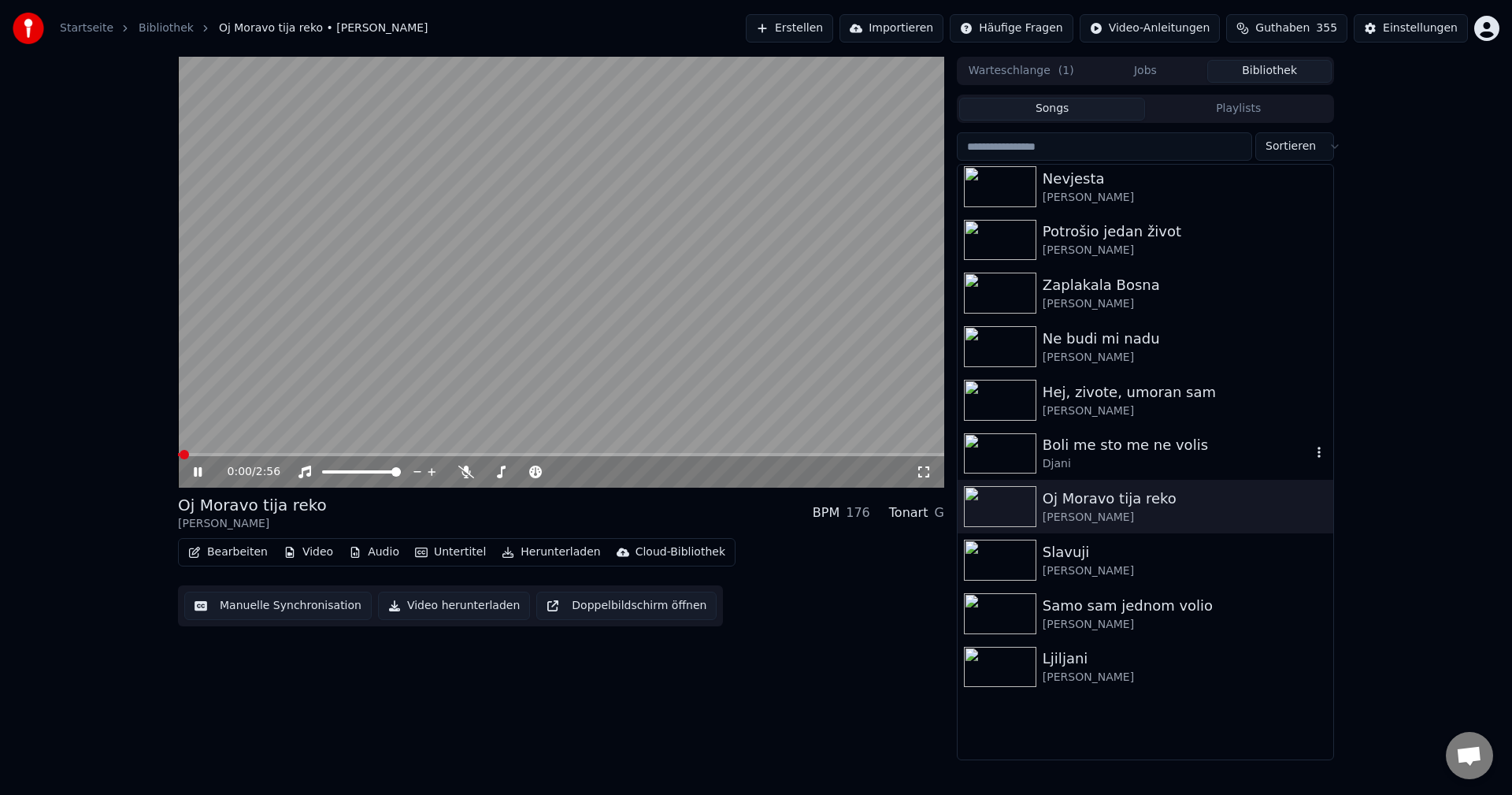
scroll to position [2600, 0]
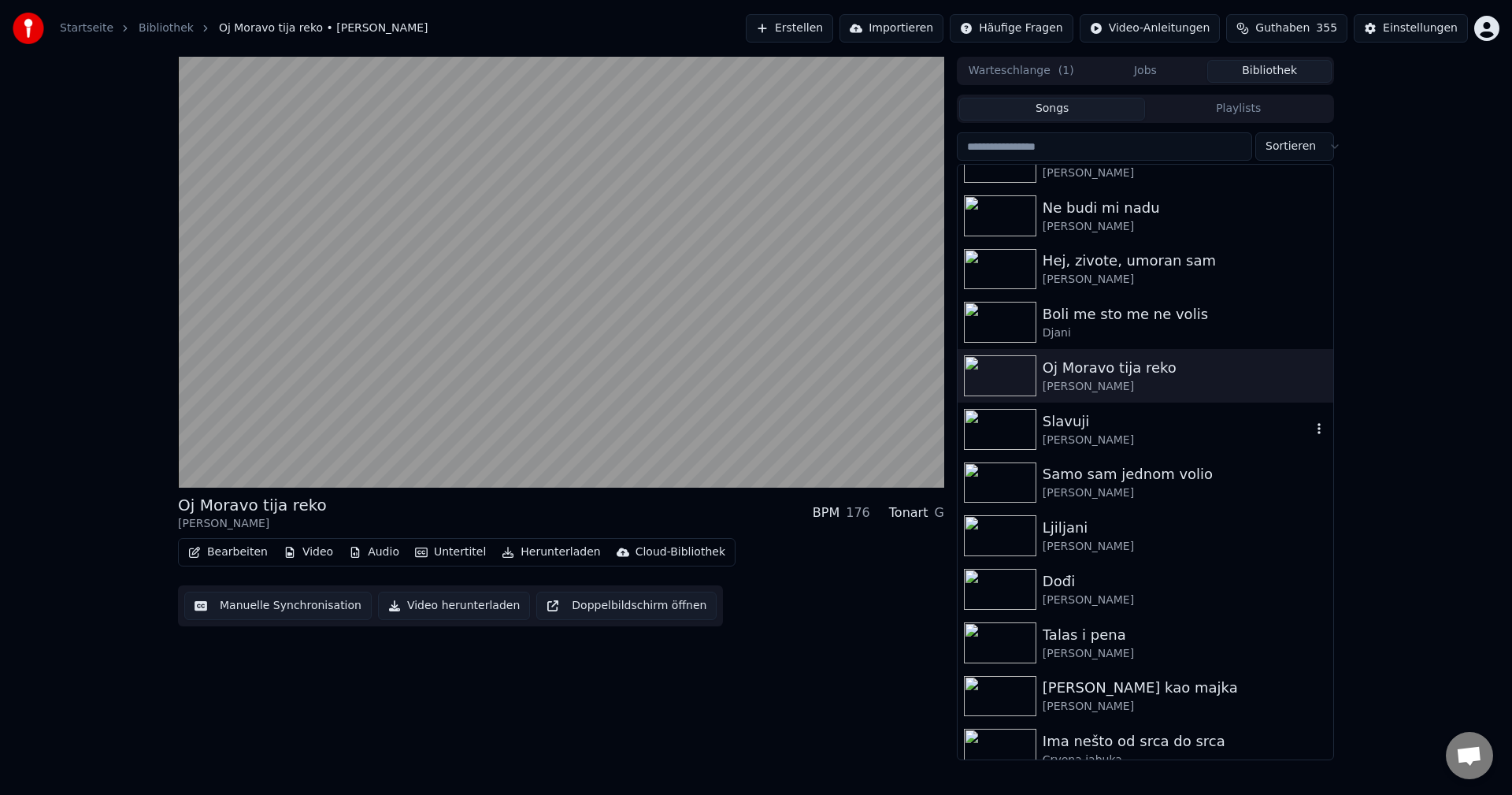
click at [996, 424] on img at bounding box center [1000, 428] width 72 height 41
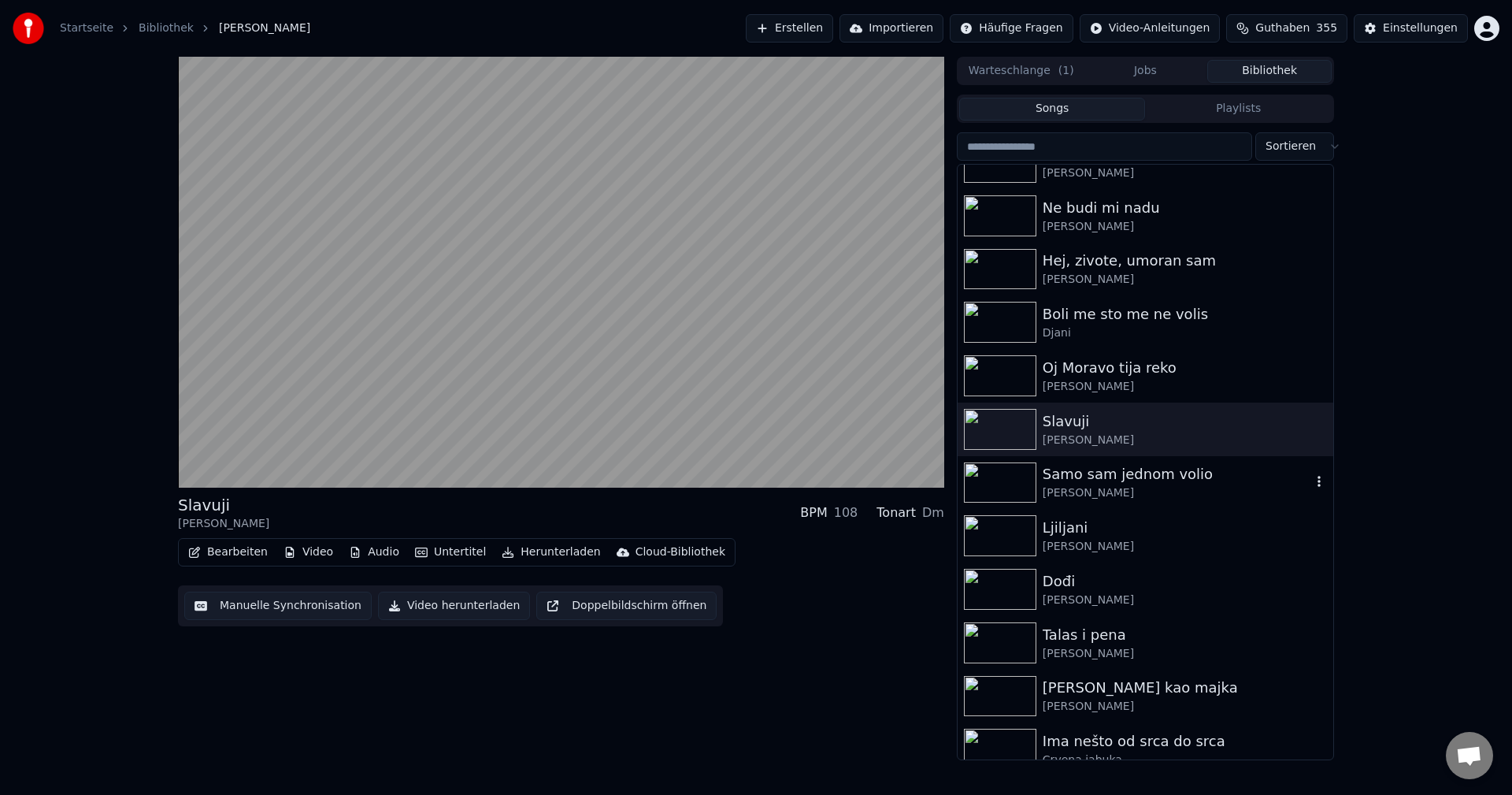
click at [978, 474] on img at bounding box center [1000, 483] width 72 height 41
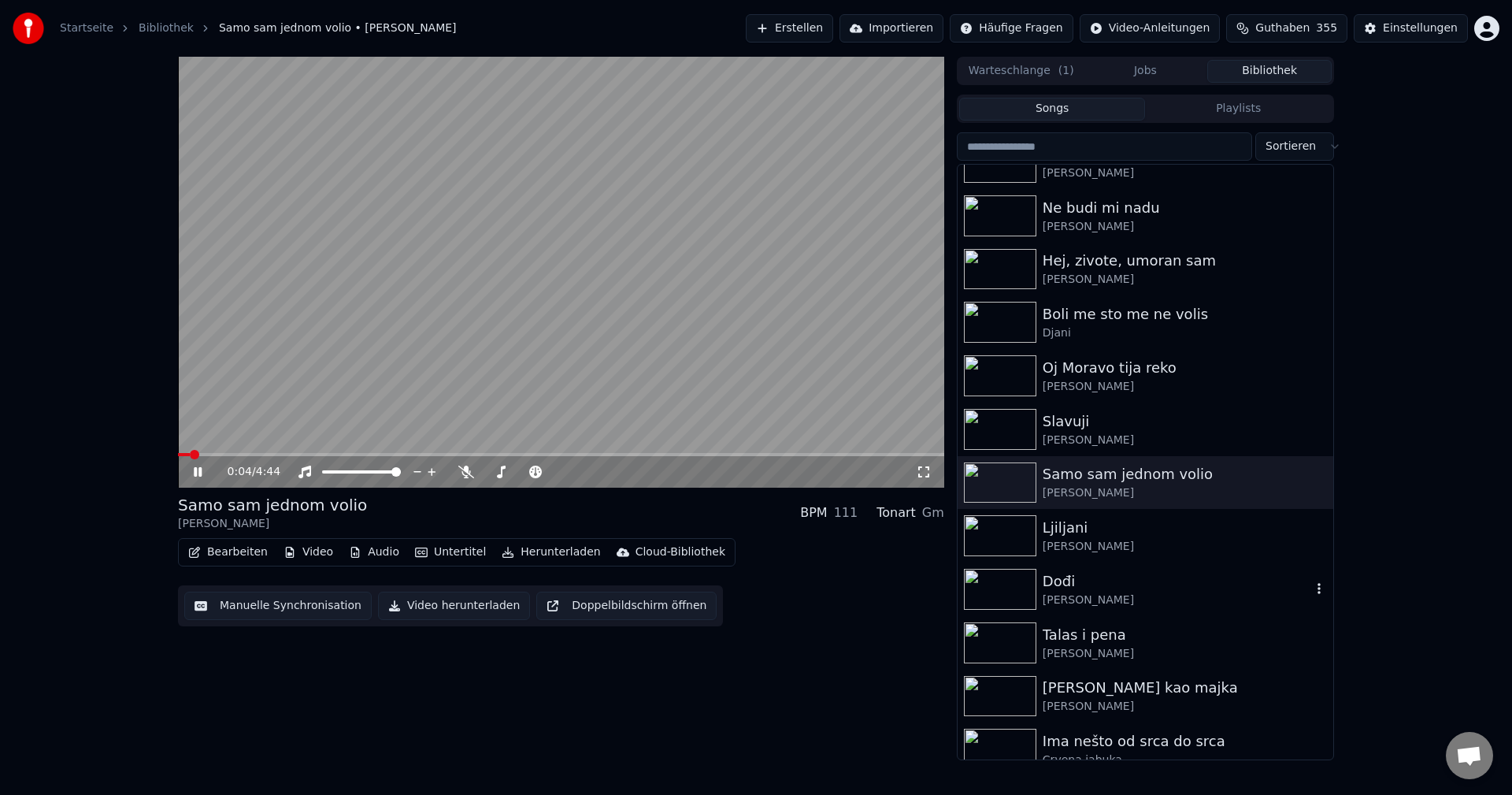
click at [1000, 583] on img at bounding box center [1000, 589] width 72 height 41
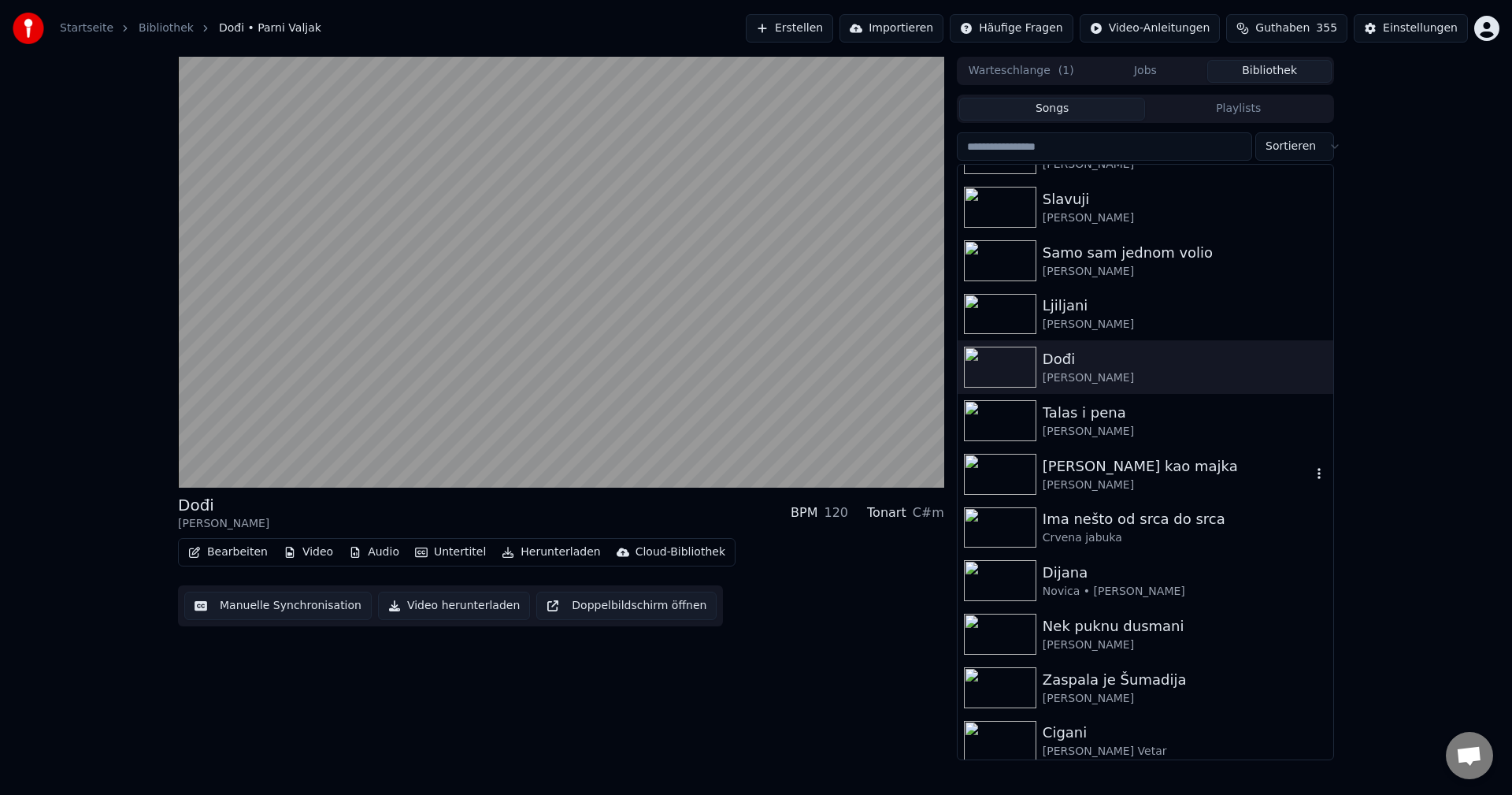
scroll to position [2836, 0]
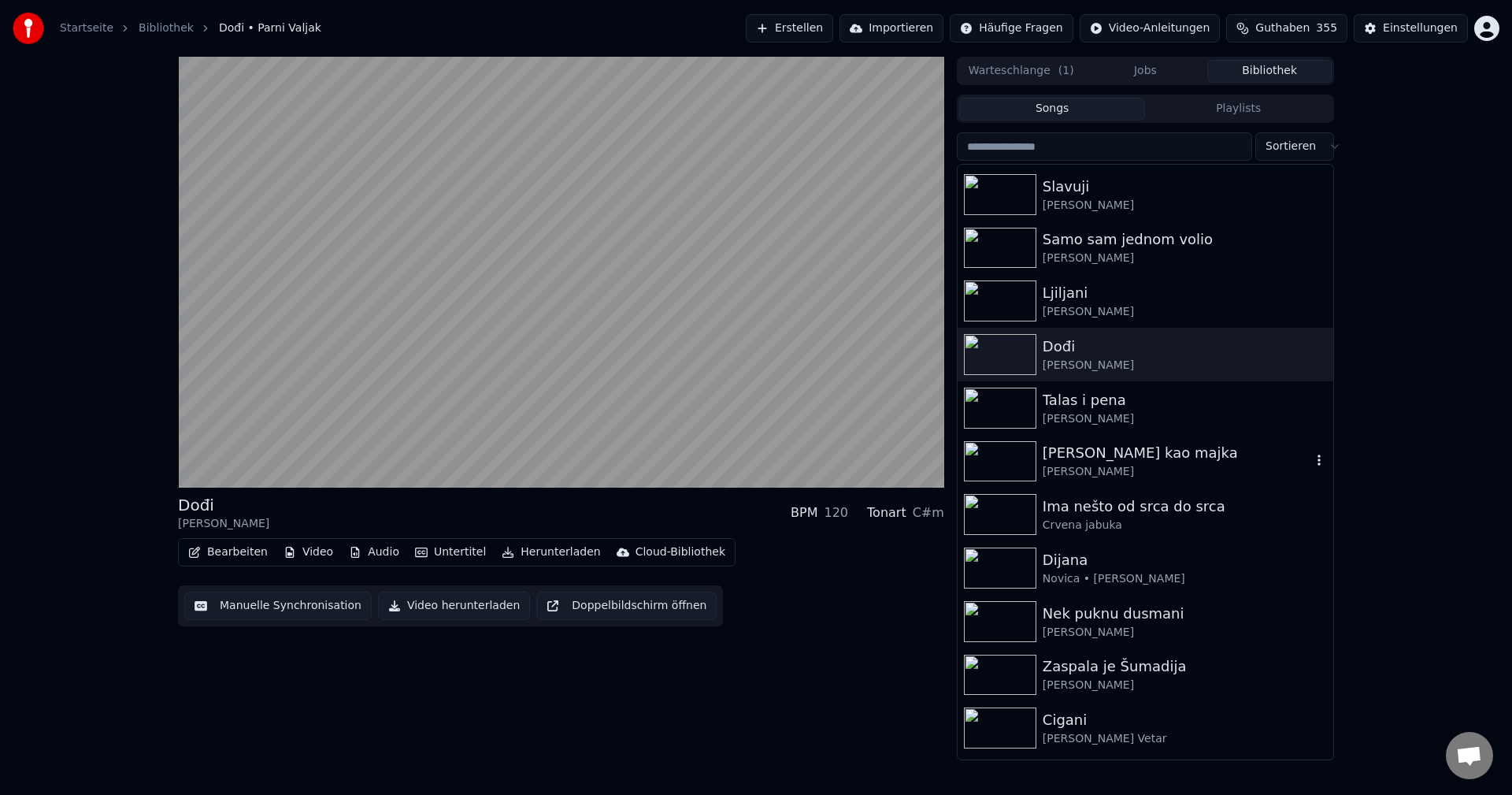
click at [1008, 449] on img at bounding box center [1000, 461] width 72 height 41
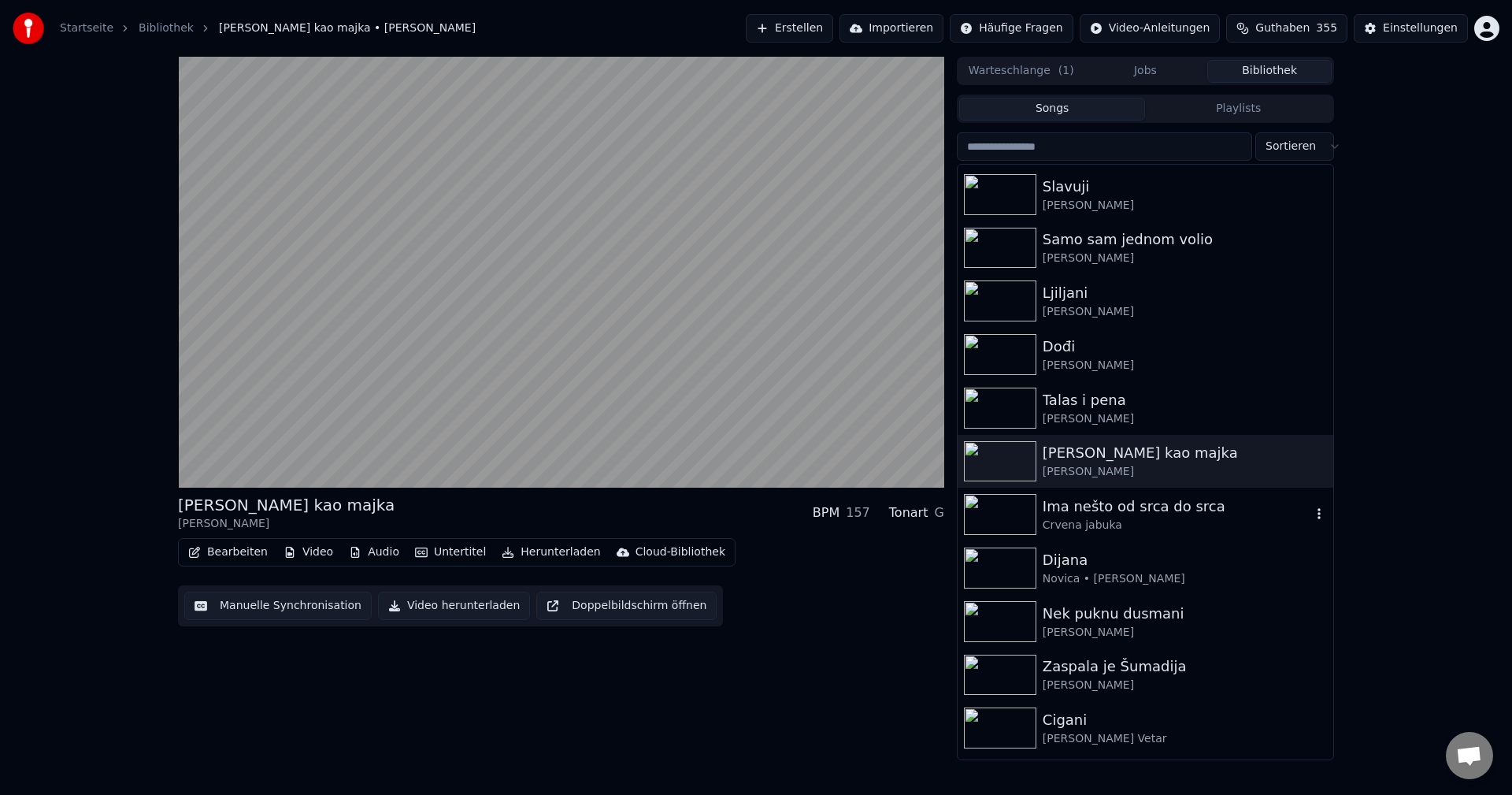
click at [995, 509] on img at bounding box center [1000, 514] width 72 height 41
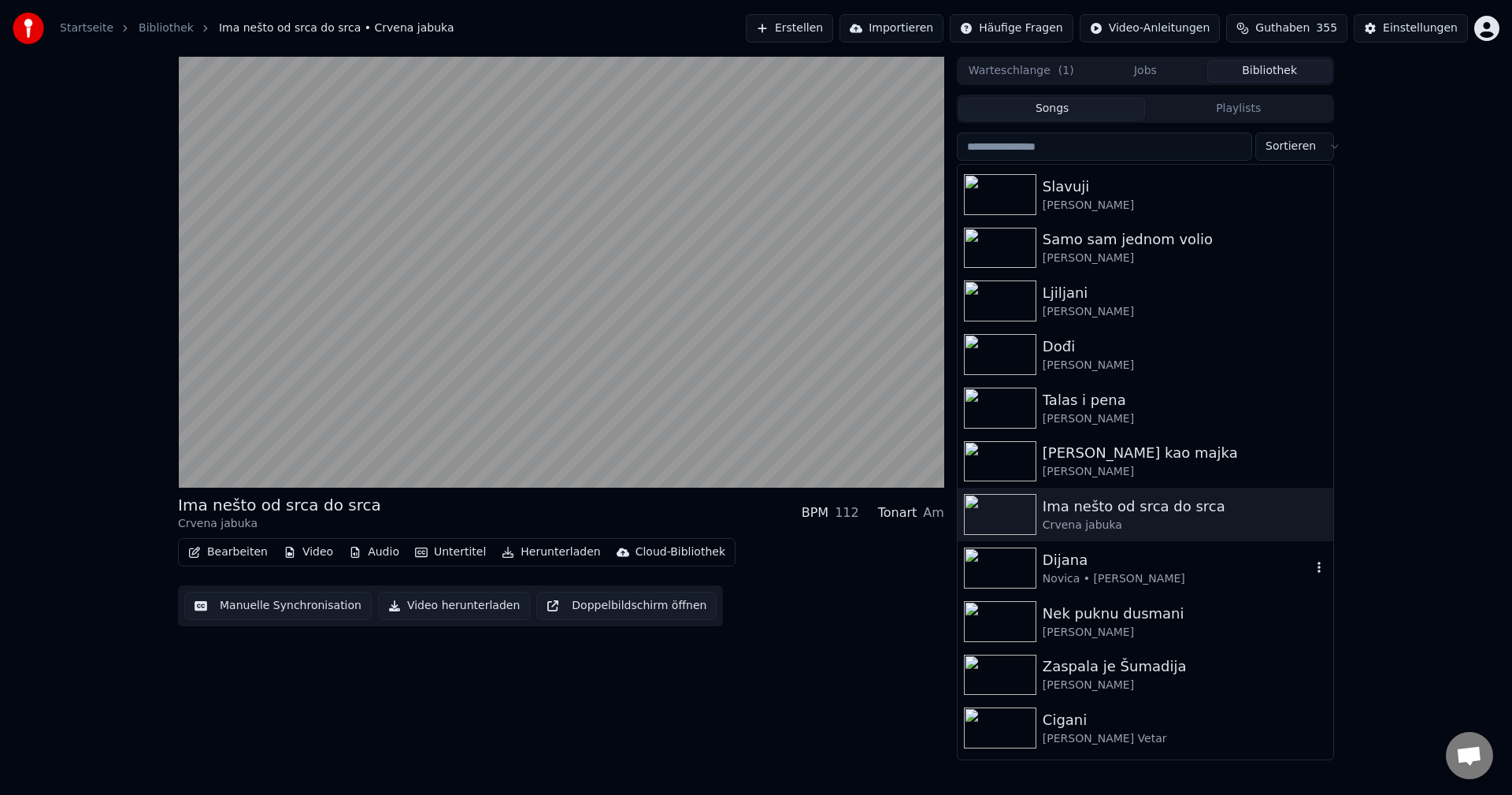
click at [1002, 566] on img at bounding box center [1000, 567] width 72 height 41
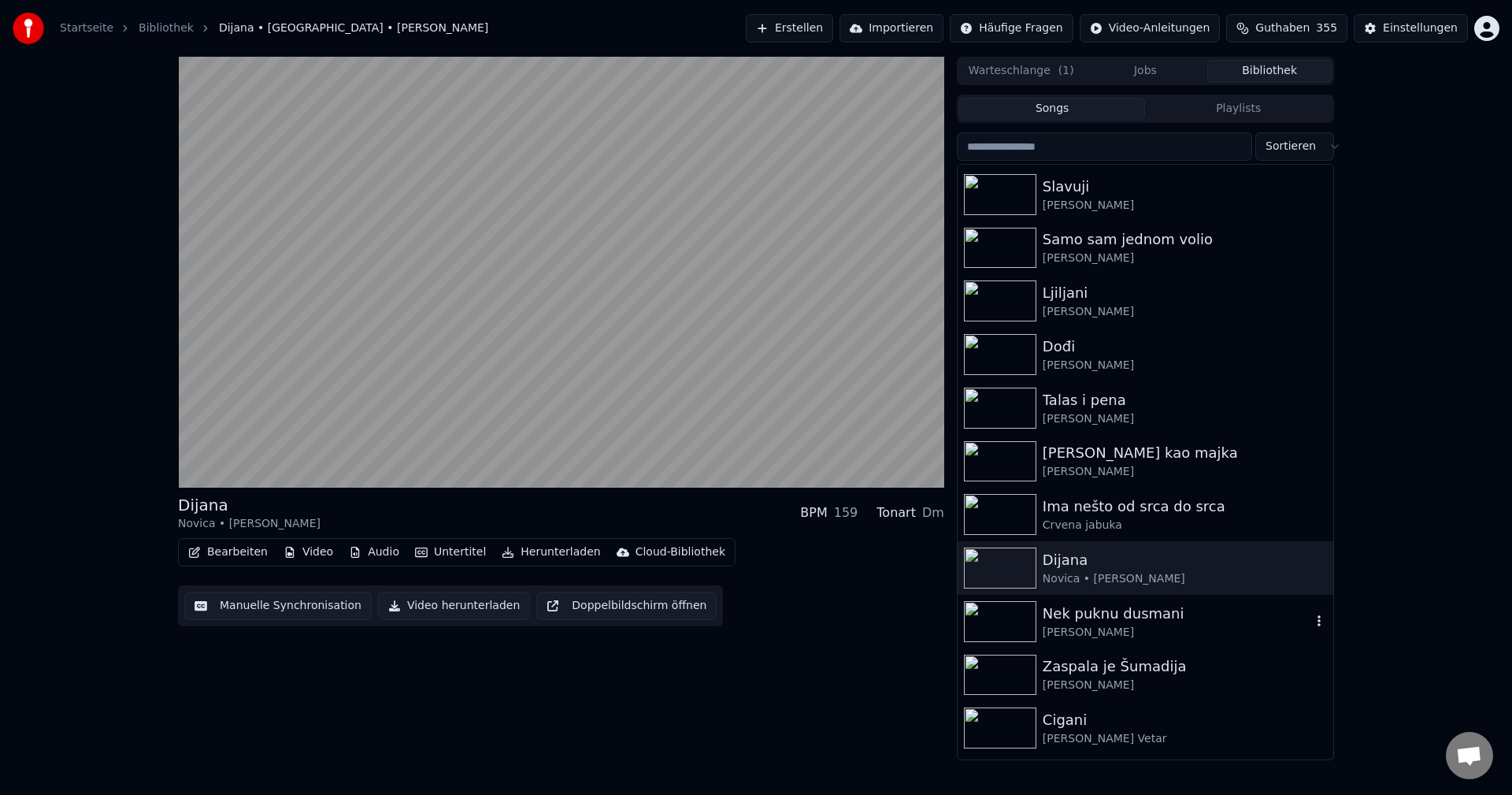
click at [1008, 614] on img at bounding box center [1000, 621] width 72 height 41
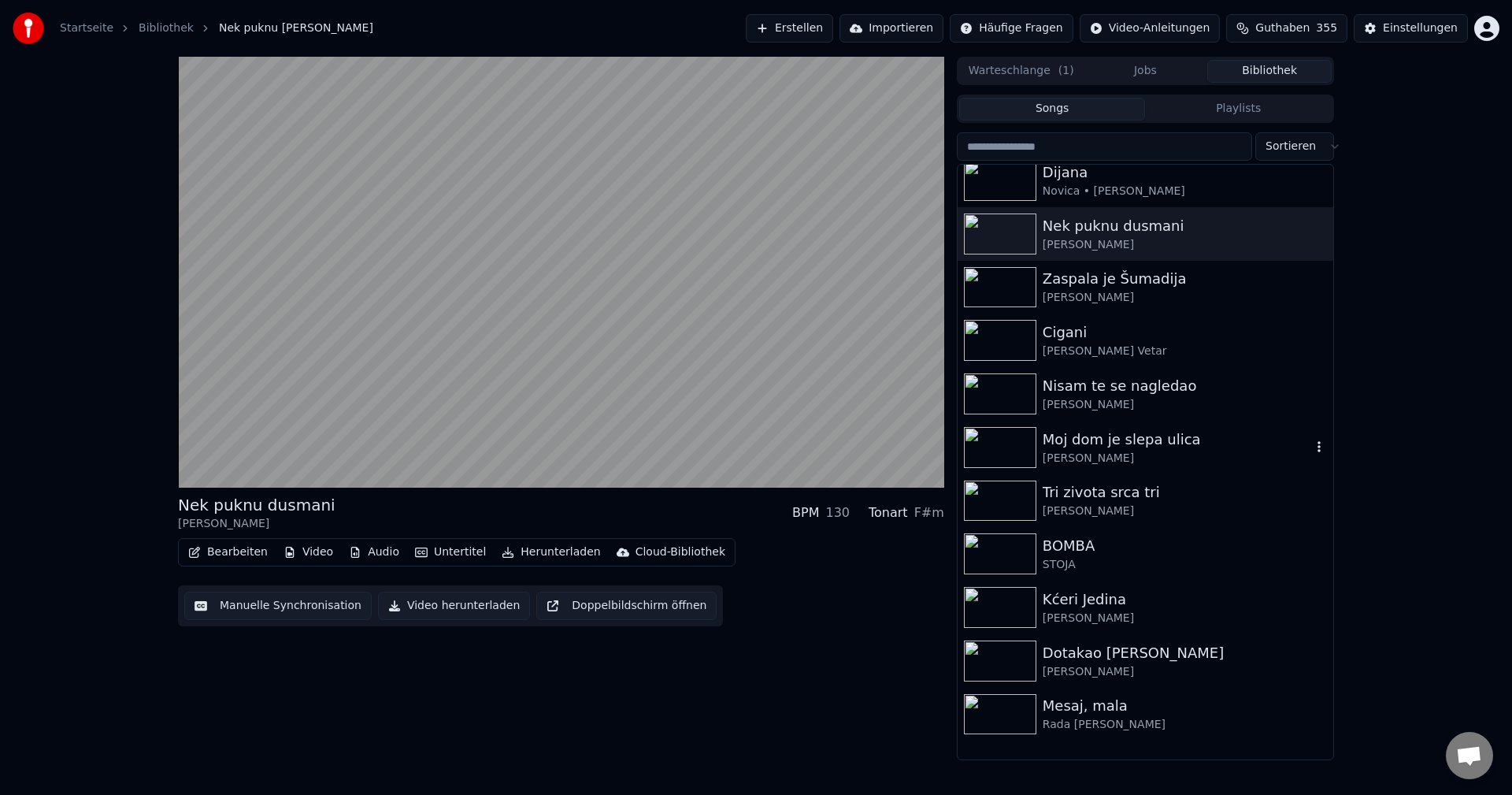
scroll to position [3230, 0]
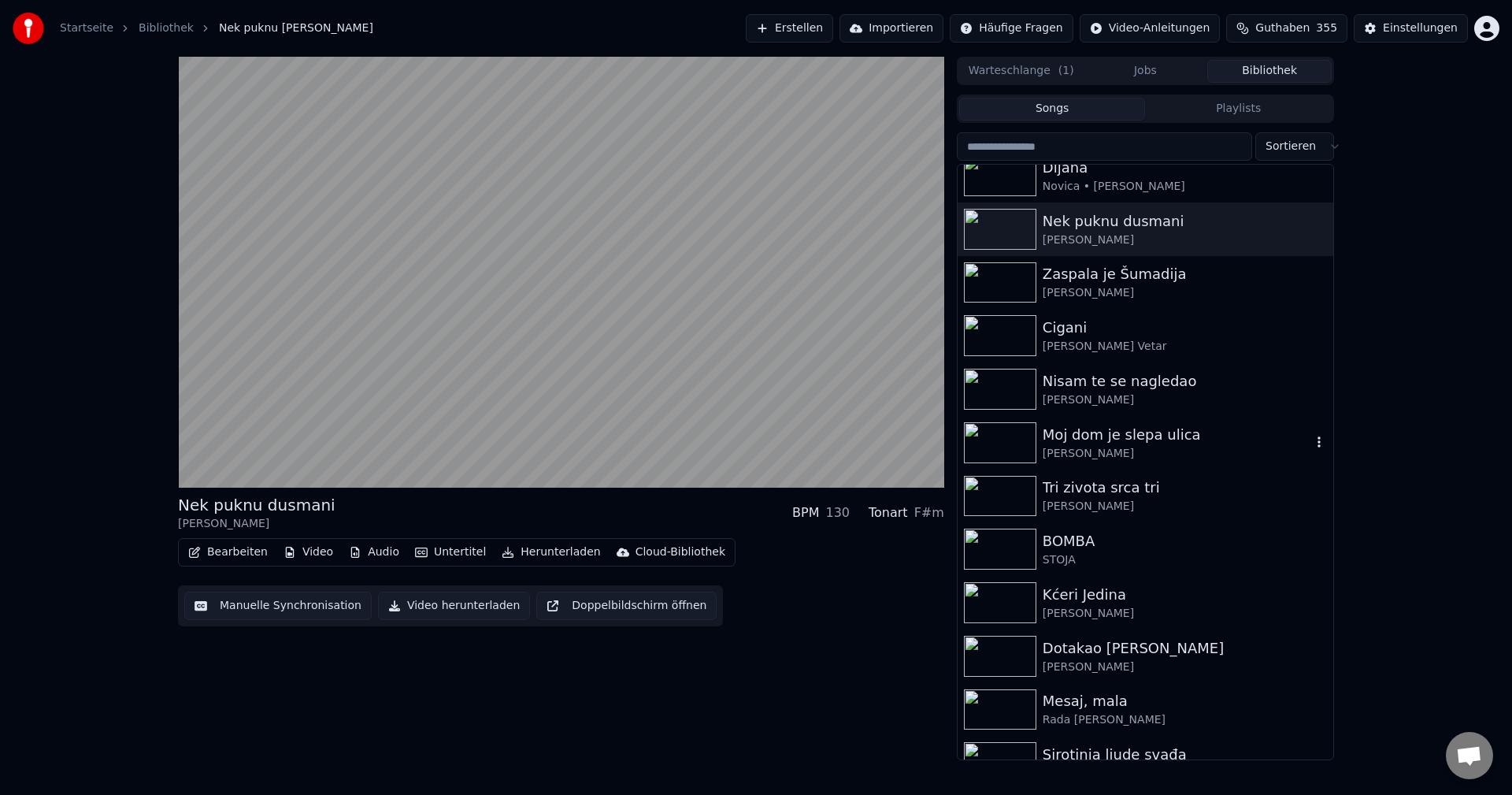
click at [992, 448] on img at bounding box center [1000, 442] width 72 height 41
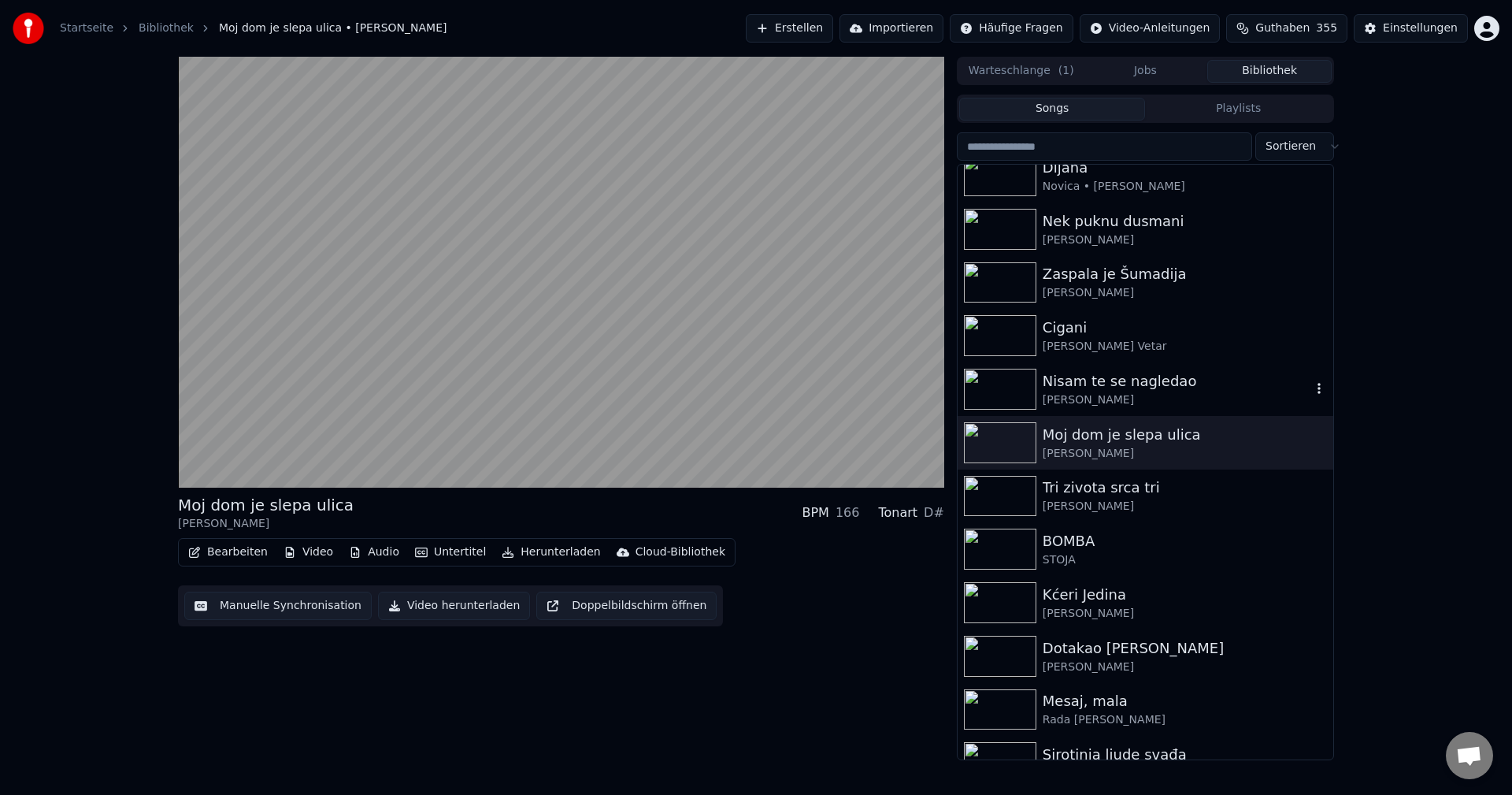
click at [1008, 377] on img at bounding box center [1000, 388] width 72 height 41
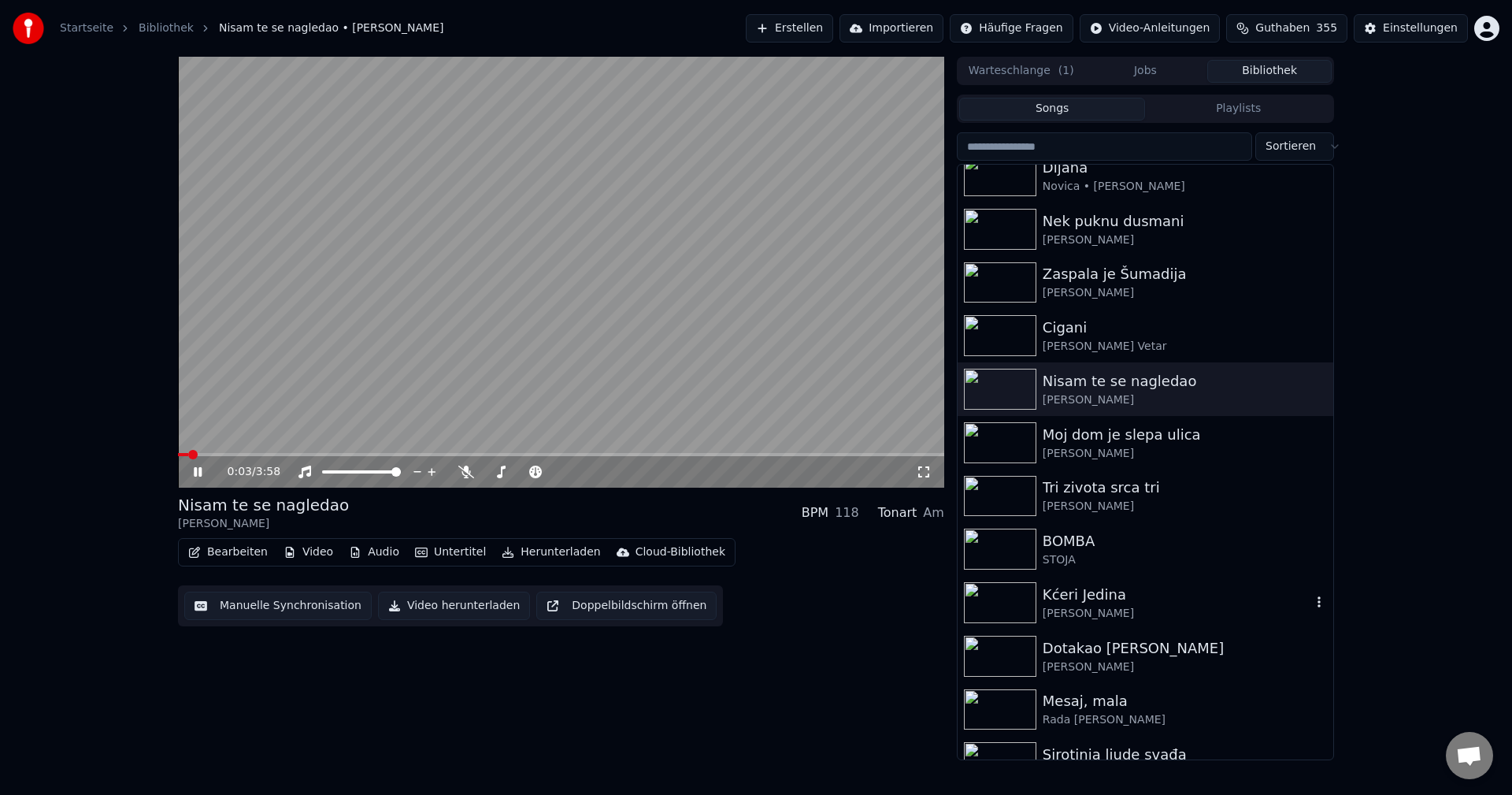
scroll to position [3466, 0]
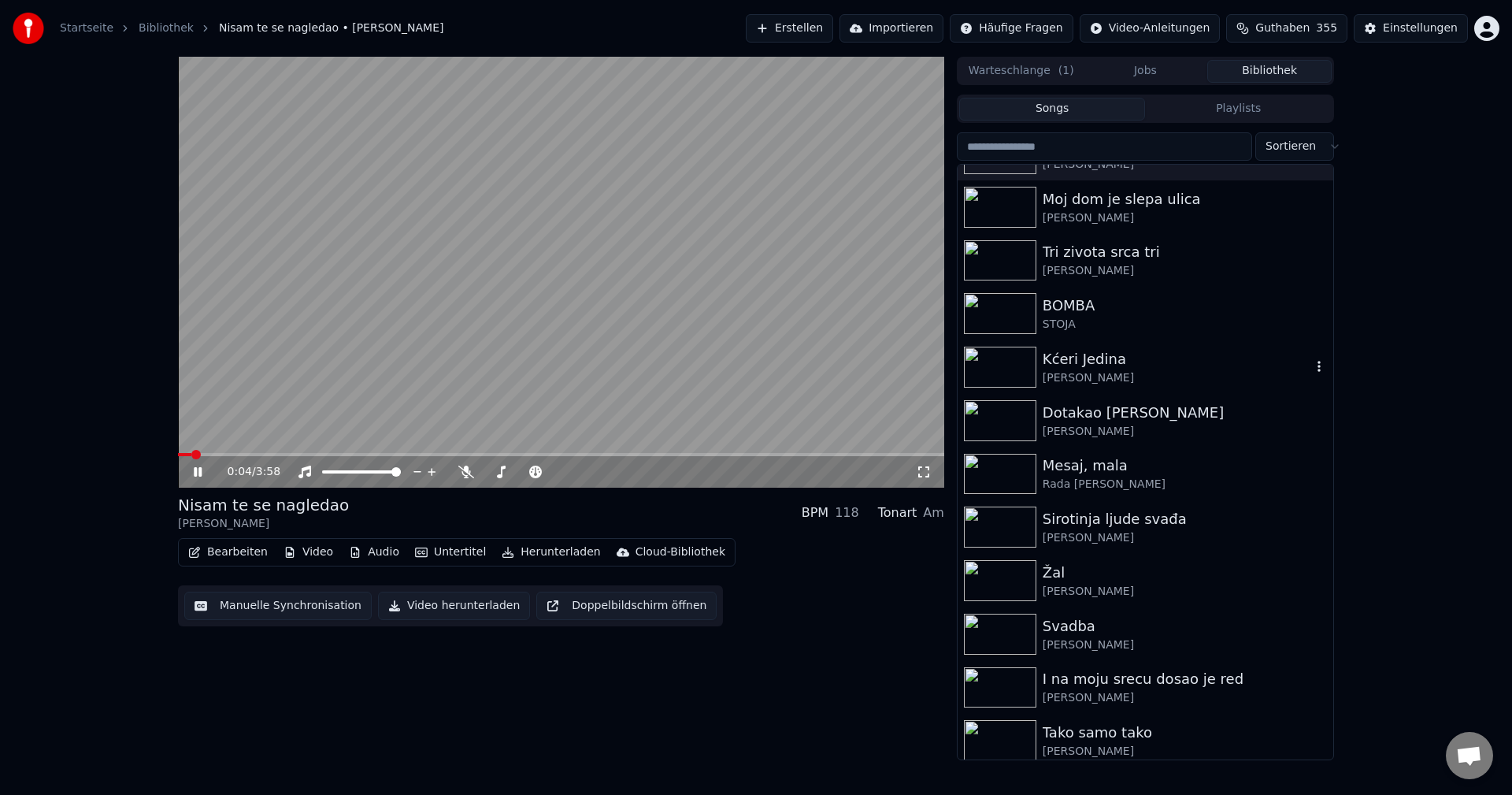
click at [1009, 360] on img at bounding box center [1000, 367] width 72 height 41
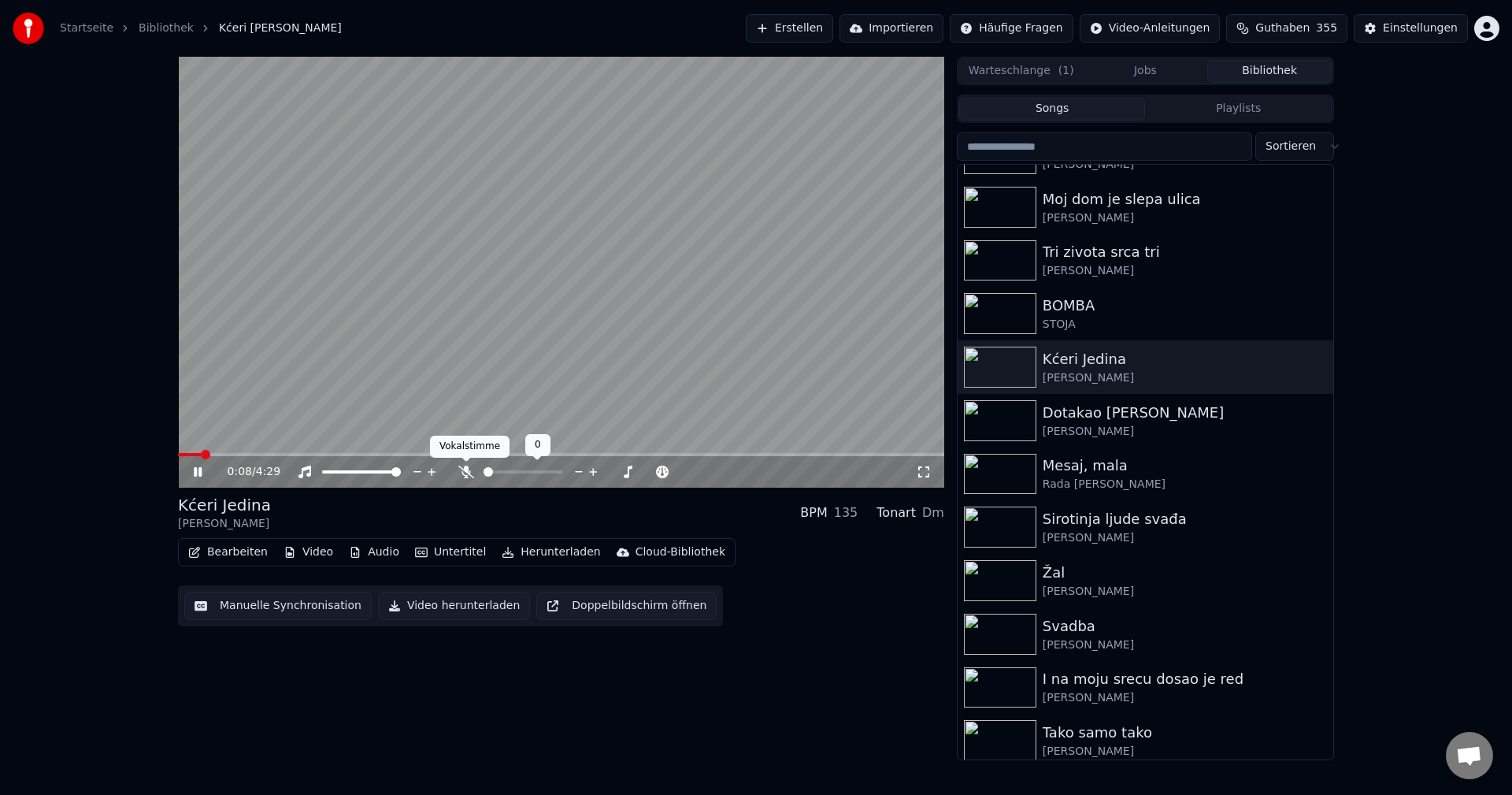
click at [462, 471] on icon at bounding box center [466, 471] width 16 height 12
click at [268, 454] on span at bounding box center [561, 455] width 766 height 3
click at [464, 474] on icon at bounding box center [466, 471] width 16 height 12
click at [993, 576] on img at bounding box center [1000, 580] width 72 height 41
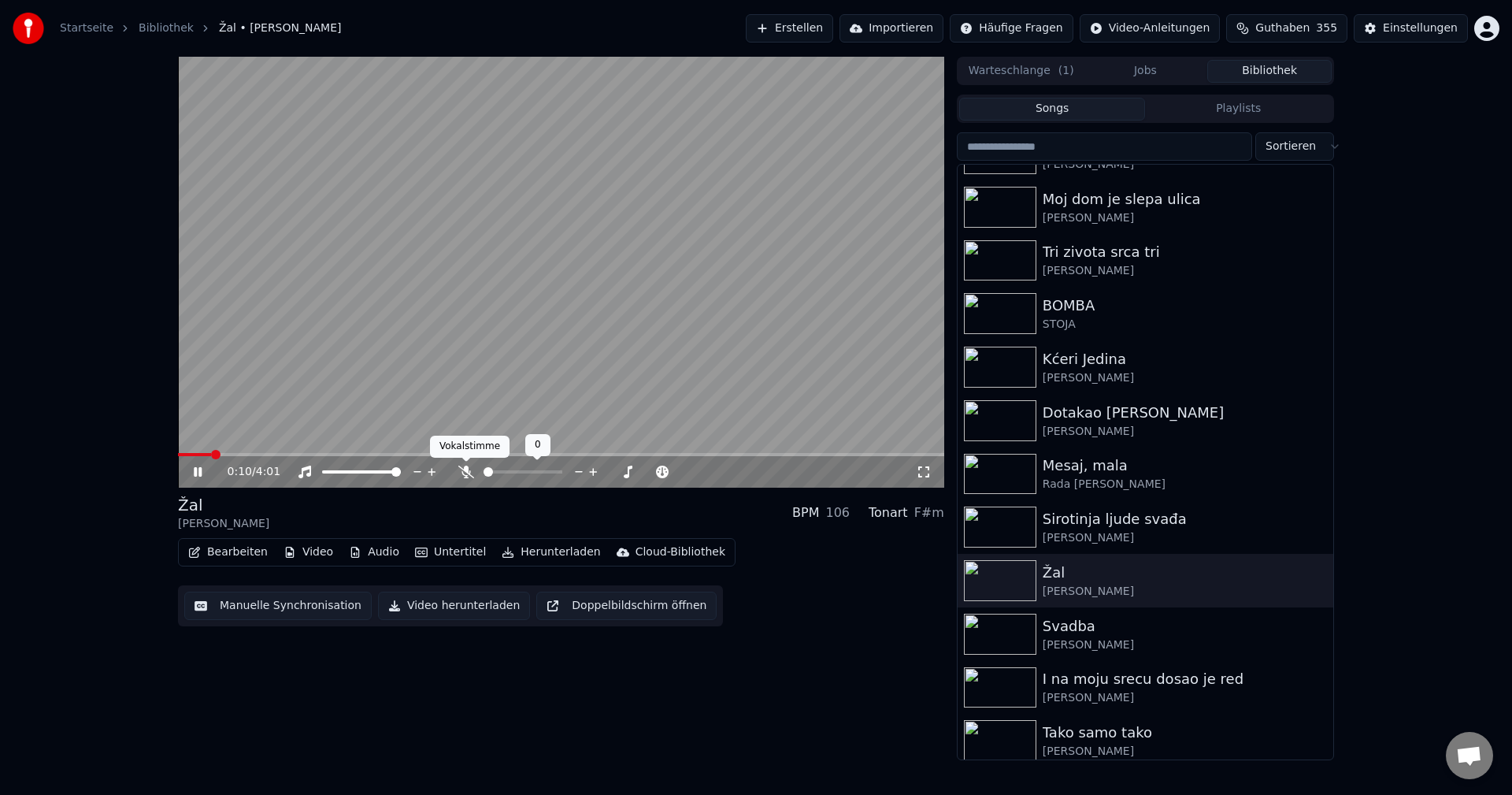
click at [465, 473] on icon at bounding box center [466, 471] width 16 height 12
click at [188, 454] on span at bounding box center [182, 455] width 10 height 3
click at [222, 453] on span at bounding box center [561, 455] width 766 height 3
click at [199, 452] on video at bounding box center [561, 272] width 766 height 431
click at [202, 453] on span at bounding box center [261, 455] width 166 height 3
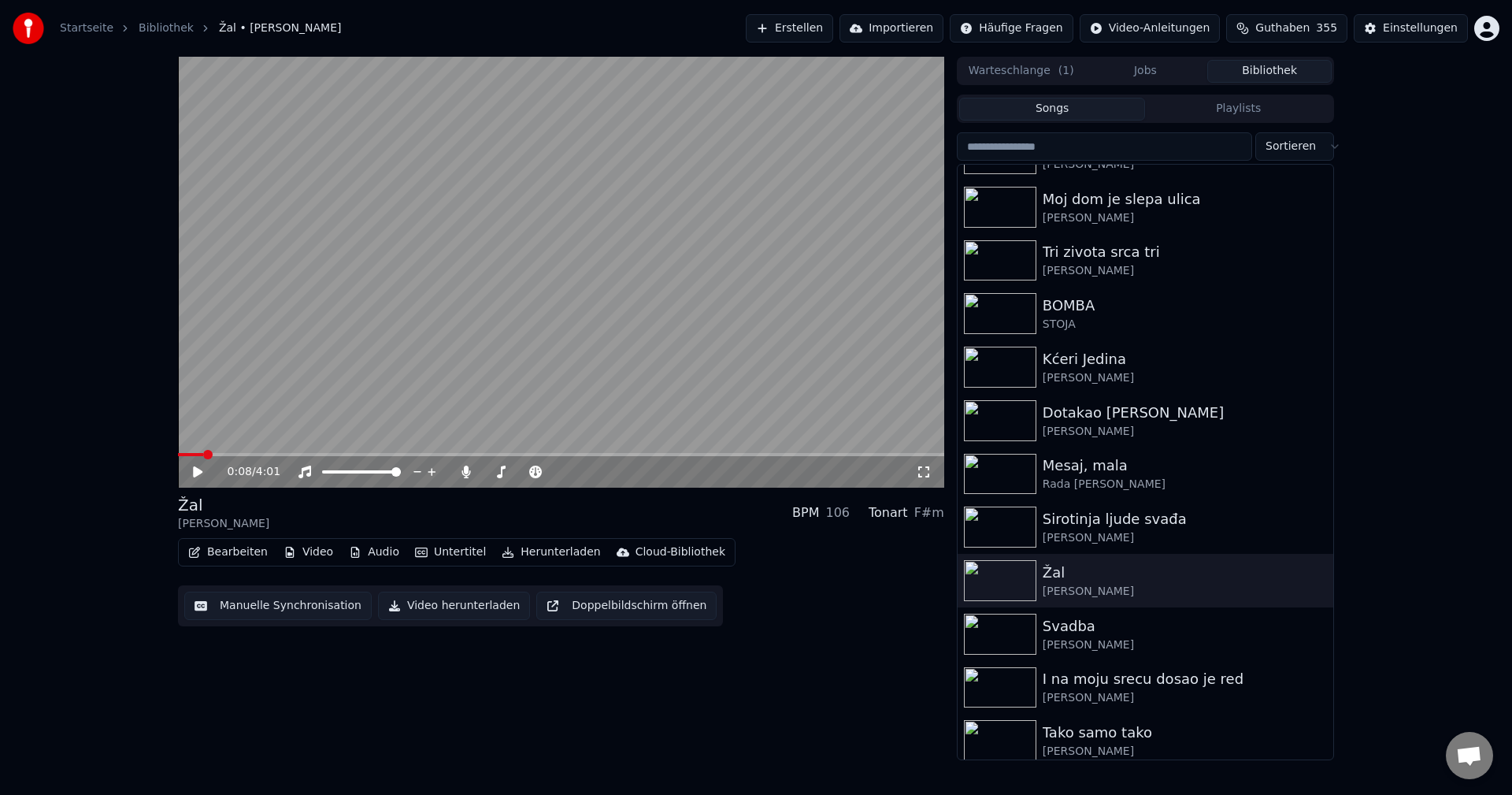
click at [307, 394] on video at bounding box center [561, 272] width 766 height 431
drag, startPoint x: 465, startPoint y: 473, endPoint x: 366, endPoint y: 473, distance: 99.0
click at [464, 473] on icon at bounding box center [466, 471] width 9 height 12
click at [206, 455] on span at bounding box center [248, 455] width 140 height 3
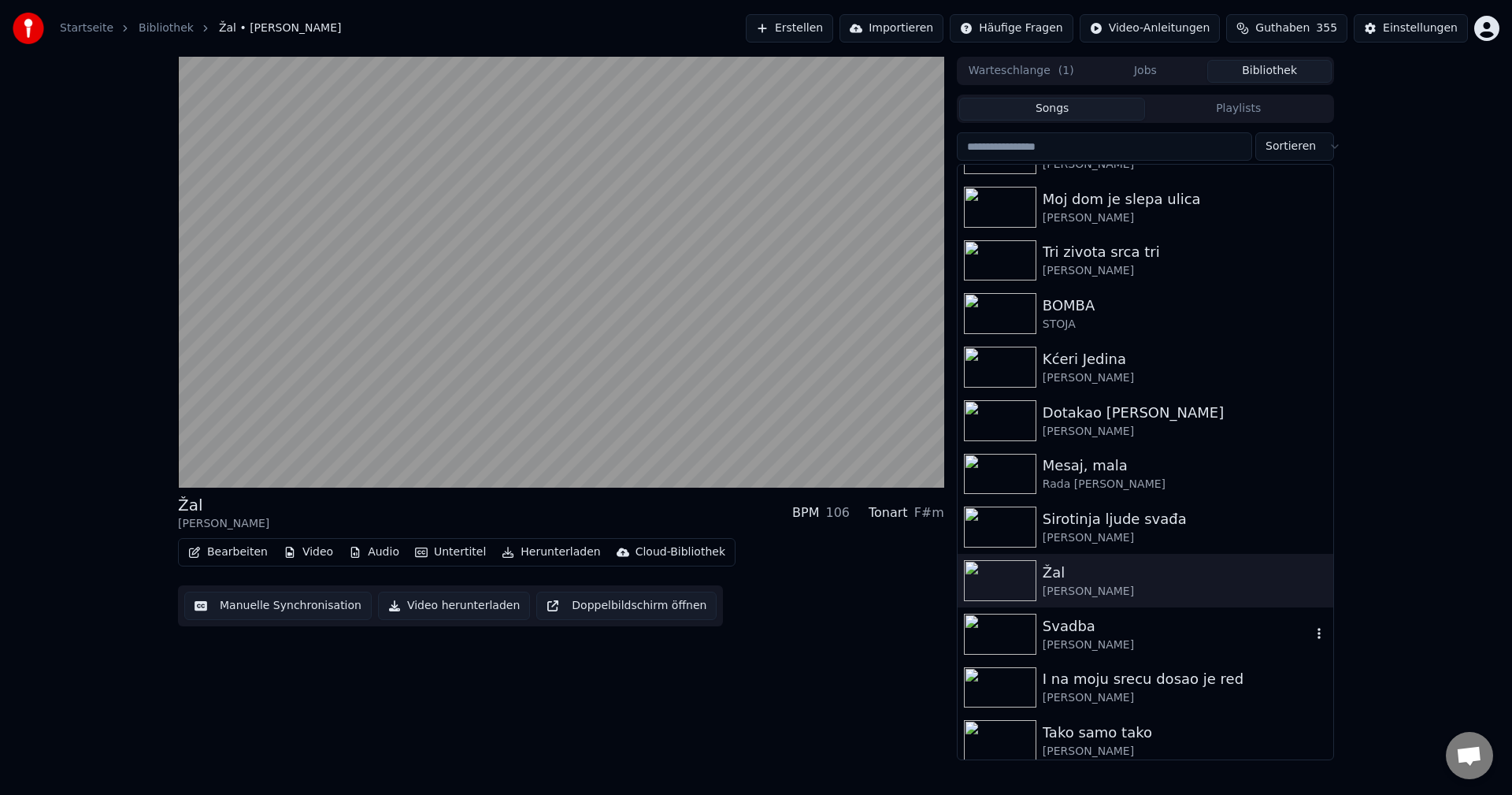
click at [999, 631] on img at bounding box center [1000, 634] width 72 height 41
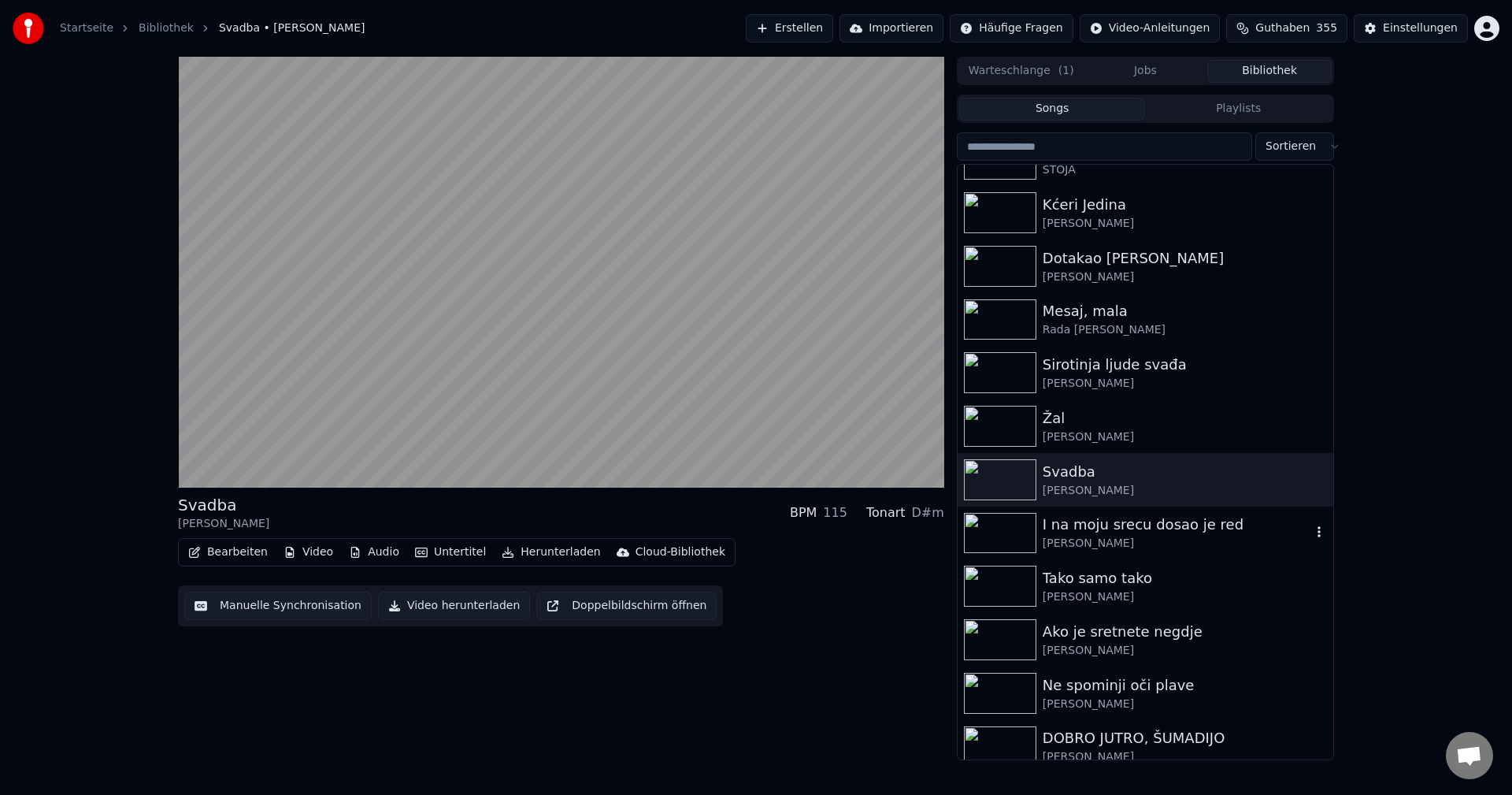
scroll to position [3623, 0]
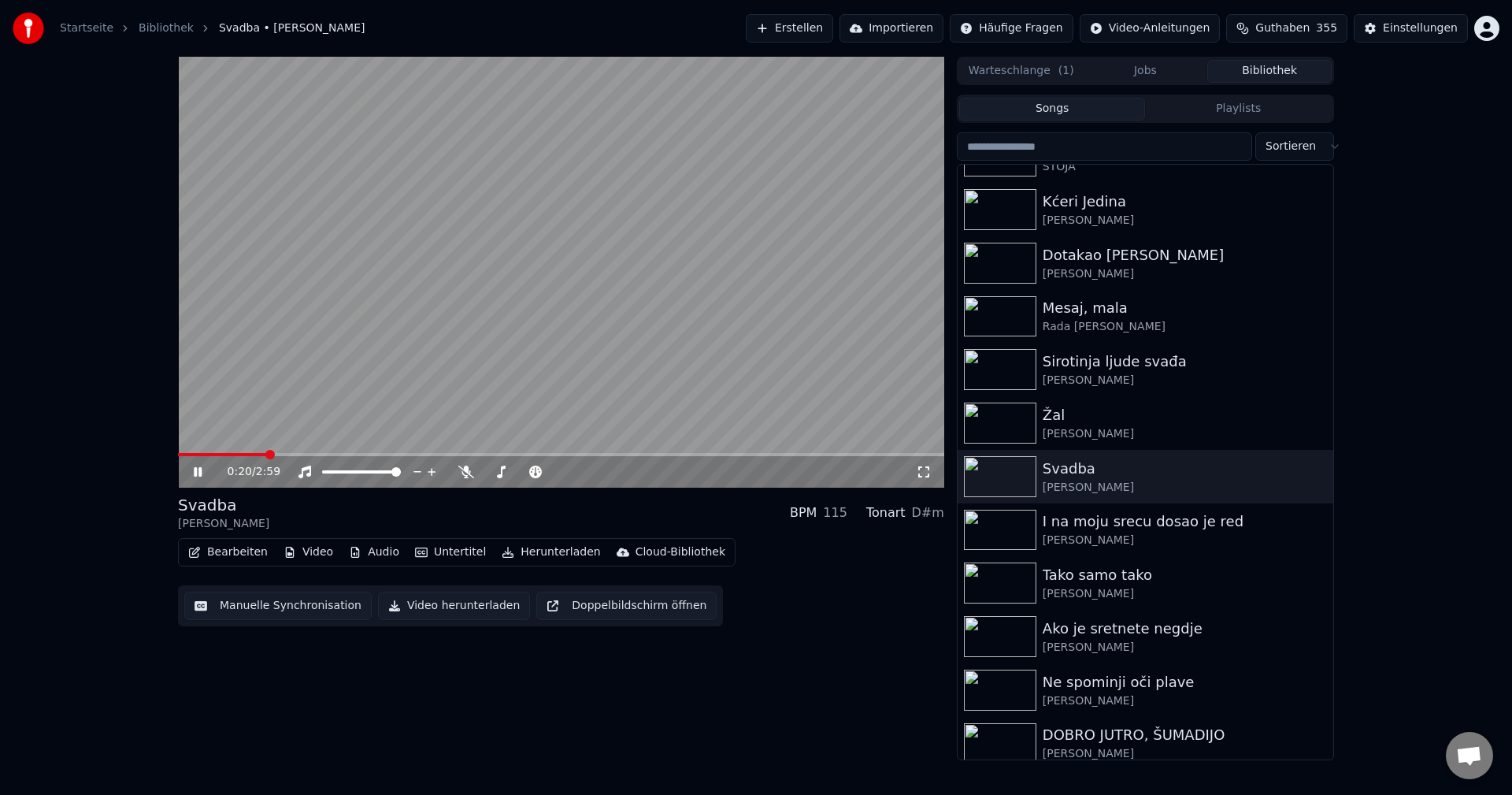
click at [224, 454] on span at bounding box center [222, 455] width 88 height 3
click at [202, 452] on video at bounding box center [561, 272] width 766 height 431
click at [200, 456] on span at bounding box center [212, 455] width 69 height 3
click at [590, 326] on video at bounding box center [561, 272] width 766 height 431
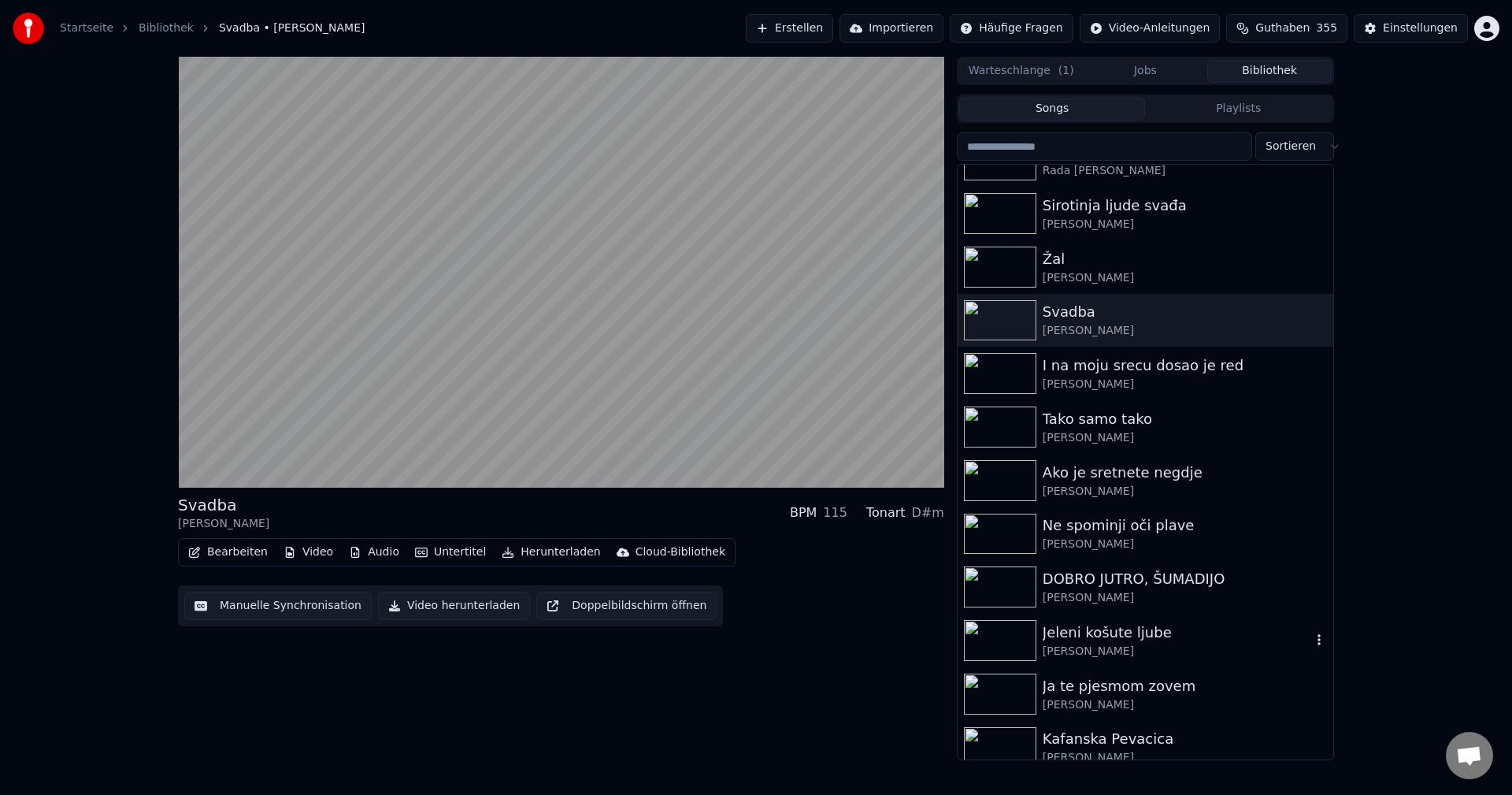
scroll to position [3781, 0]
click at [1009, 429] on img at bounding box center [1000, 426] width 72 height 41
